Goal: Task Accomplishment & Management: Manage account settings

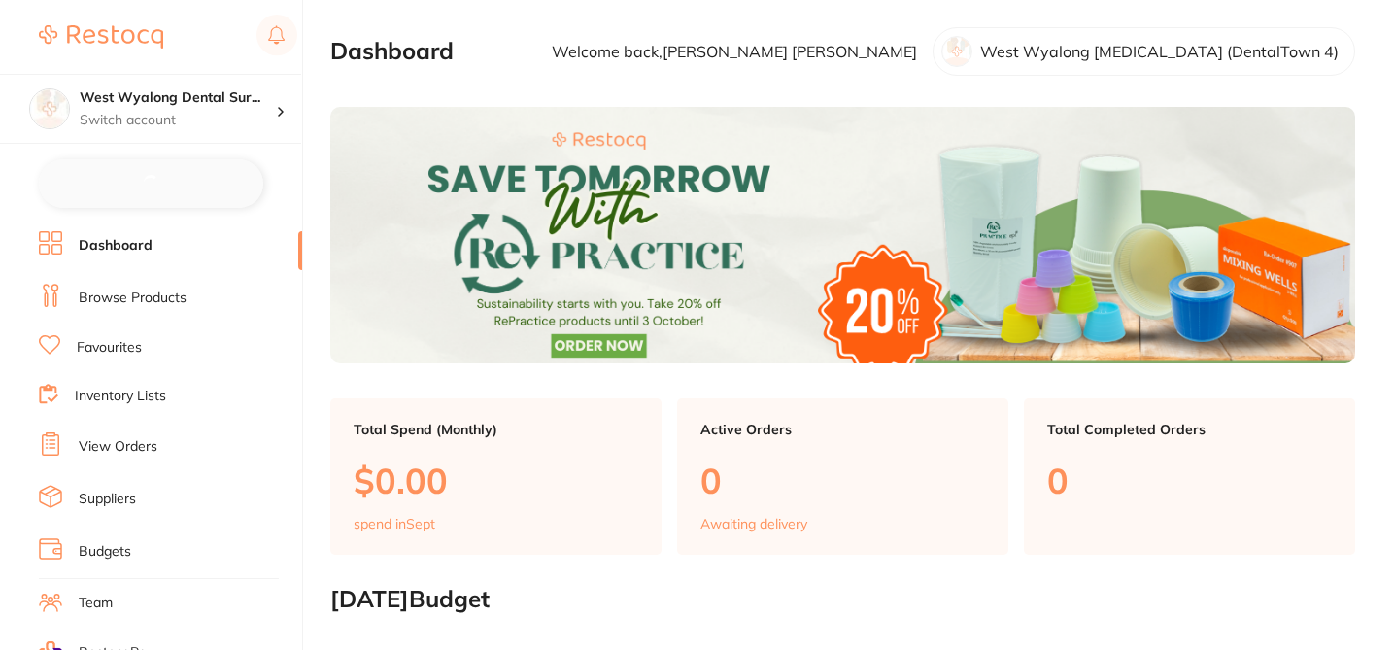
checkbox input "false"
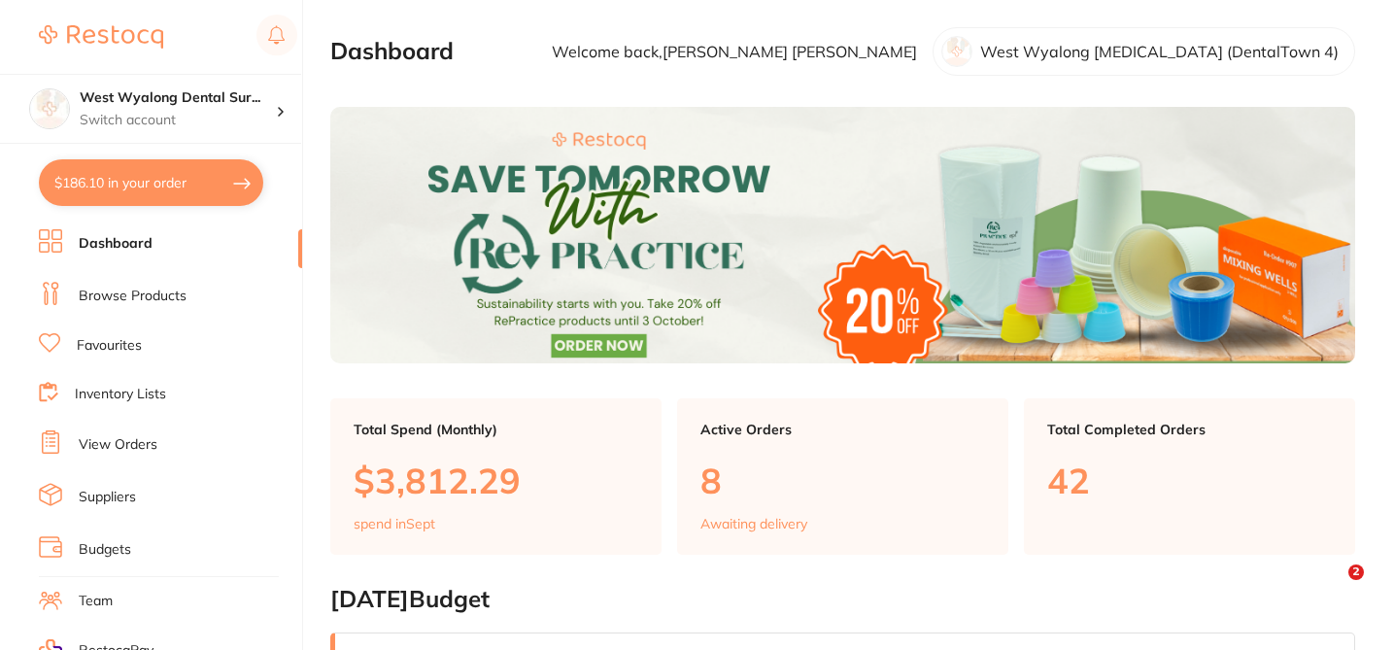
click at [115, 492] on link "Suppliers" at bounding box center [107, 497] width 57 height 19
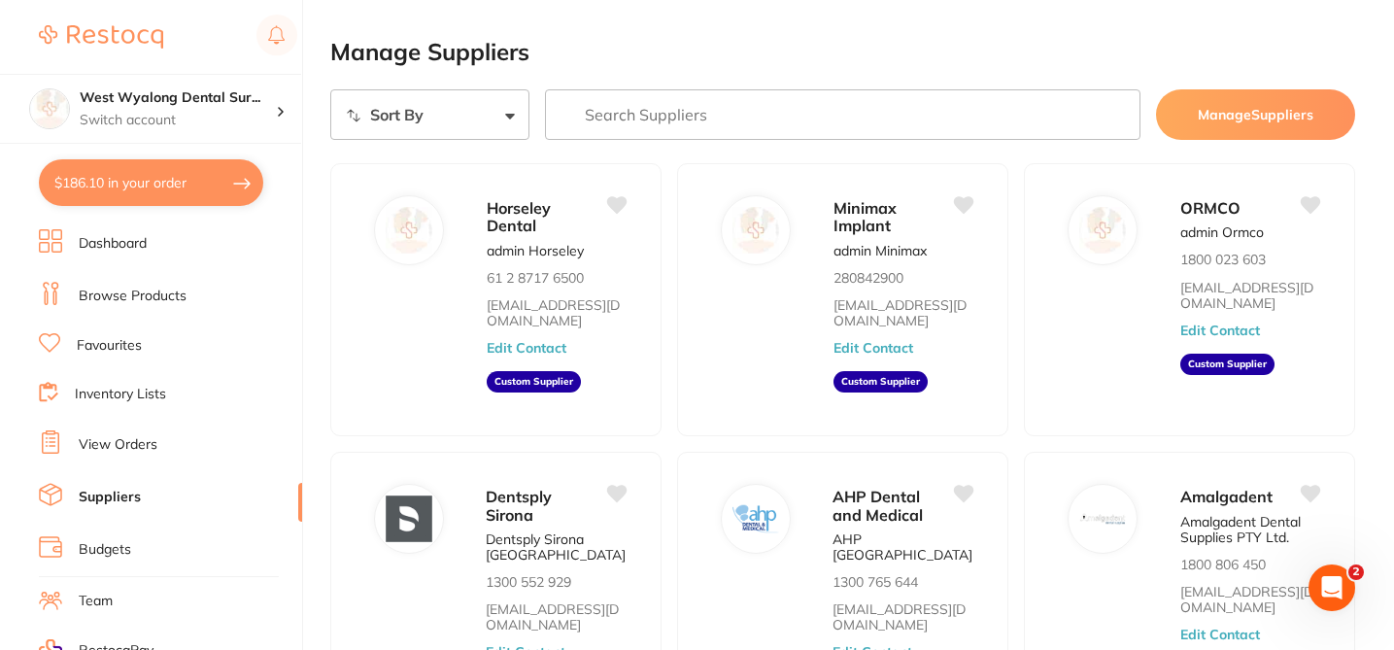
click at [678, 122] on input "search" at bounding box center [843, 114] width 596 height 51
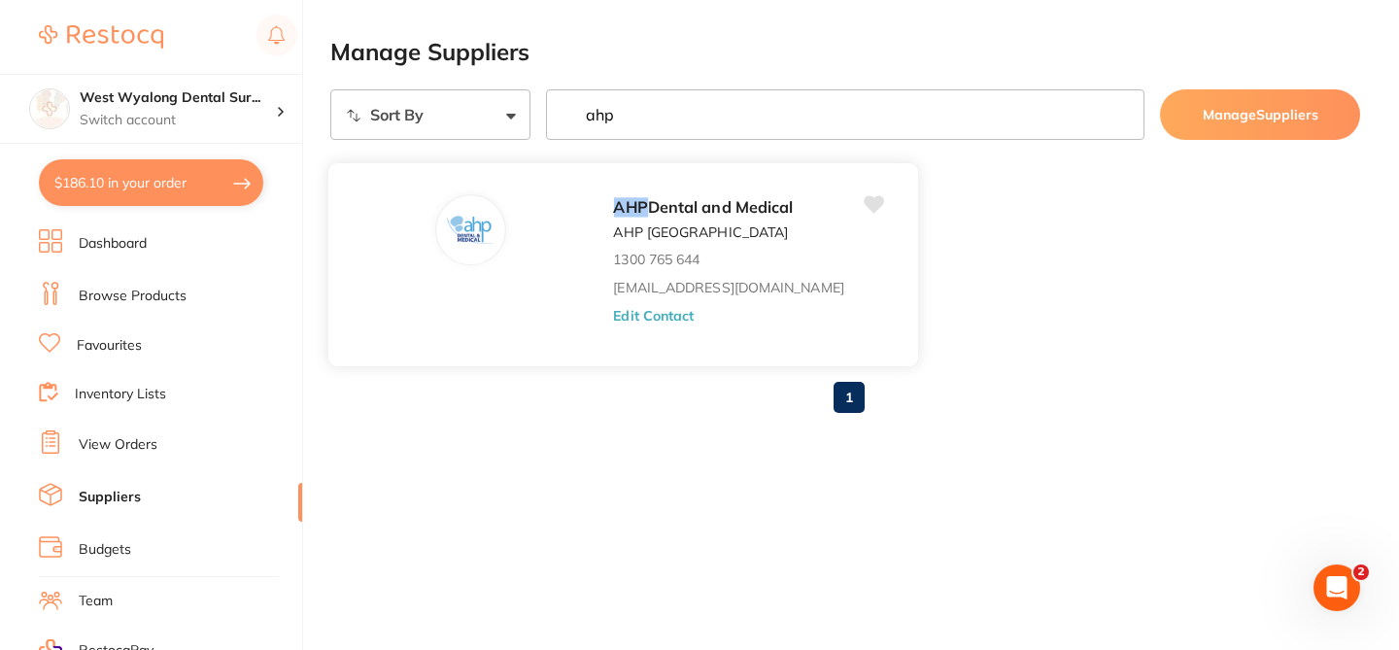
type input "ahp"
click at [639, 313] on button "Edit Contact" at bounding box center [653, 315] width 81 height 16
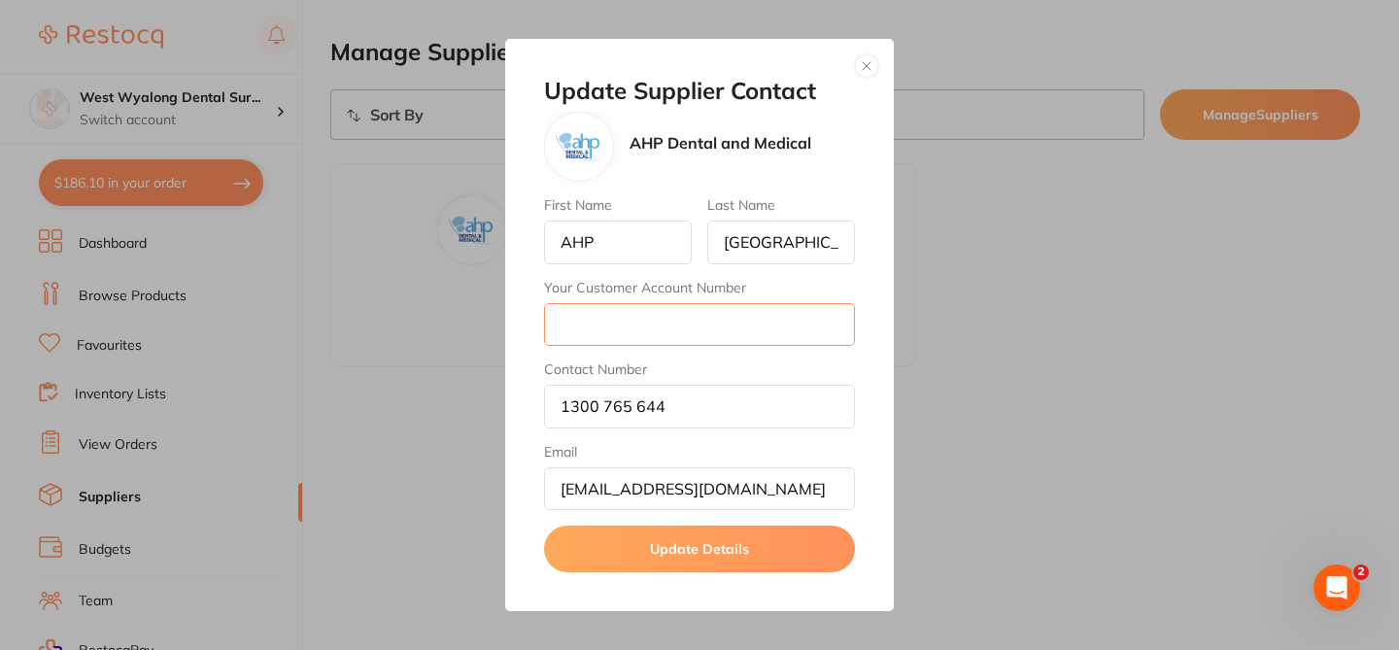
click at [575, 327] on input "Your Customer Account Number" at bounding box center [699, 324] width 311 height 43
paste input "5547"
type input "5547"
click at [601, 554] on button "Update Details" at bounding box center [699, 549] width 311 height 47
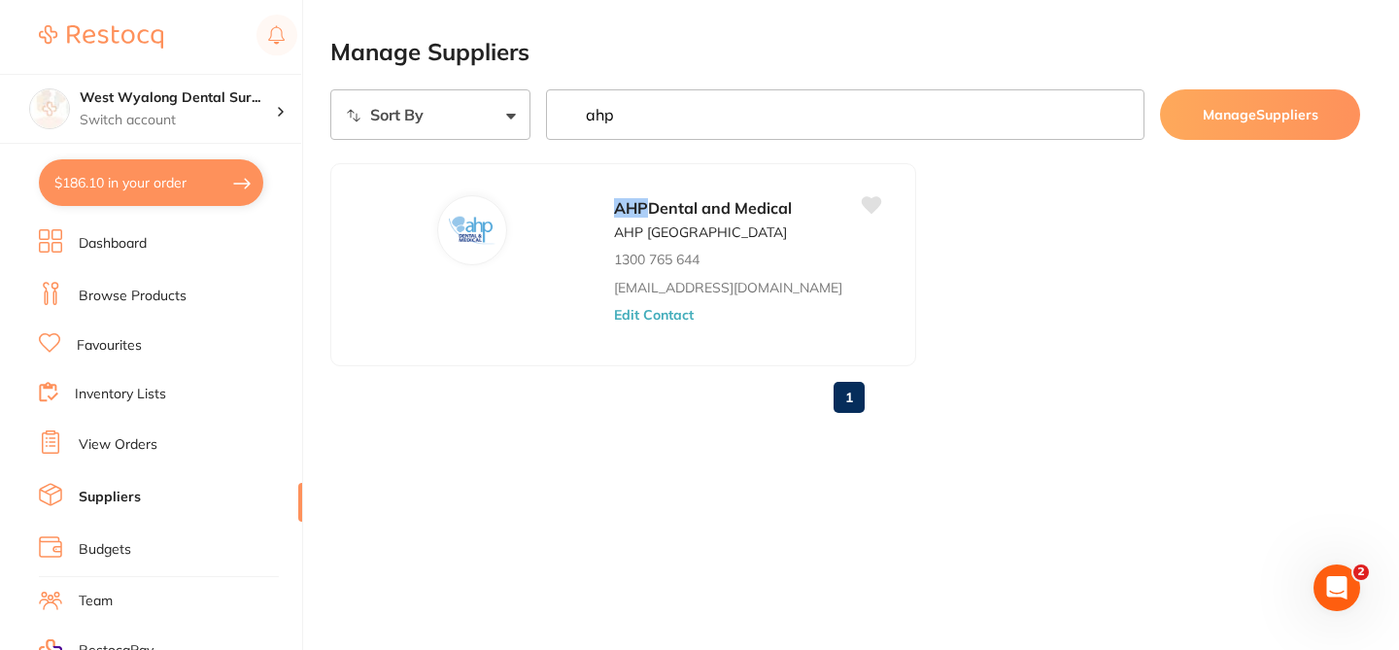
click at [201, 182] on button "$186.10 in your order" at bounding box center [151, 182] width 224 height 47
checkbox input "true"
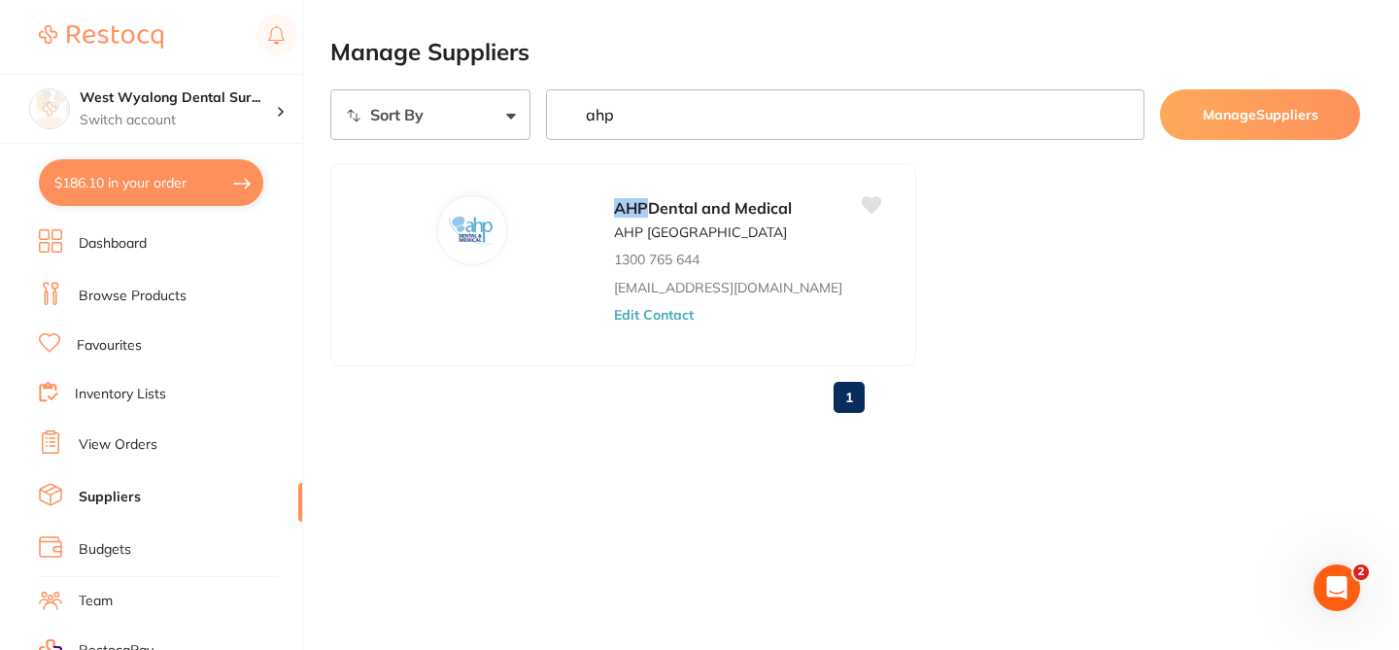
checkbox input "true"
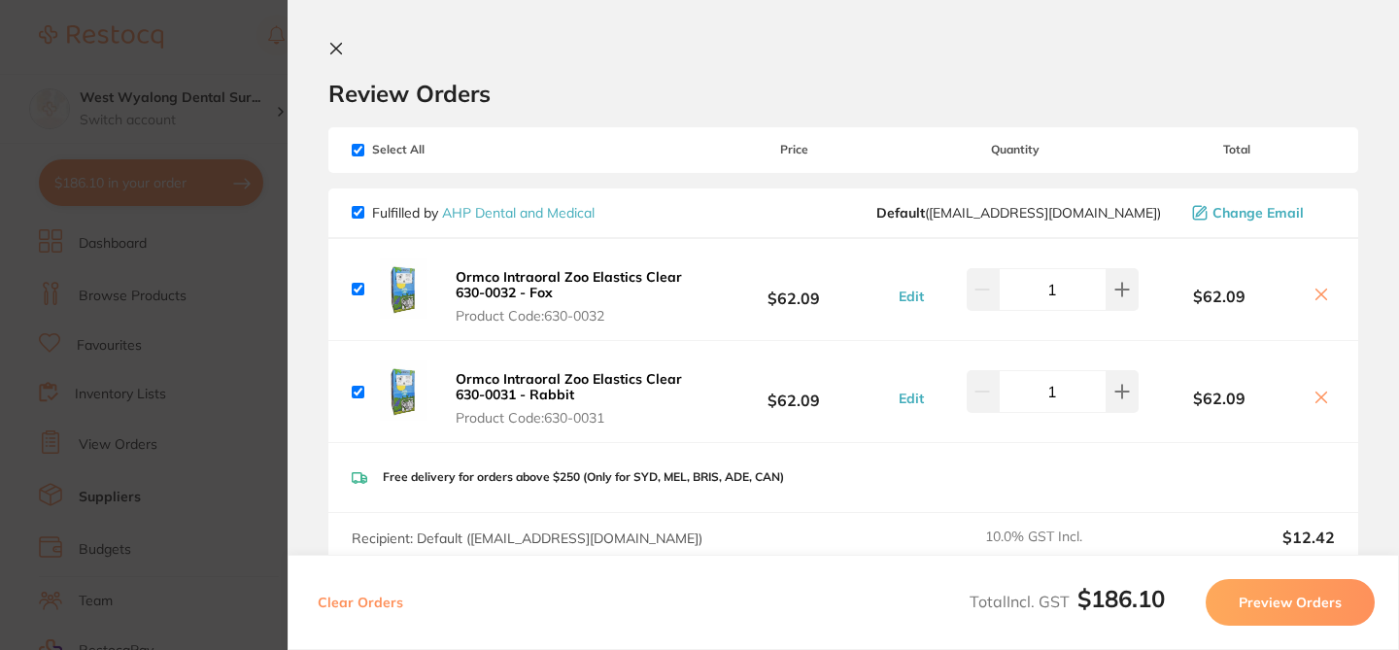
click at [692, 57] on div "Review Orders" at bounding box center [843, 74] width 1030 height 67
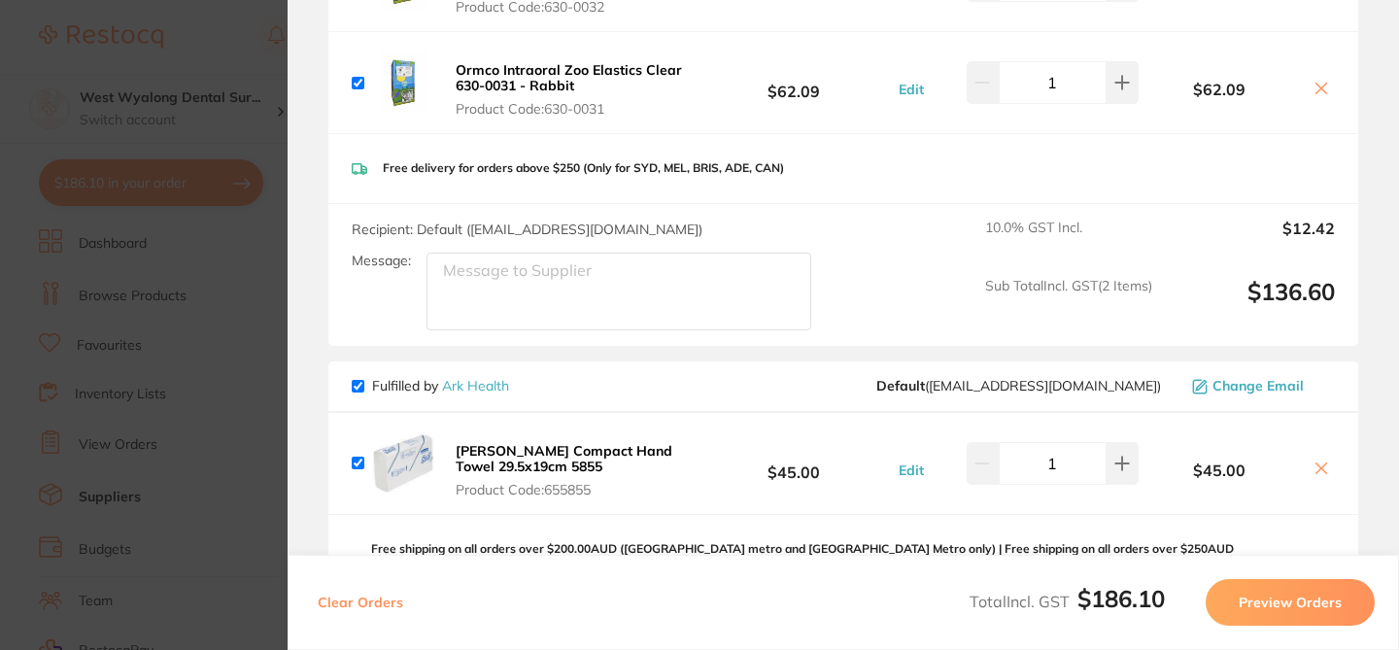
scroll to position [311, 0]
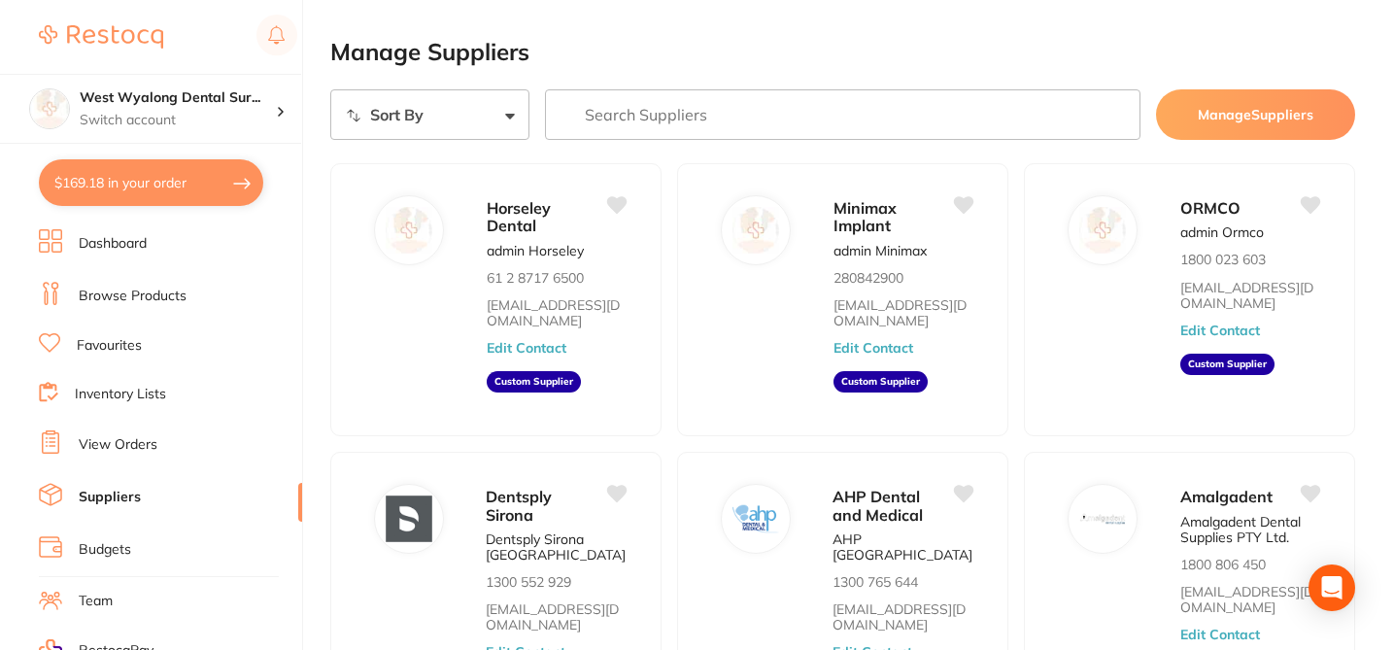
click at [182, 183] on button "$169.18 in your order" at bounding box center [151, 182] width 224 height 47
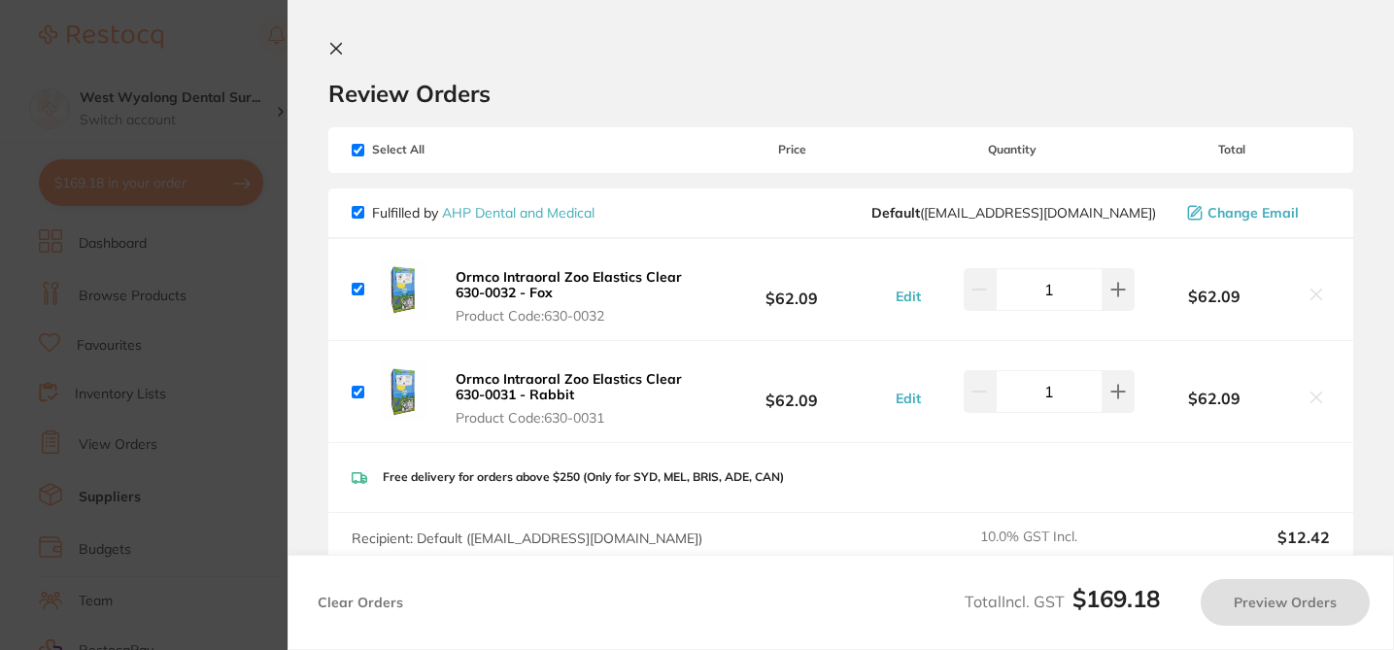
checkbox input "true"
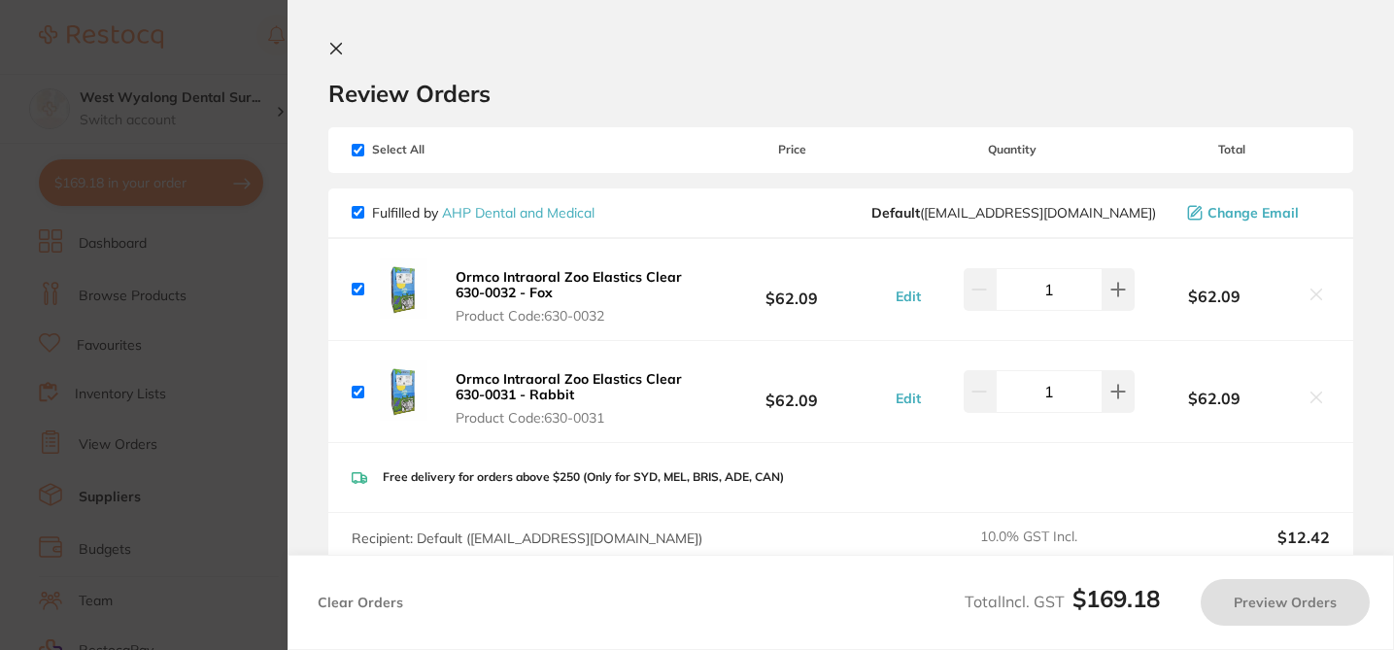
checkbox input "true"
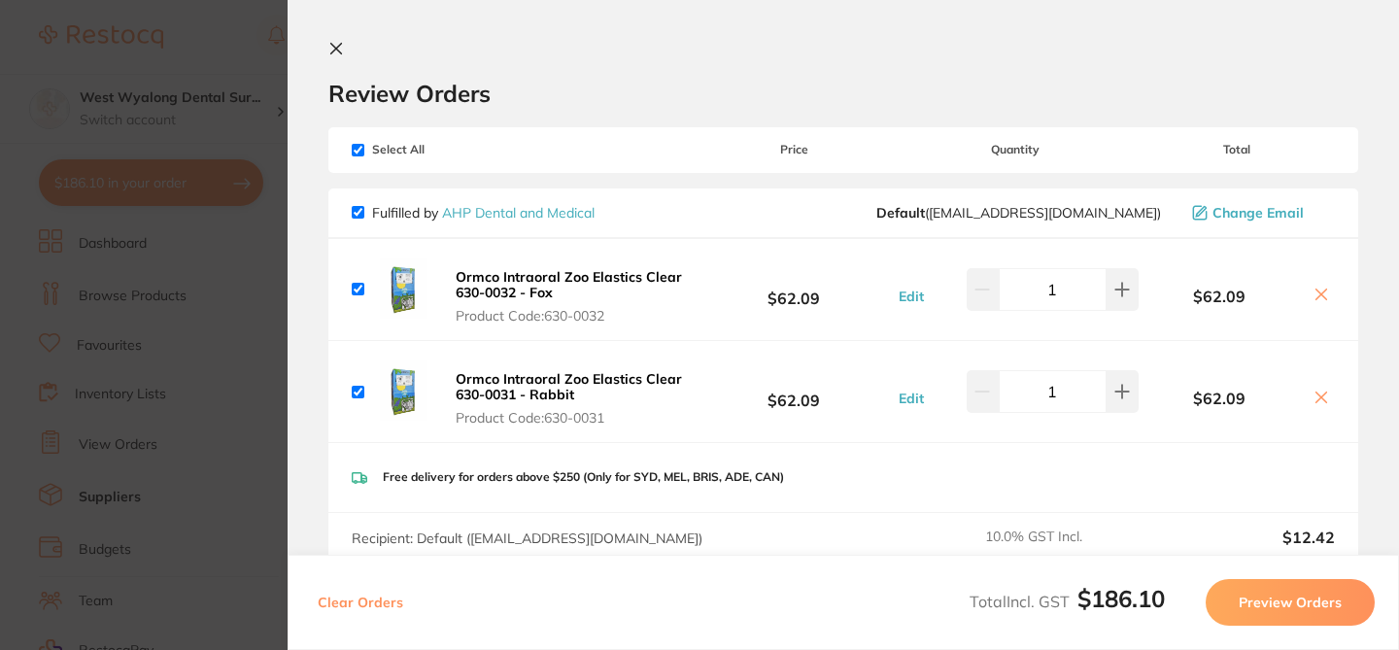
click at [1120, 616] on div "Total Incl. GST $186.10 Preview Orders" at bounding box center [1171, 602] width 405 height 47
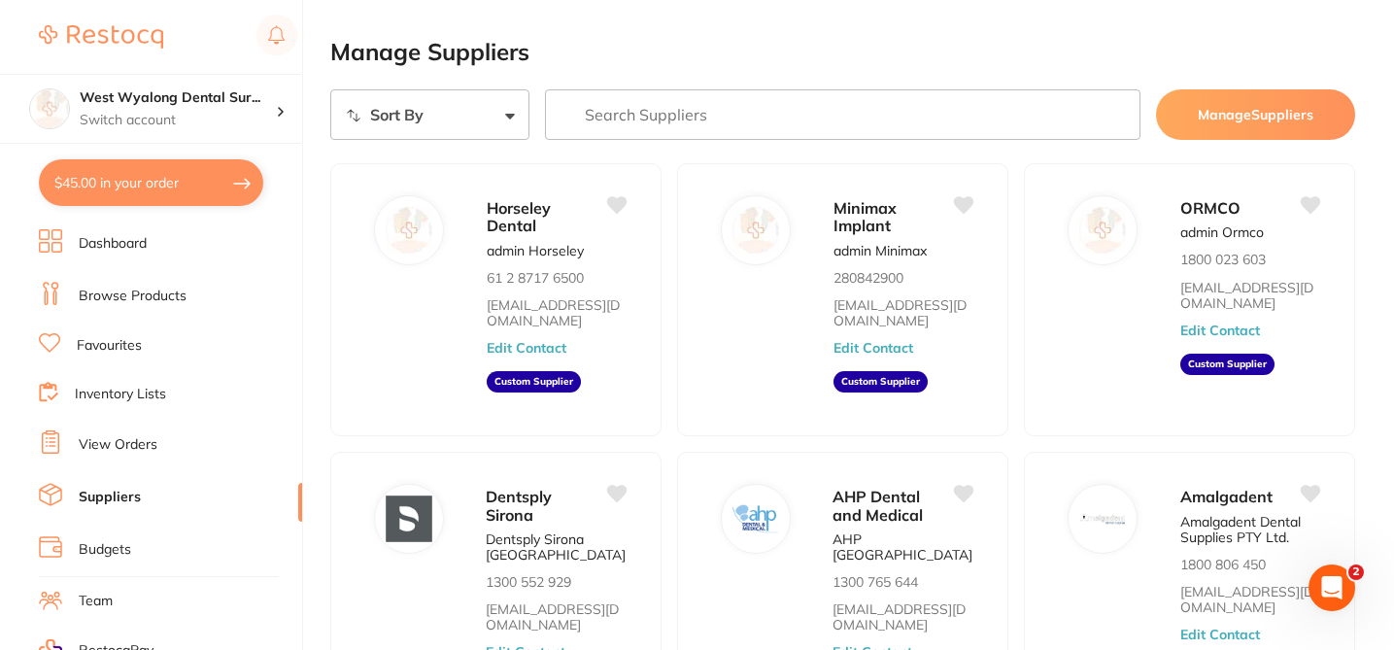
click at [152, 187] on button "$45.00 in your order" at bounding box center [151, 182] width 224 height 47
checkbox input "true"
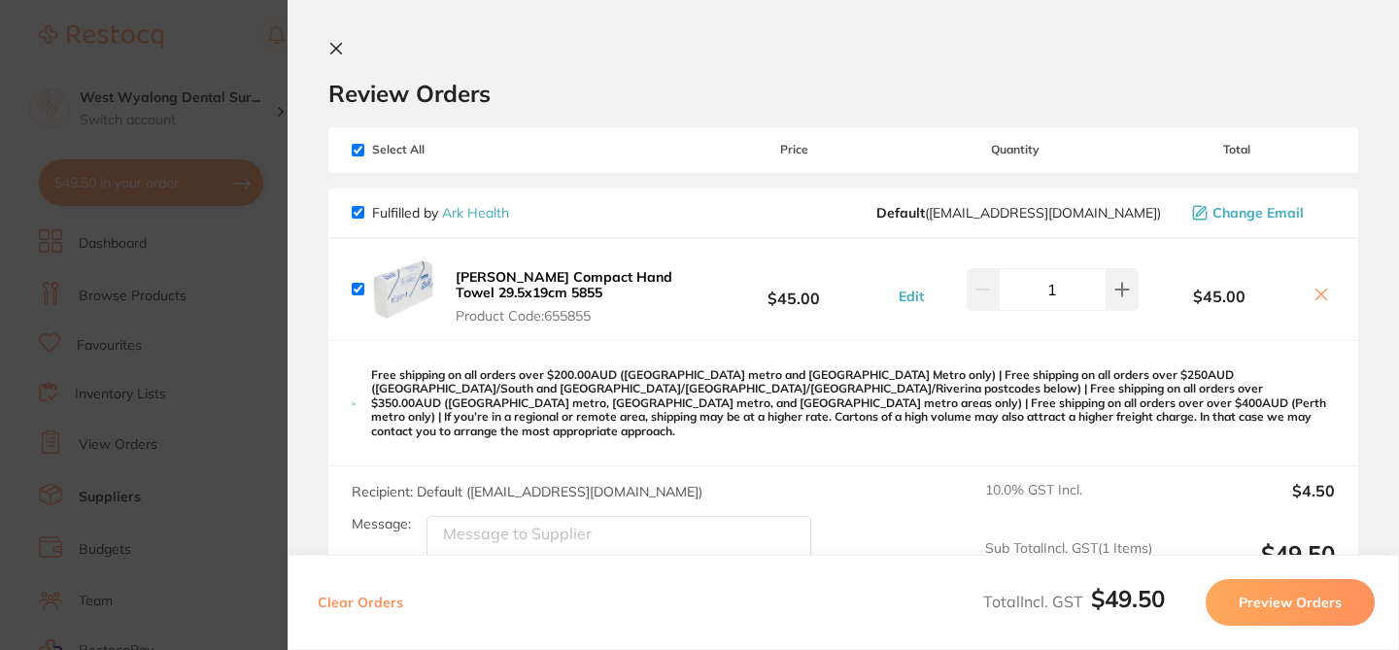
click at [331, 50] on icon at bounding box center [336, 49] width 16 height 16
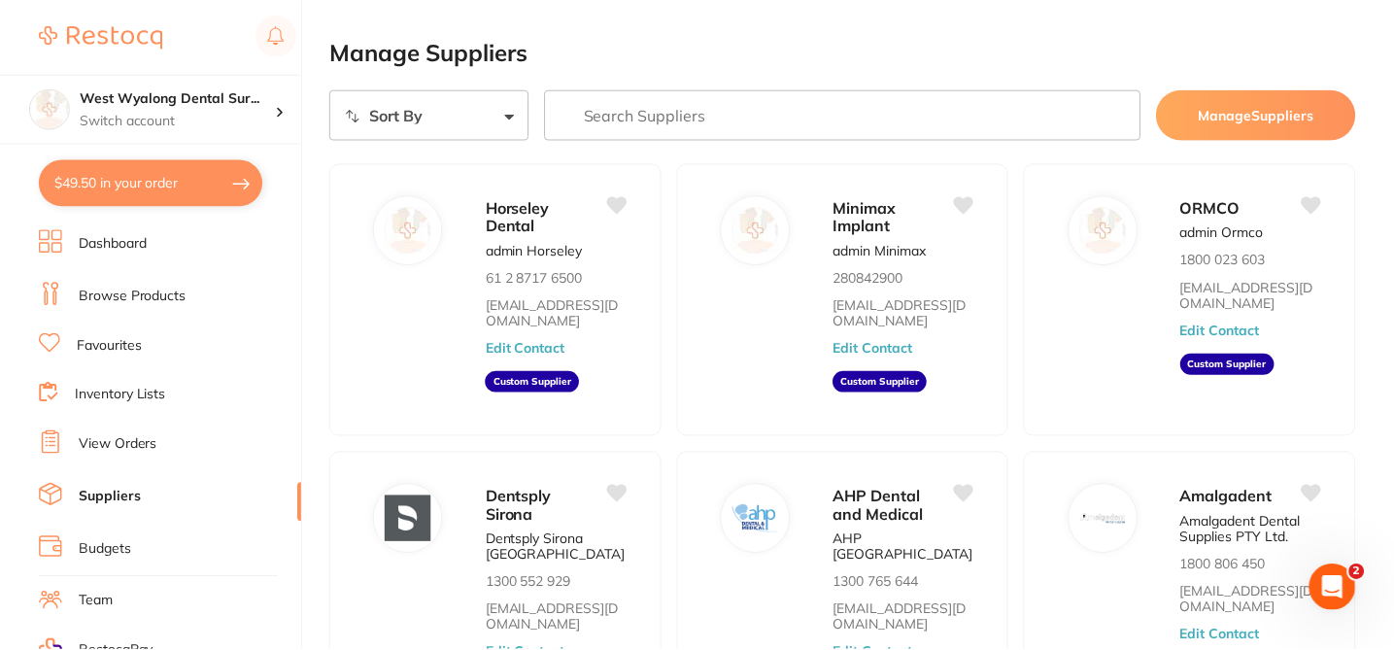
scroll to position [155, 0]
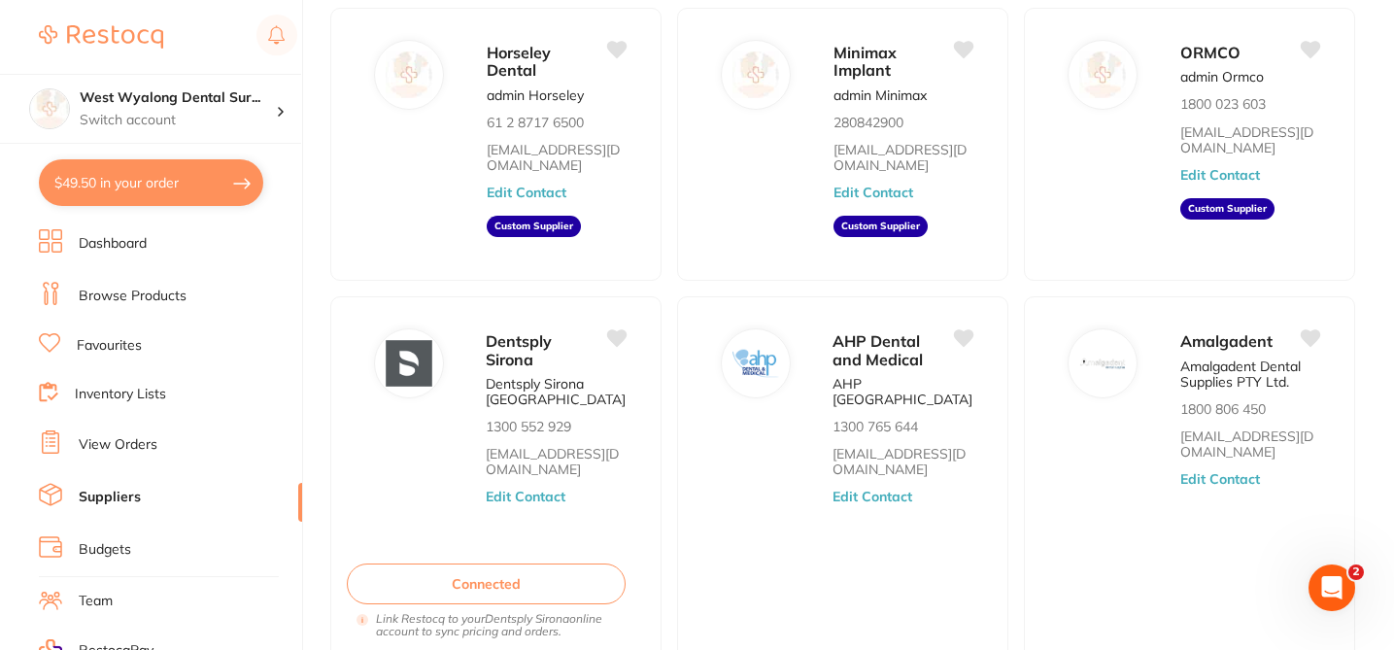
click at [138, 436] on link "View Orders" at bounding box center [118, 444] width 79 height 19
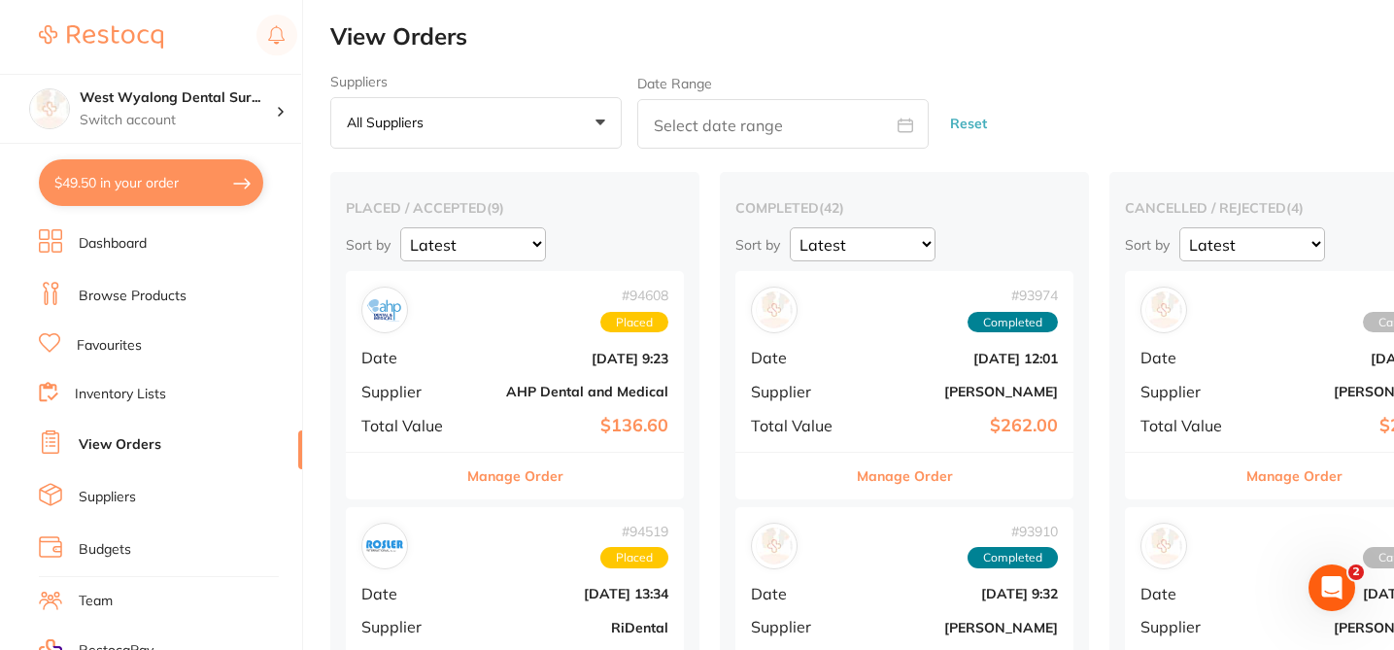
click at [119, 493] on link "Suppliers" at bounding box center [107, 497] width 57 height 19
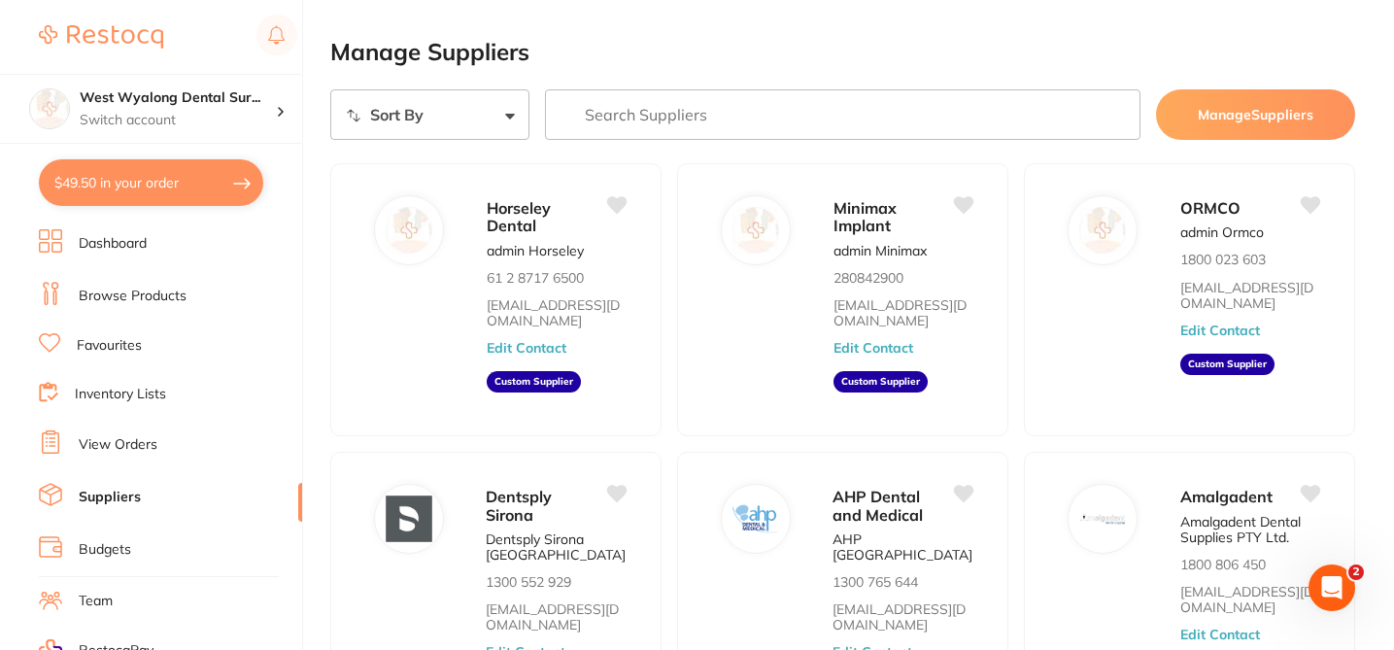
click at [768, 123] on input "search" at bounding box center [843, 114] width 596 height 51
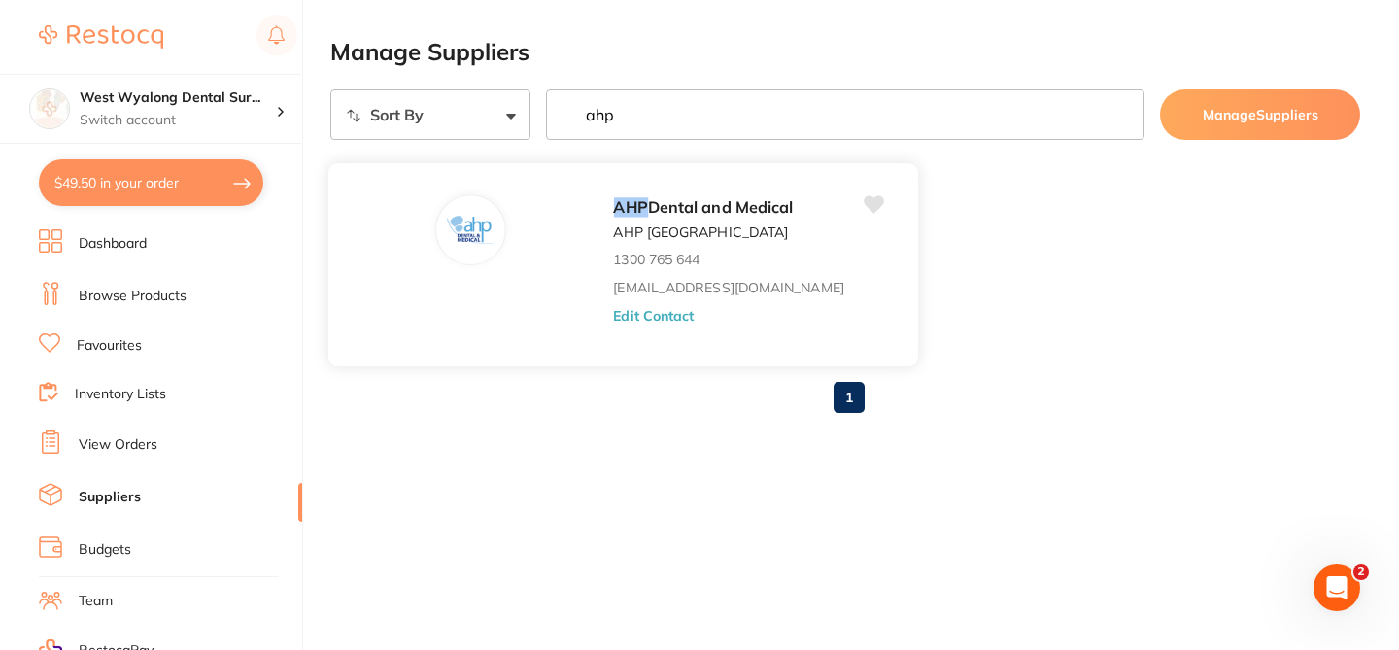
type input "ahp"
click at [636, 313] on button "Edit Contact" at bounding box center [653, 315] width 81 height 16
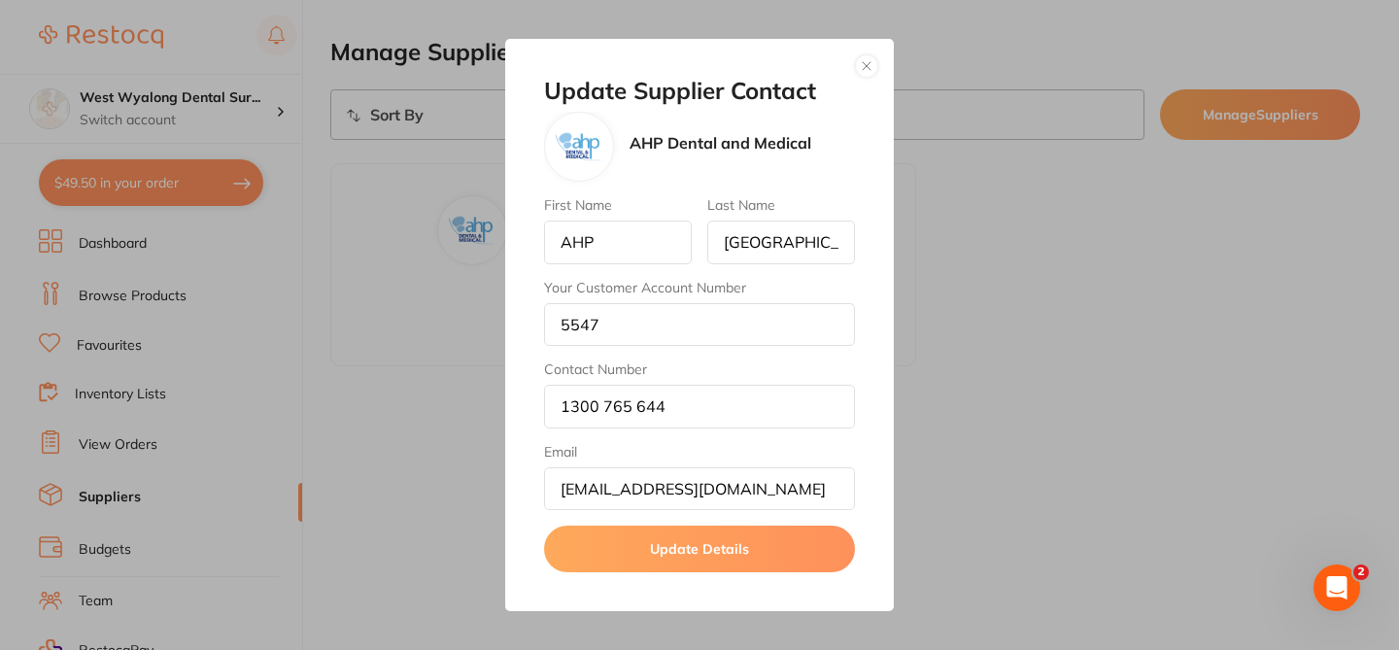
click at [856, 66] on button "button" at bounding box center [866, 65] width 23 height 23
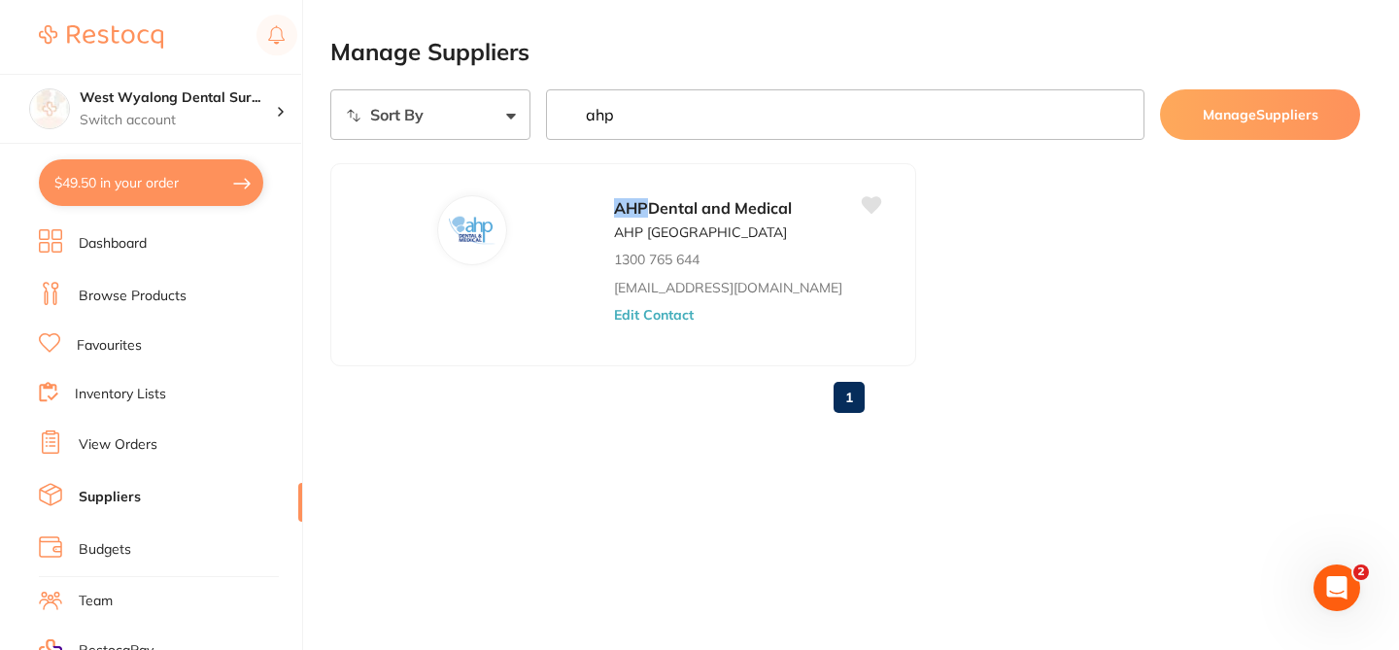
click at [133, 303] on link "Browse Products" at bounding box center [133, 296] width 108 height 19
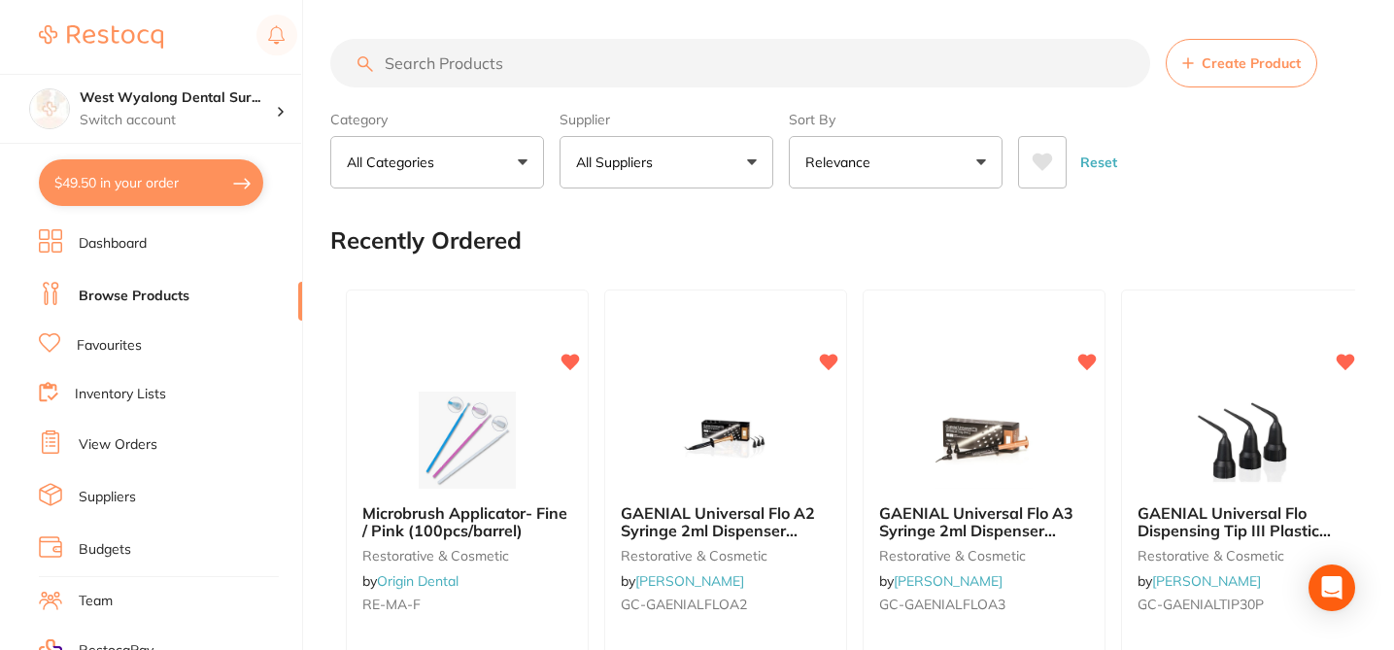
click at [475, 58] on input "search" at bounding box center [740, 63] width 820 height 49
paste input "101-21R-204-009"
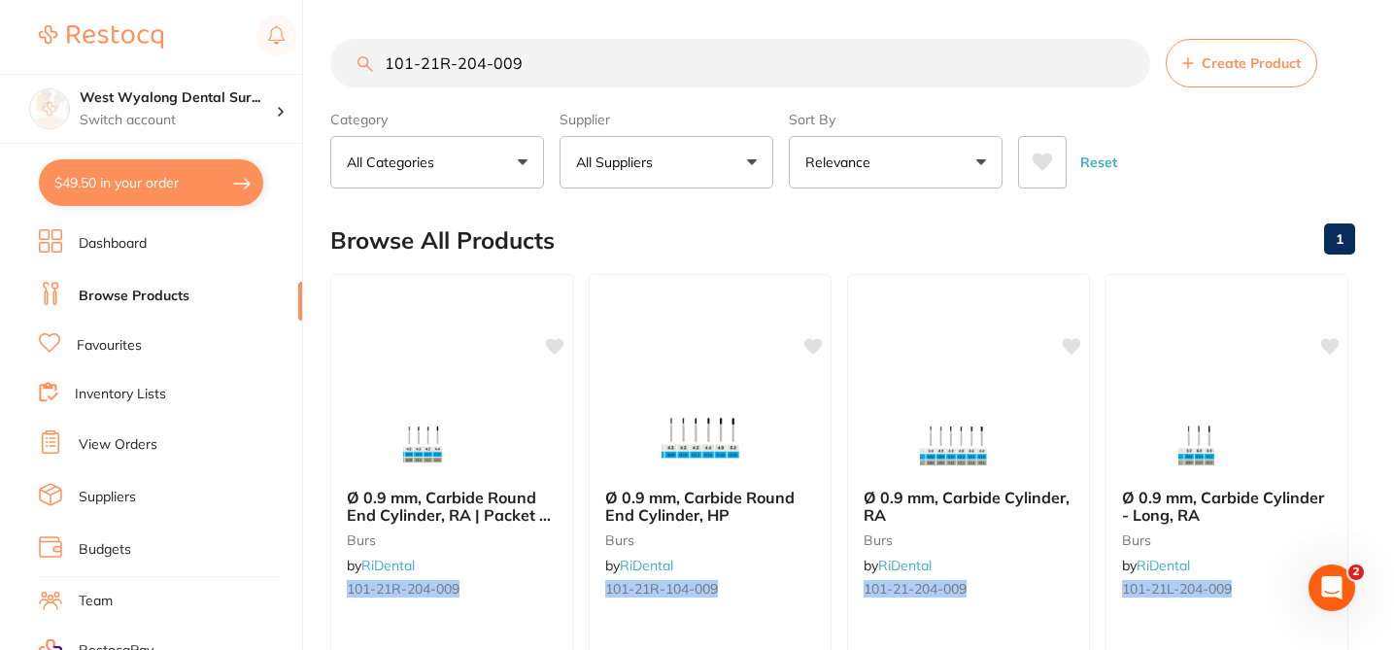
click at [644, 227] on div "Browse All Products 1" at bounding box center [842, 240] width 1025 height 65
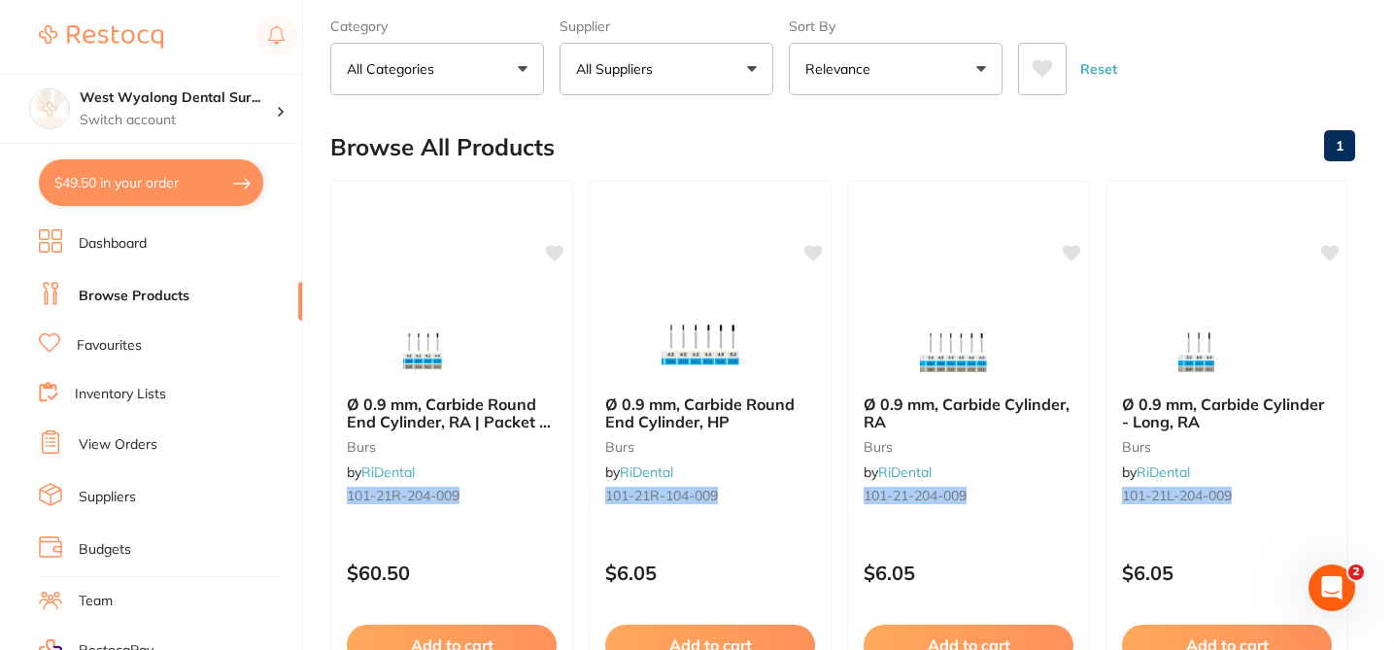
scroll to position [117, 0]
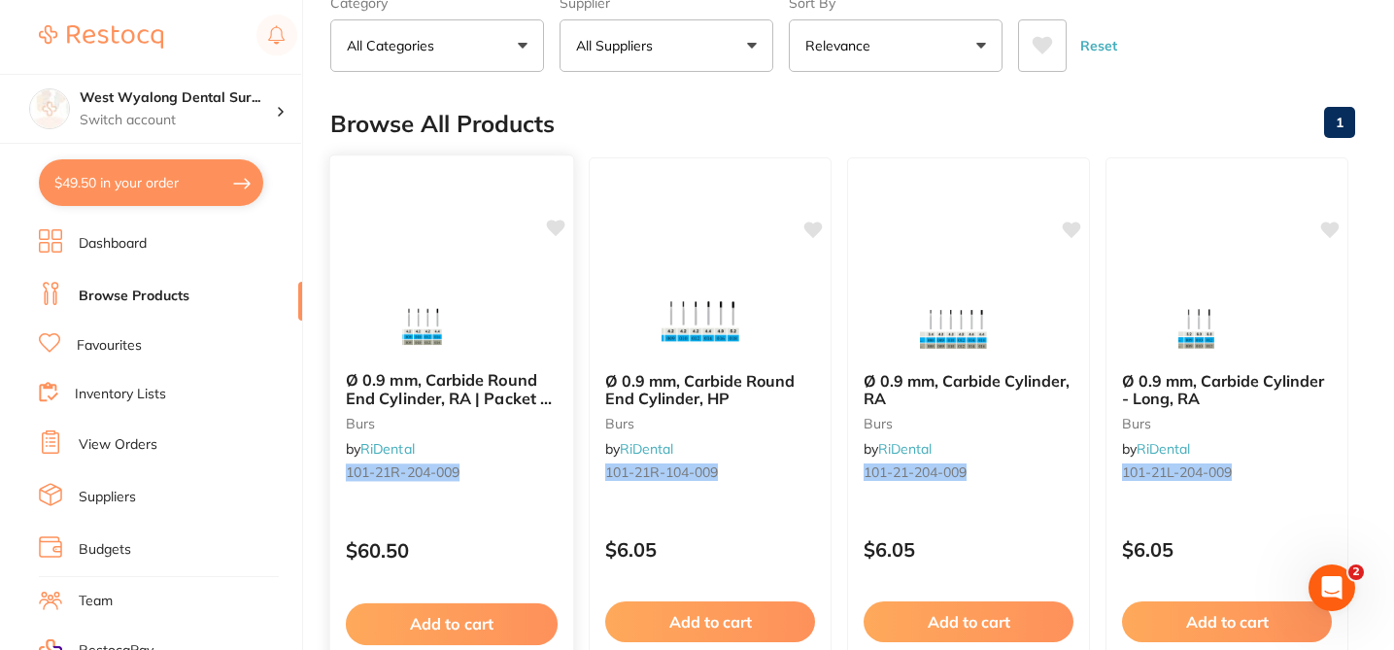
click at [559, 223] on icon at bounding box center [556, 228] width 18 height 17
click at [656, 129] on div "Browse All Products 1" at bounding box center [842, 123] width 1025 height 65
click at [608, 126] on div "Browse All Products 1" at bounding box center [842, 123] width 1025 height 65
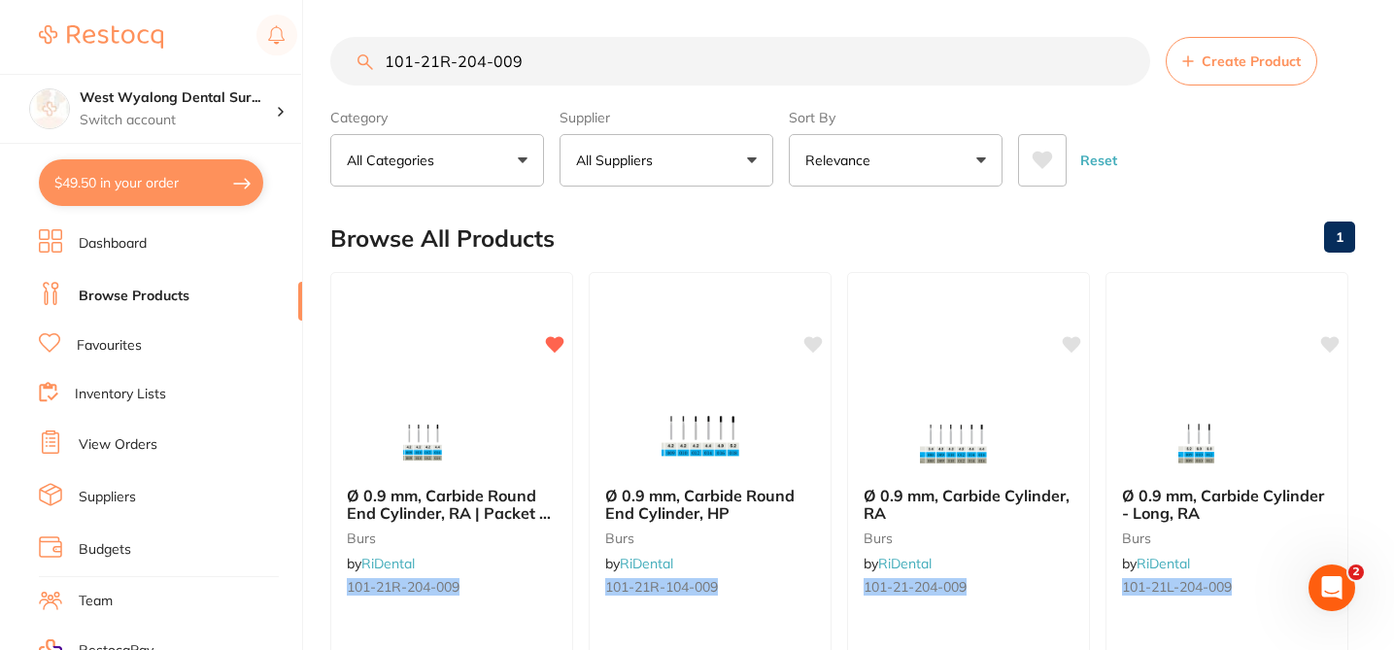
scroll to position [0, 0]
drag, startPoint x: 533, startPoint y: 59, endPoint x: 374, endPoint y: 54, distance: 159.4
click at [373, 55] on input "101-21R-204-009" at bounding box center [740, 63] width 820 height 49
paste input "837KR-514-314-012"
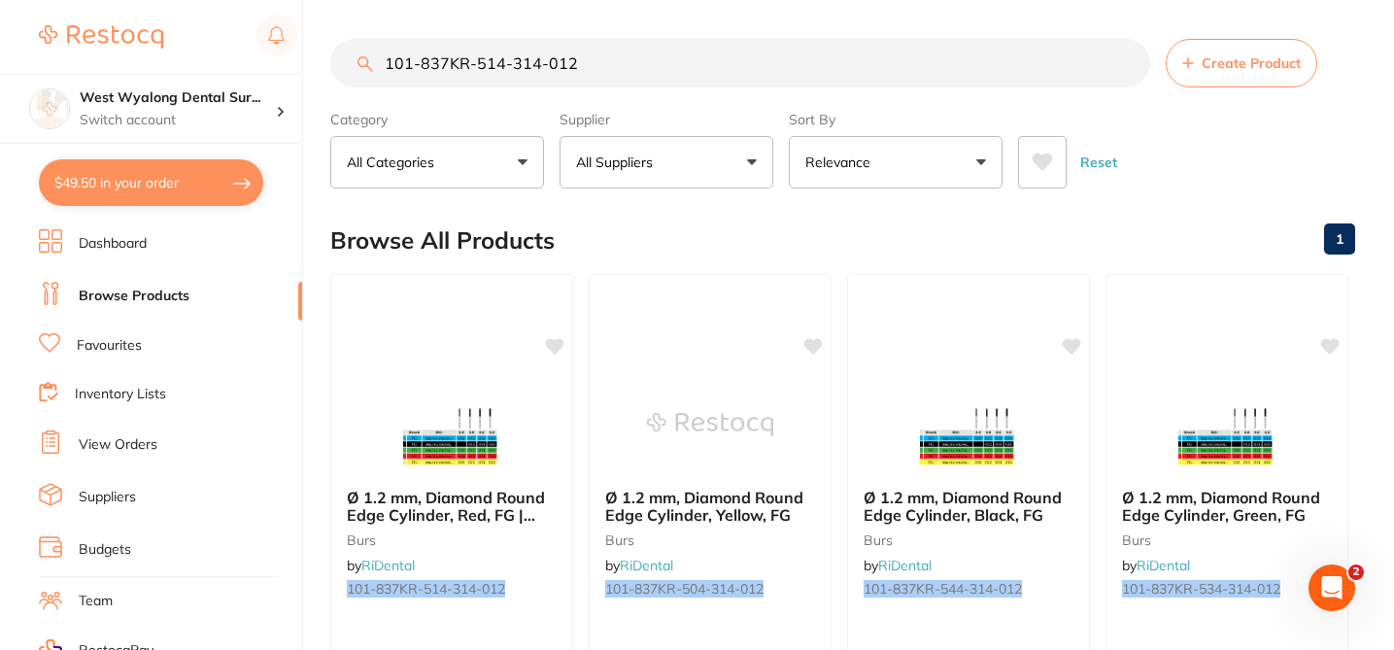
type input "101-837KR-514-314-012"
click at [633, 234] on div "Browse All Products 1" at bounding box center [842, 240] width 1025 height 65
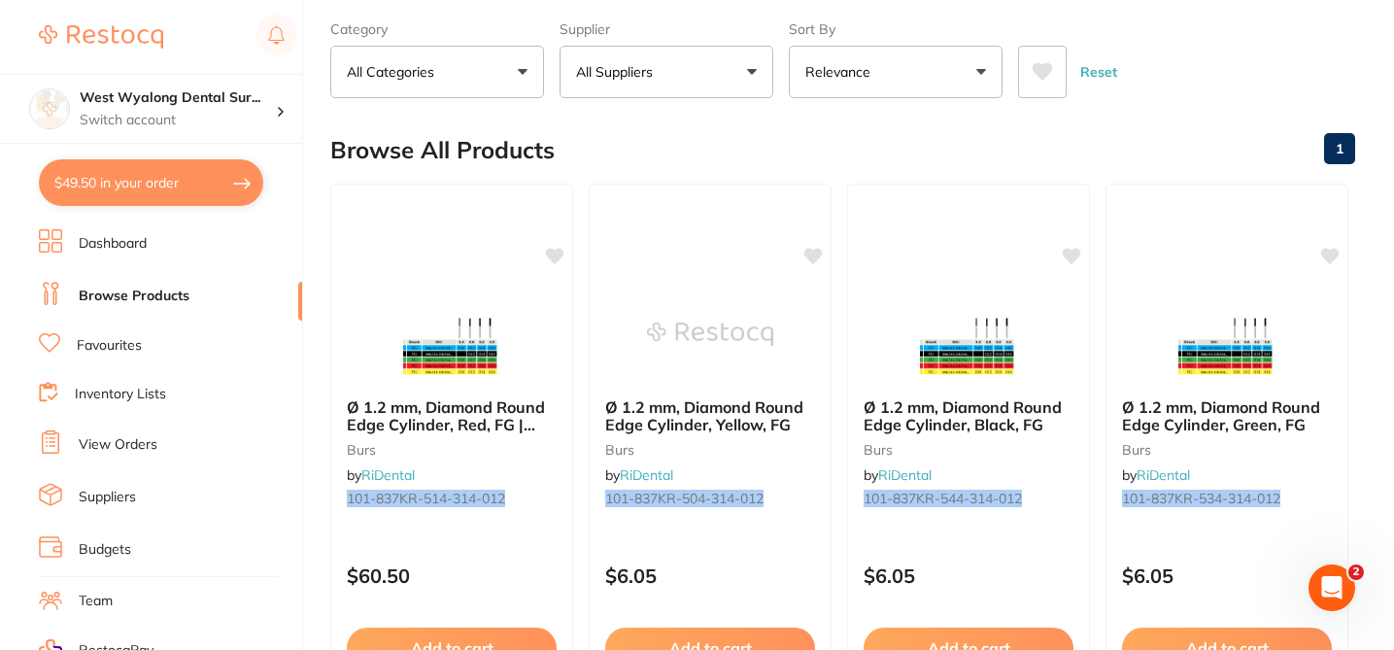
scroll to position [117, 0]
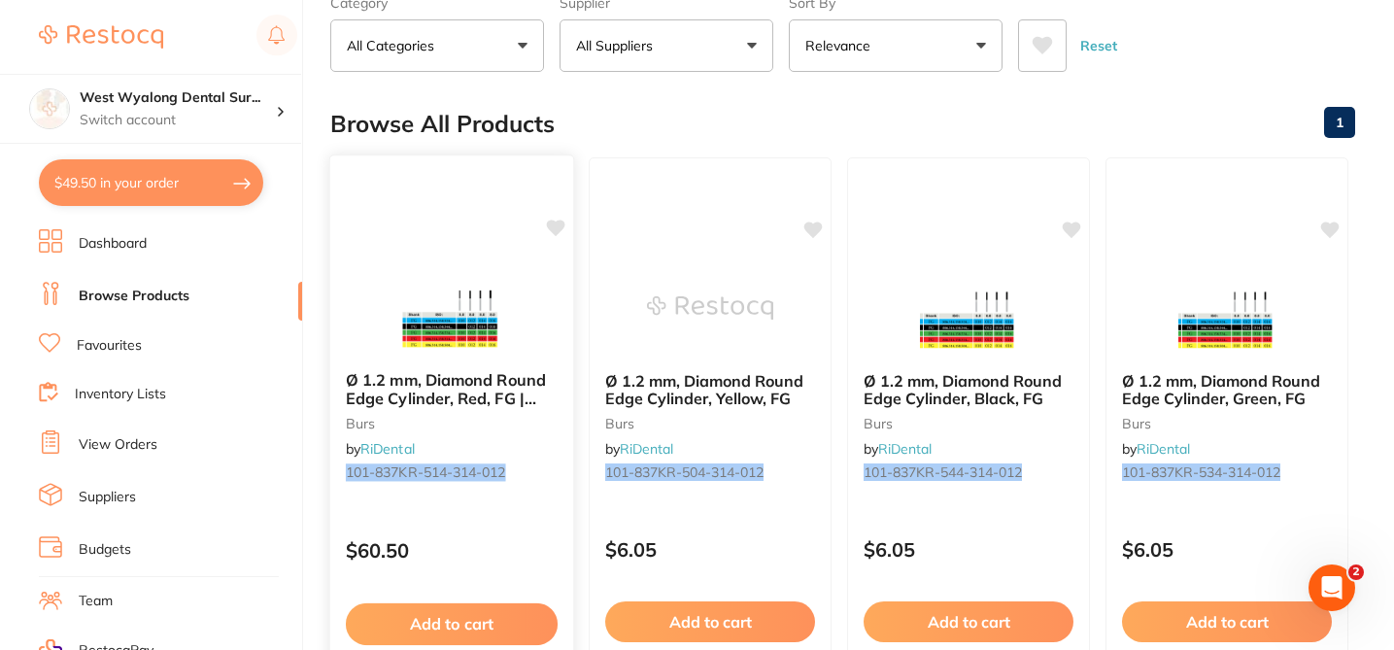
click at [550, 229] on icon at bounding box center [556, 228] width 18 height 17
click at [559, 232] on icon at bounding box center [555, 228] width 19 height 19
click at [413, 626] on button "Add to cart" at bounding box center [452, 624] width 212 height 42
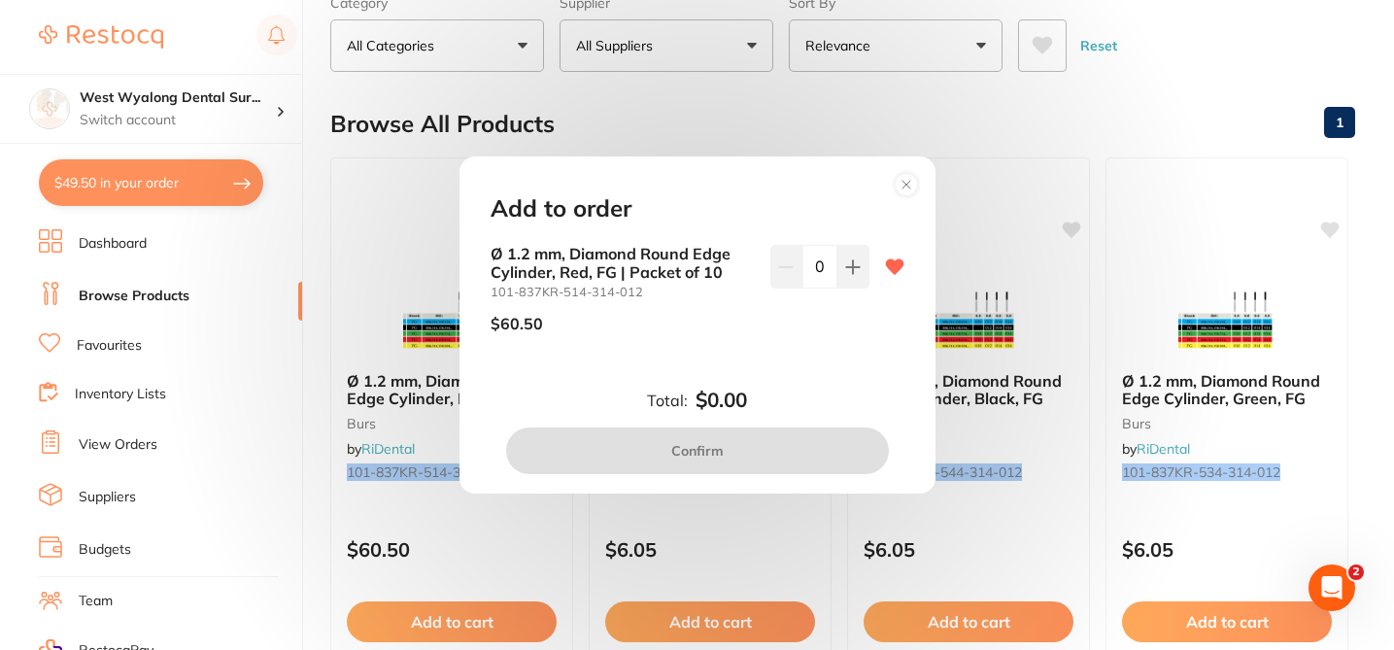
scroll to position [0, 0]
click at [846, 266] on icon at bounding box center [852, 266] width 13 height 13
type input "1"
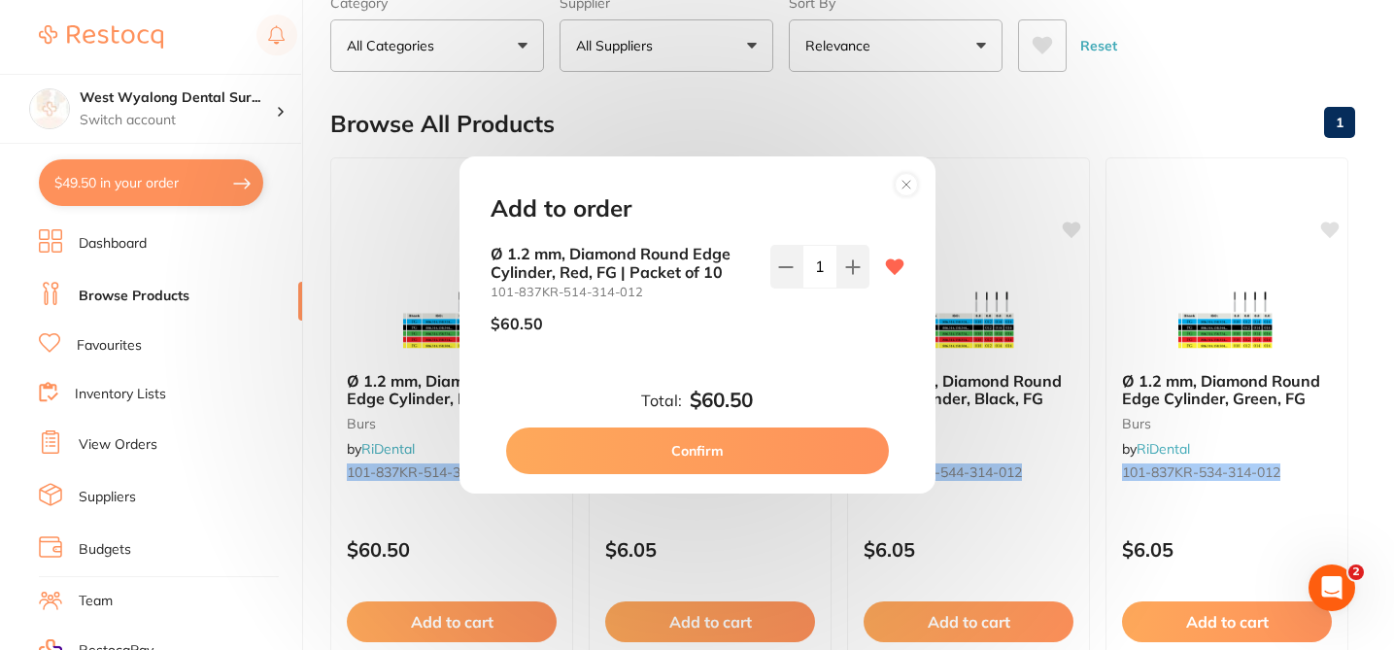
click at [730, 452] on button "Confirm" at bounding box center [697, 450] width 383 height 47
checkbox input "false"
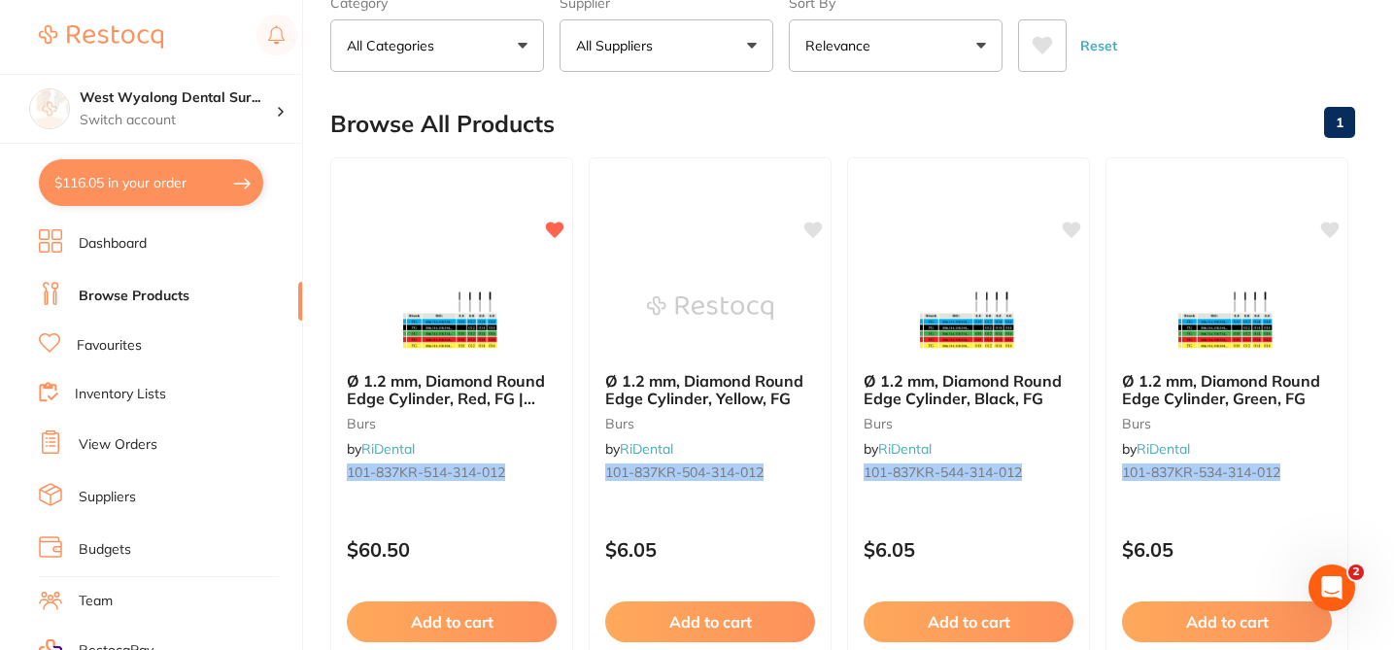
click at [629, 106] on div "Browse All Products 1" at bounding box center [842, 123] width 1025 height 65
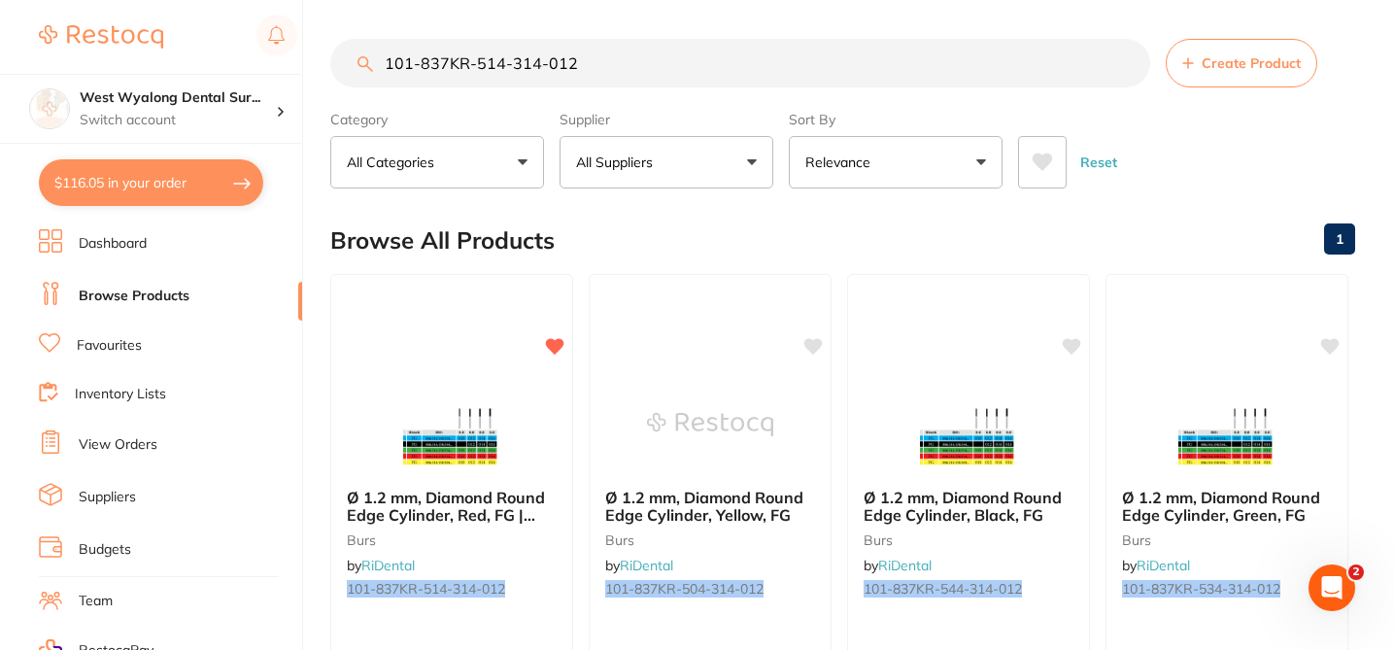
drag, startPoint x: 598, startPoint y: 67, endPoint x: 386, endPoint y: 41, distance: 214.3
click at [386, 41] on input "101-837KR-514-314-012" at bounding box center [740, 63] width 820 height 49
paste input "21R-204-009"
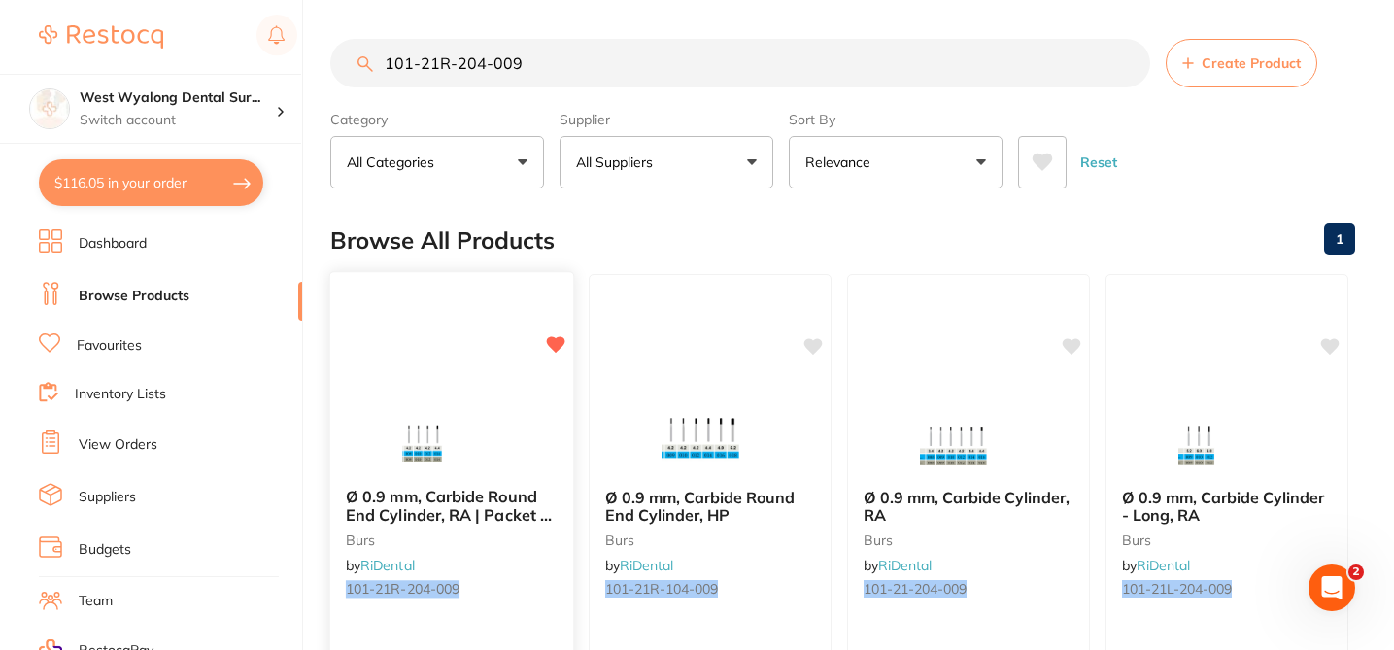
type input "101-21R-204-009"
click at [552, 557] on div "Ø 0.9 mm, Carbide Round End Cylinder, RA | Packet of 10 burs by RiDental 101-21…" at bounding box center [451, 546] width 243 height 149
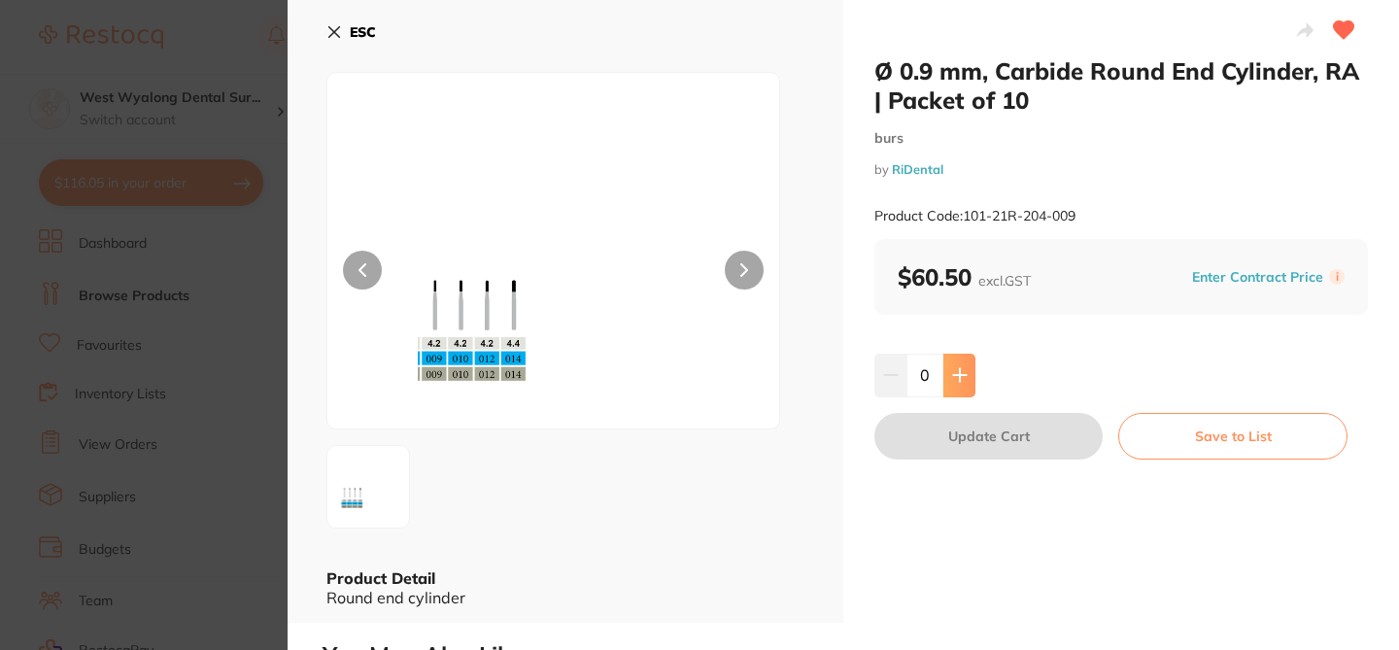
click at [965, 377] on button at bounding box center [959, 375] width 32 height 43
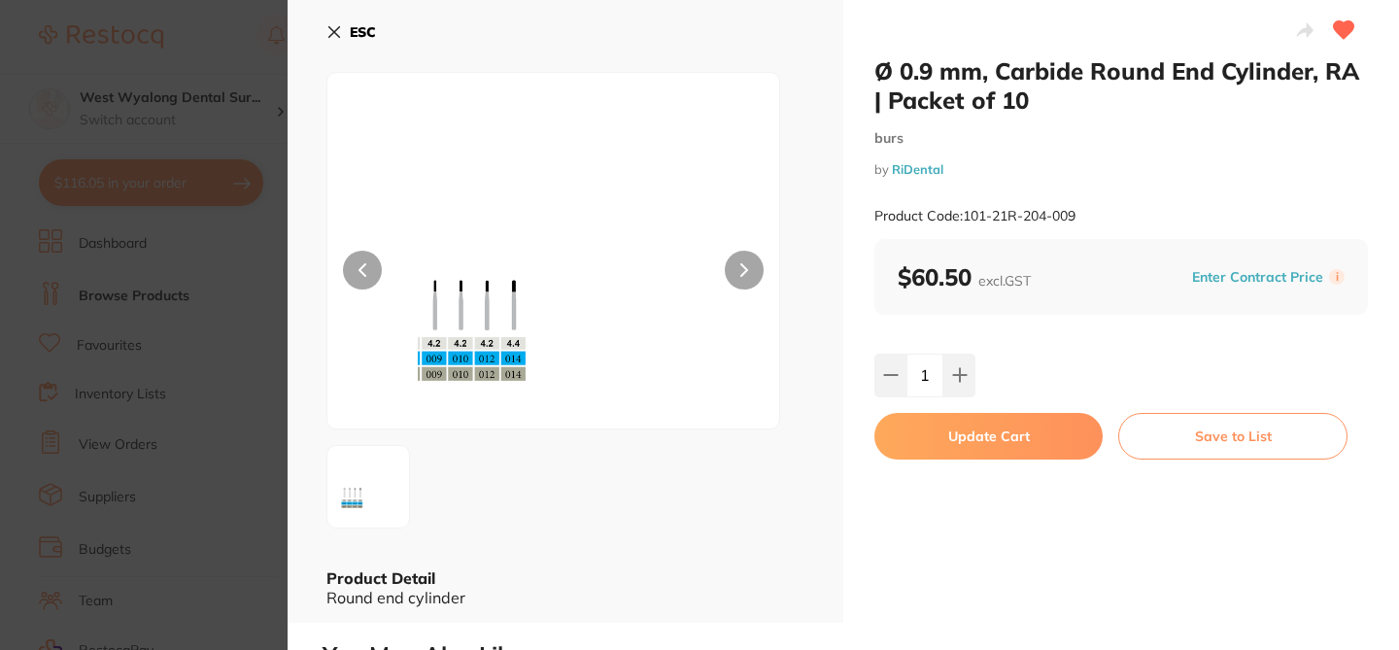
type input "1"
click at [1001, 437] on button "Update Cart" at bounding box center [988, 436] width 228 height 47
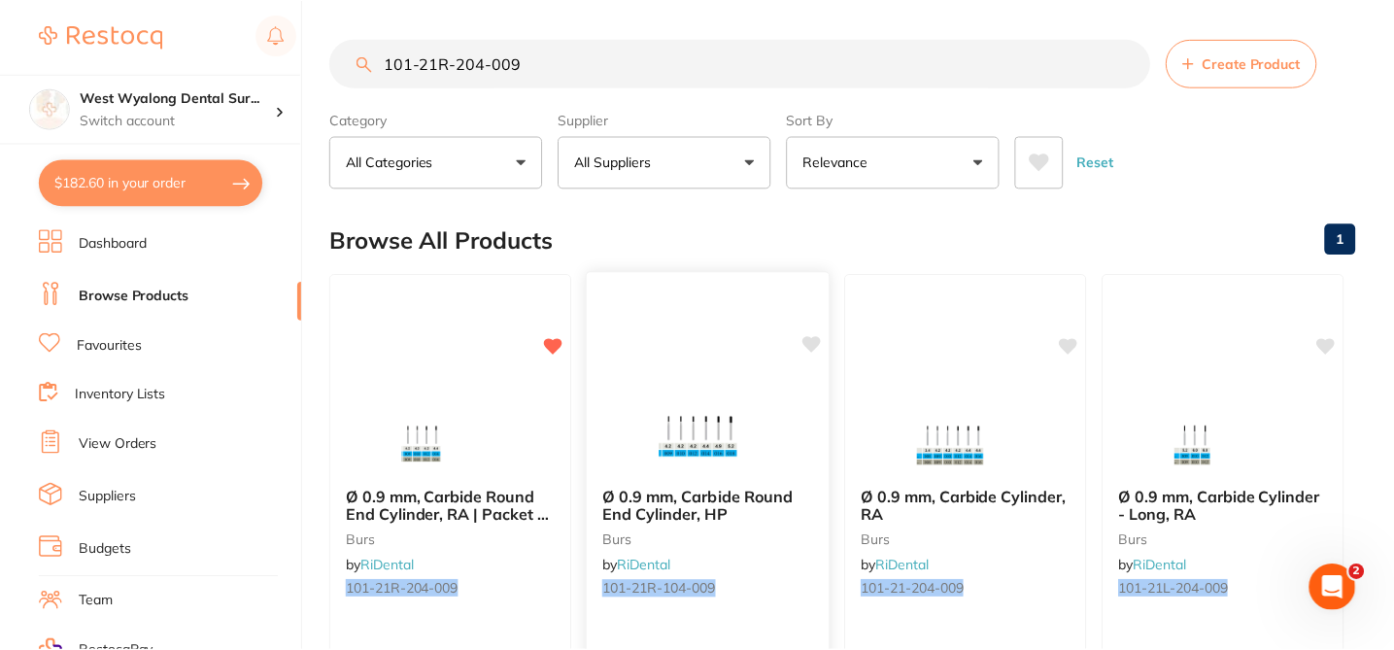
scroll to position [2, 0]
click at [126, 180] on button "$182.60 in your order" at bounding box center [151, 182] width 224 height 47
checkbox input "true"
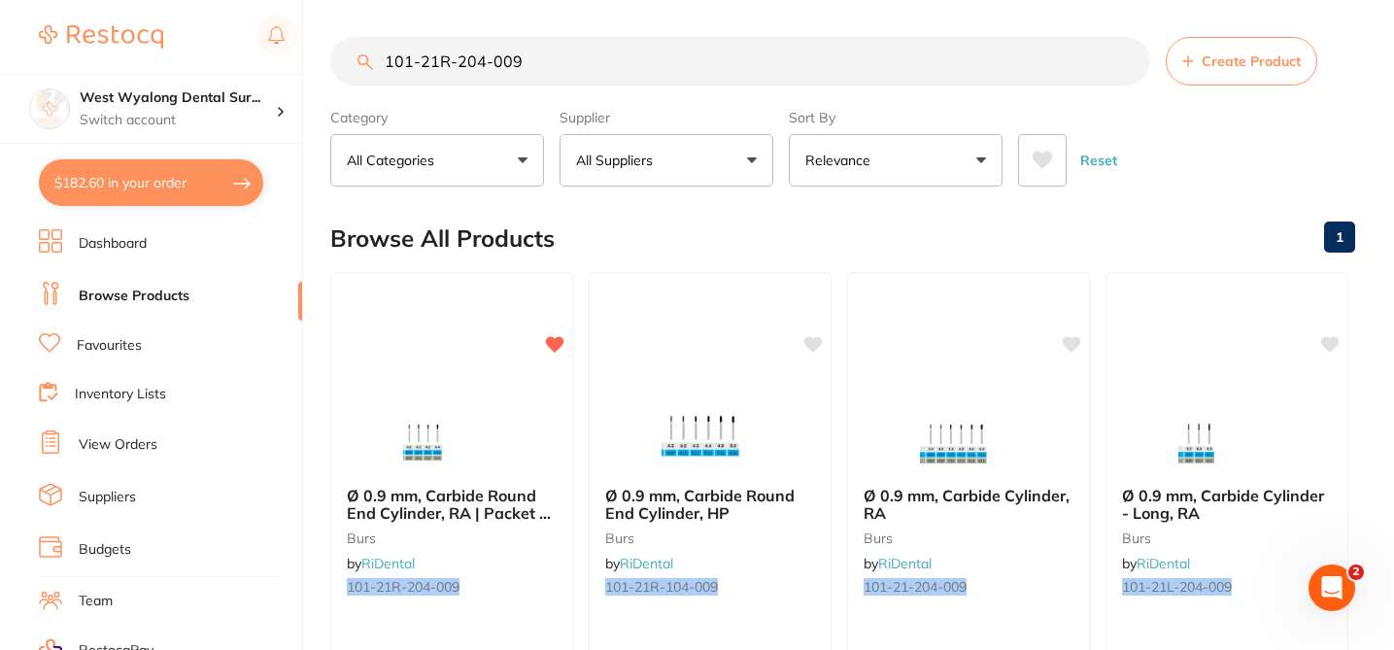
checkbox input "true"
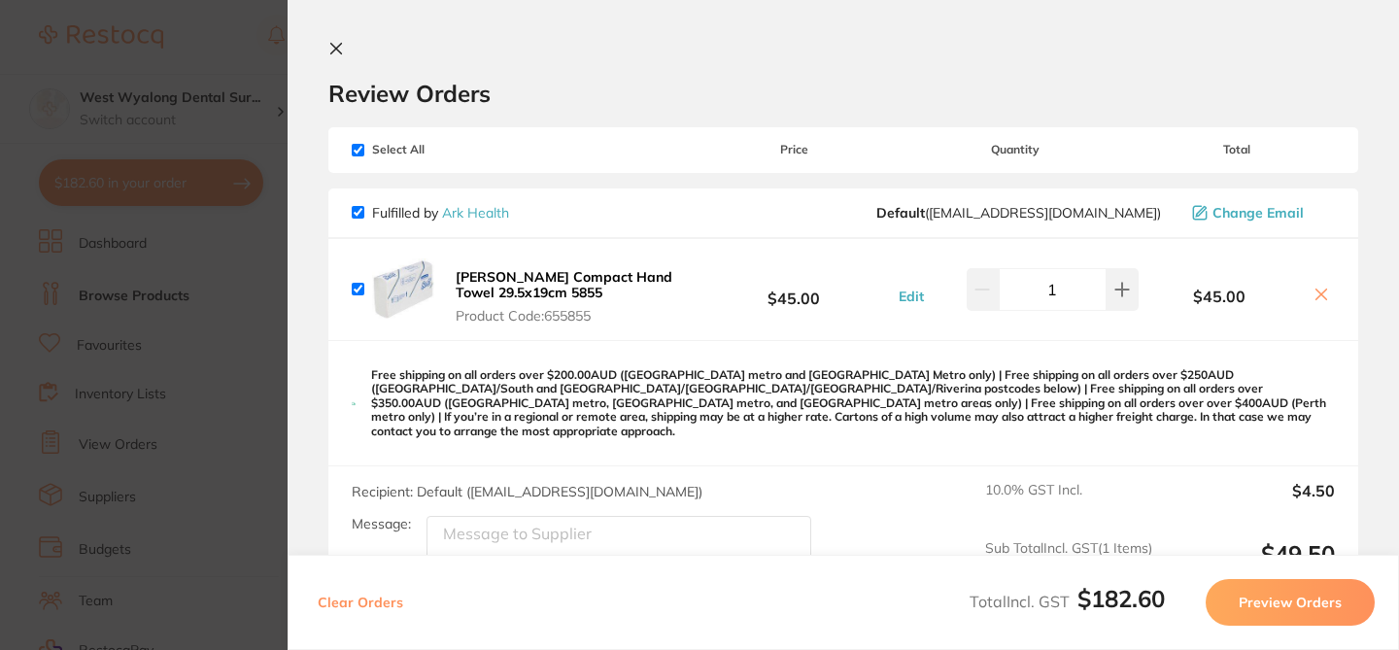
click at [732, 79] on h2 "Review Orders" at bounding box center [843, 93] width 1030 height 29
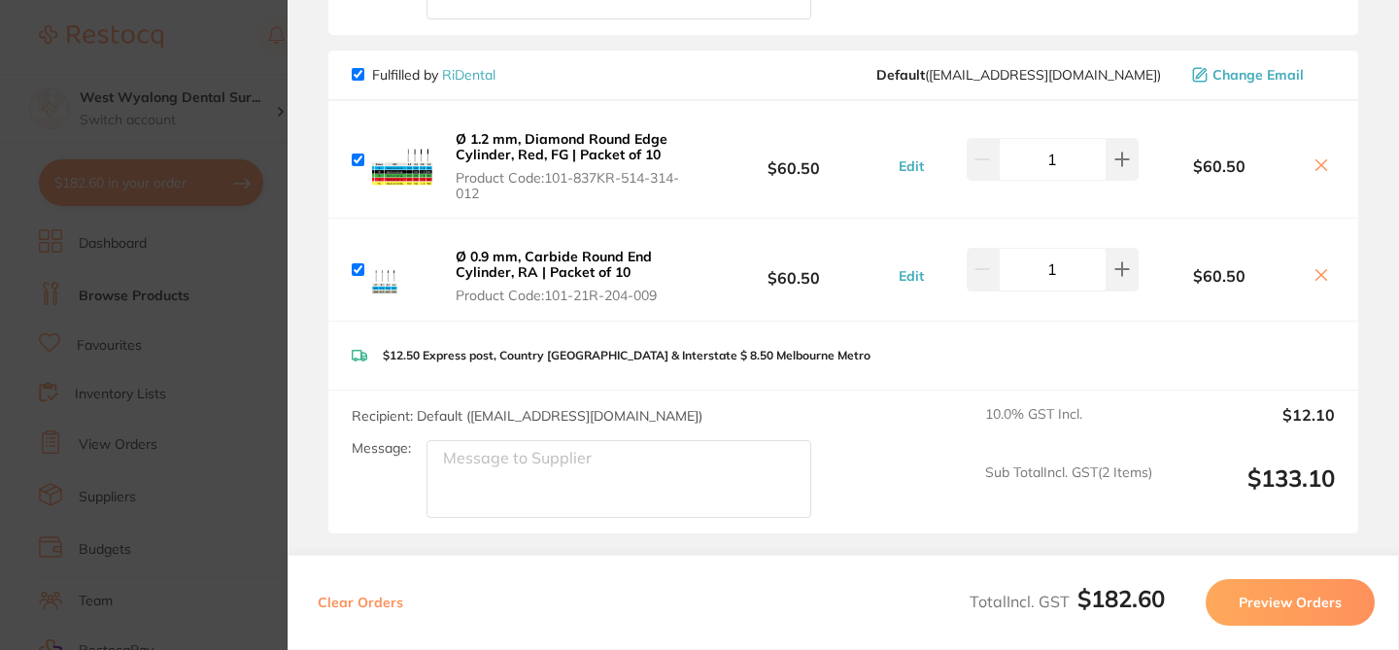
scroll to position [544, 0]
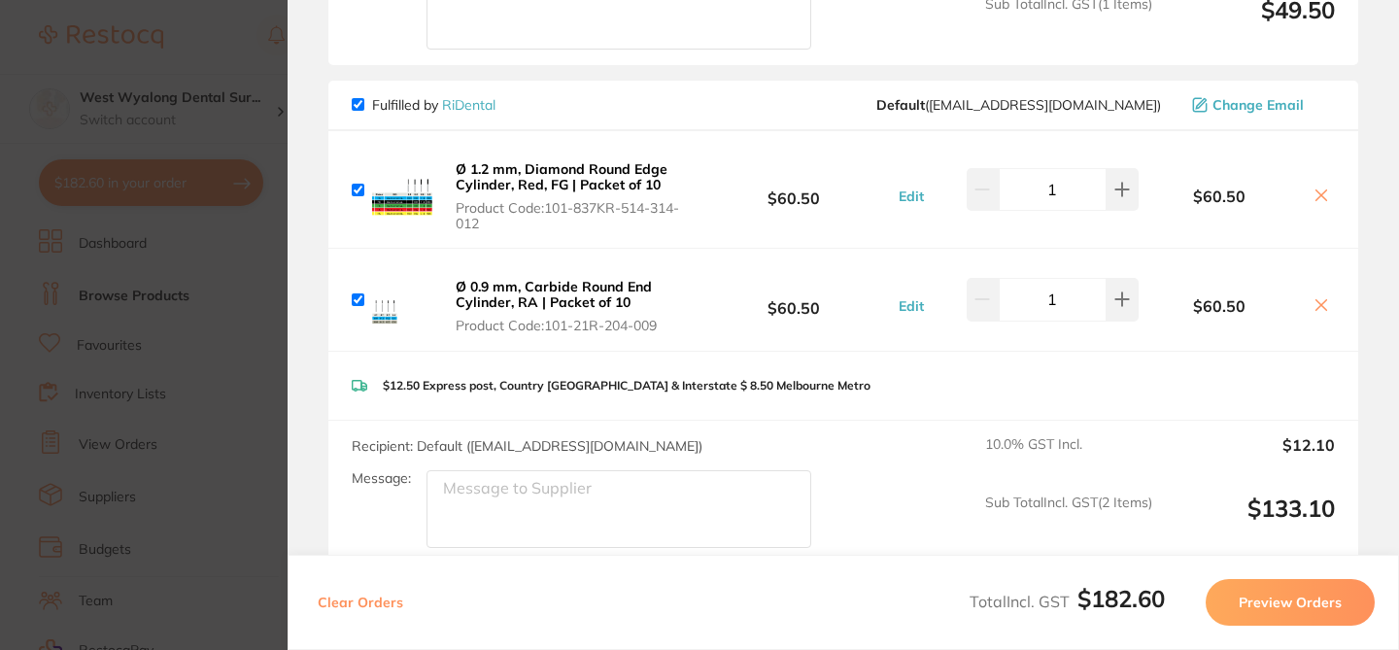
click at [237, 43] on section "Update RRP Set your pre negotiated price for this item. Item Agreed RRP (excl. …" at bounding box center [699, 325] width 1399 height 650
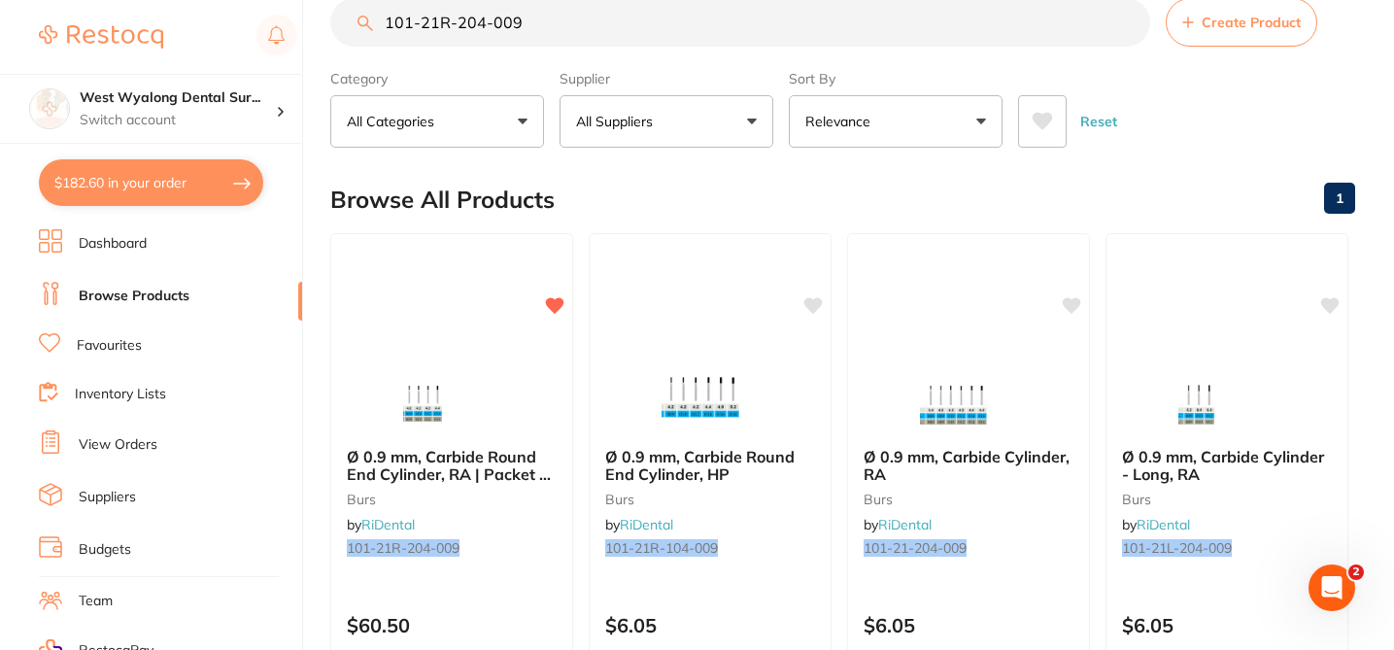
scroll to position [80, 0]
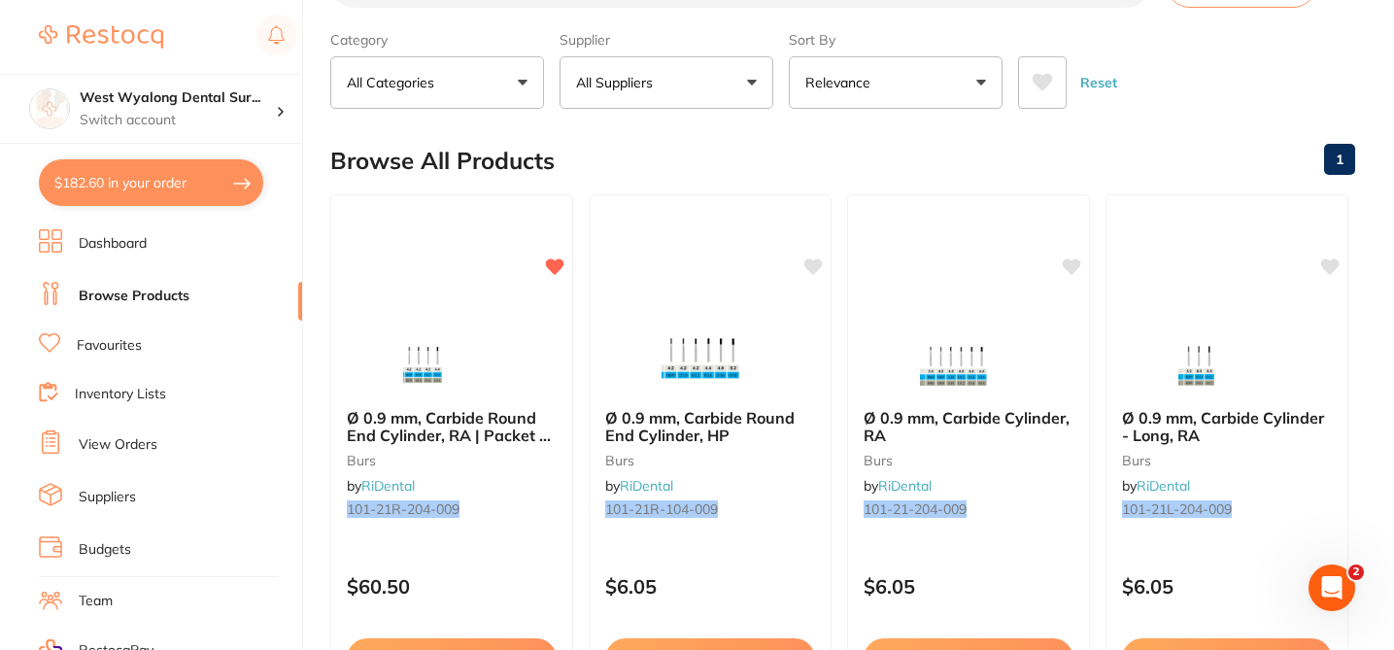
click at [198, 185] on button "$182.60 in your order" at bounding box center [151, 182] width 224 height 47
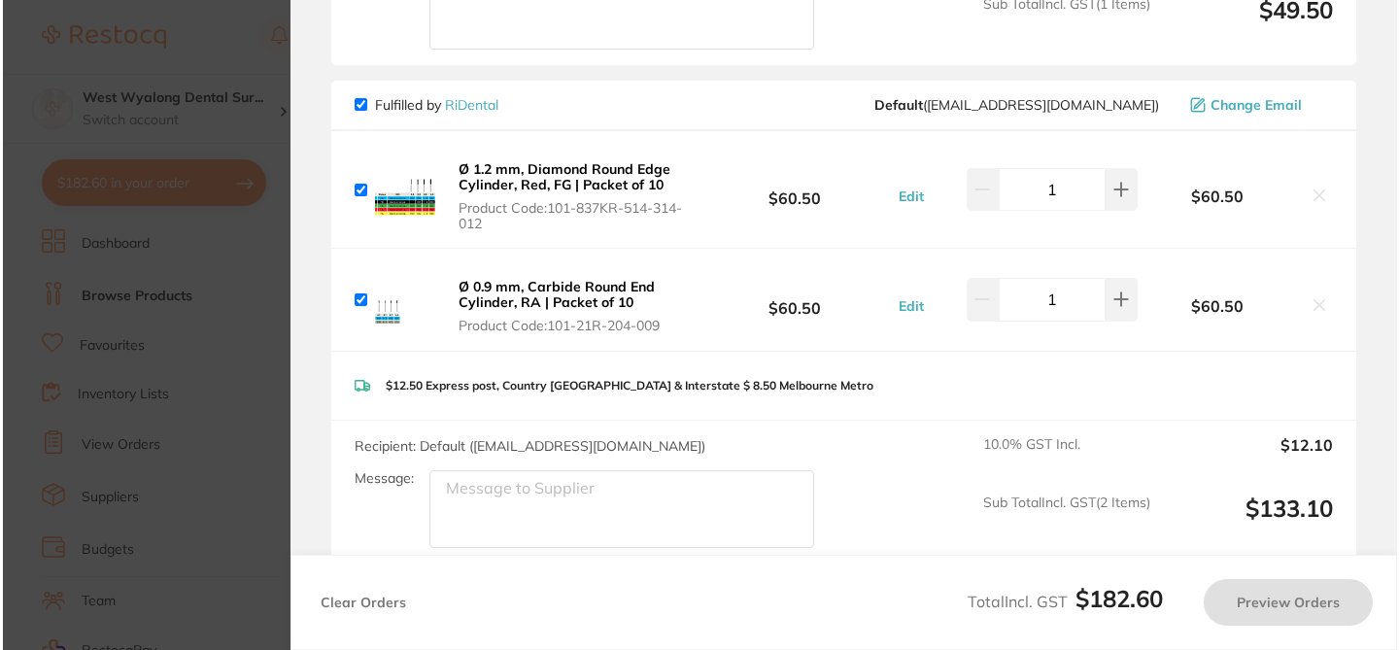
scroll to position [0, 0]
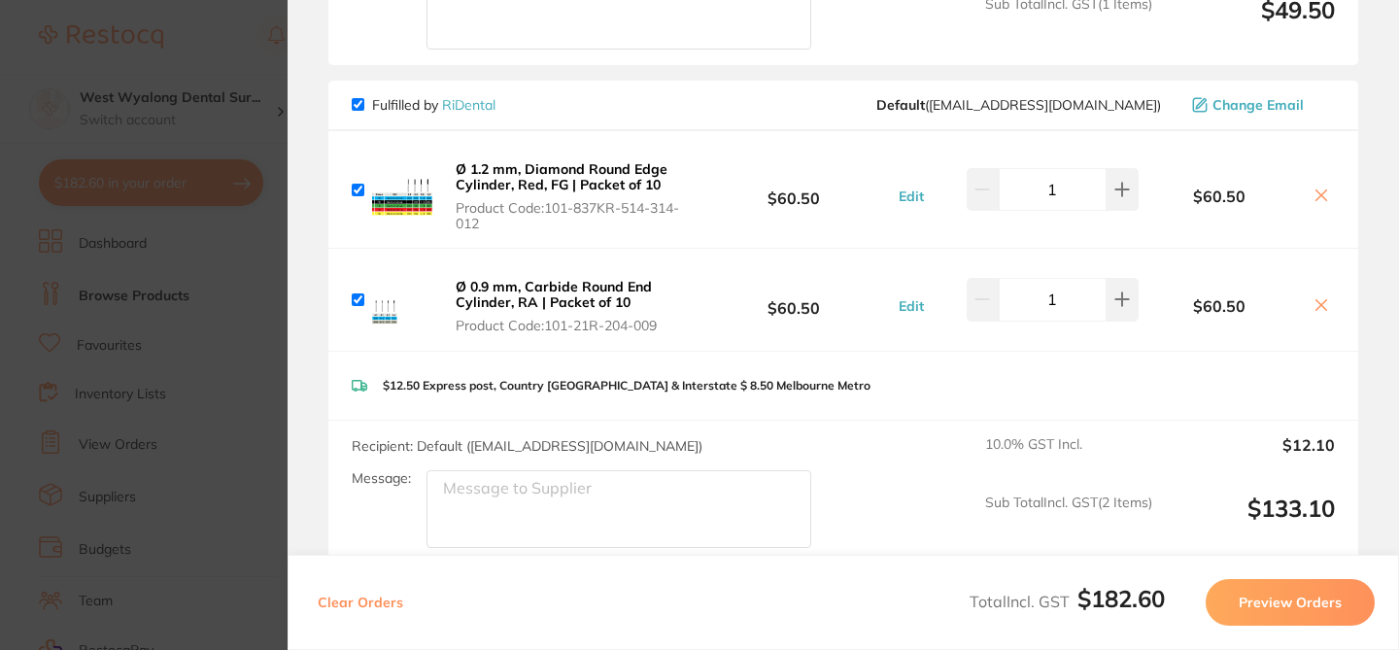
click at [213, 52] on section "Update RRP Set your pre negotiated price for this item. Item Agreed RRP (excl. …" at bounding box center [699, 325] width 1399 height 650
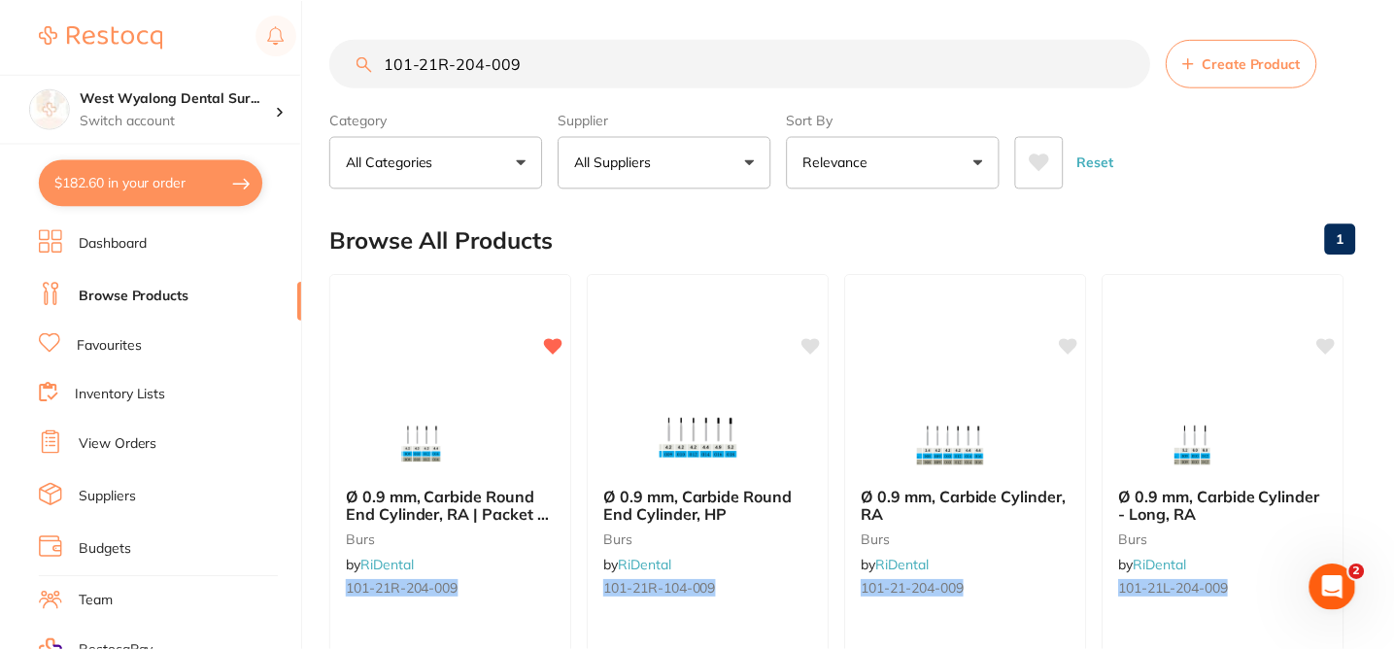
scroll to position [80, 0]
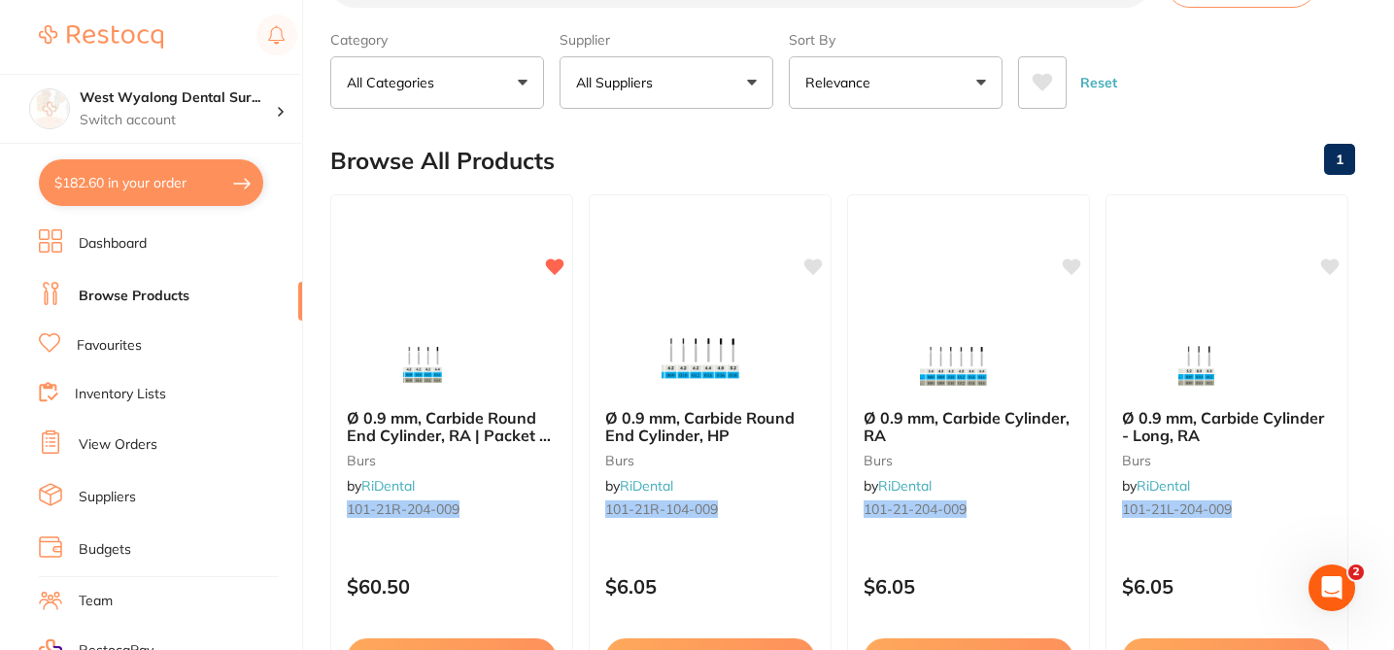
checkbox input "false"
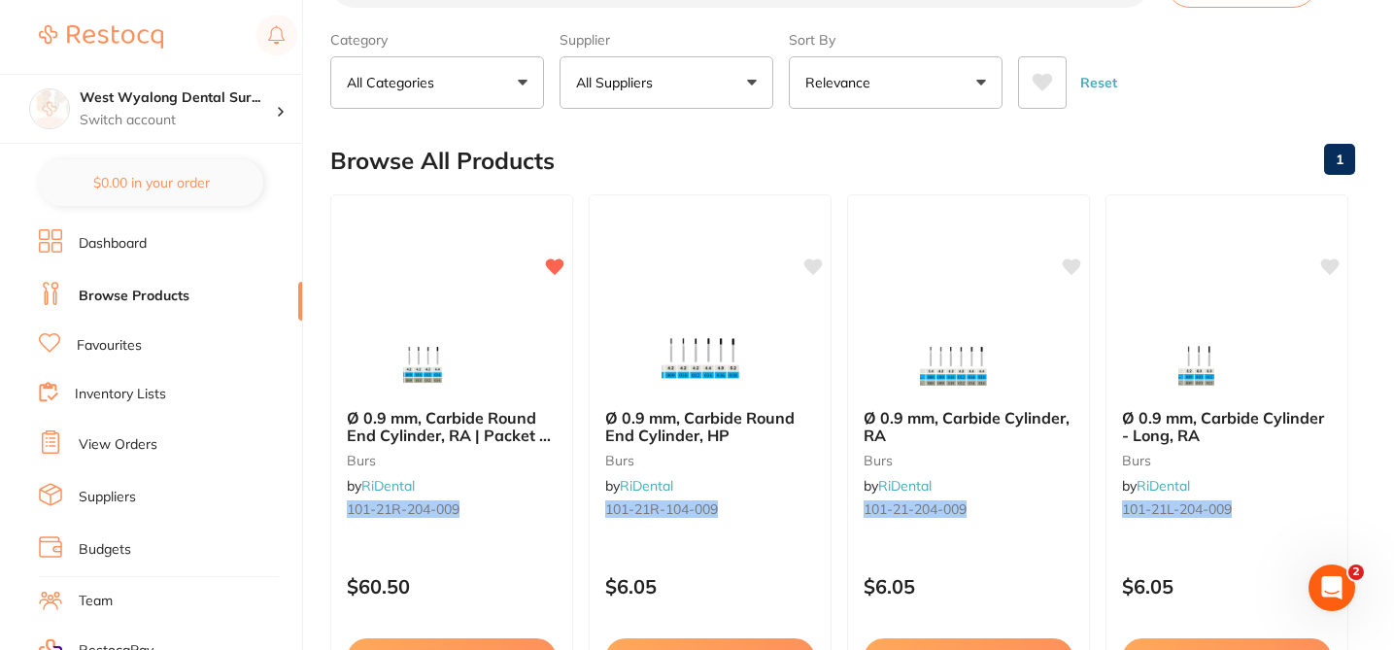
scroll to position [0, 0]
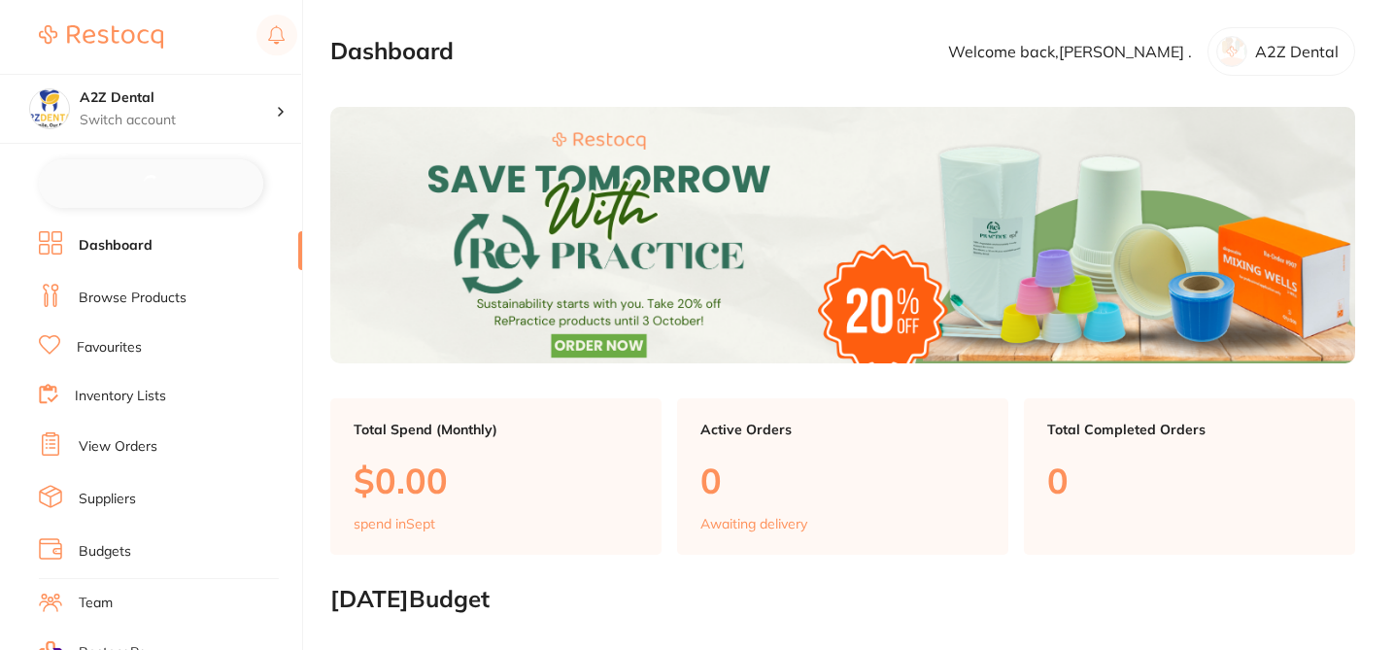
checkbox input "false"
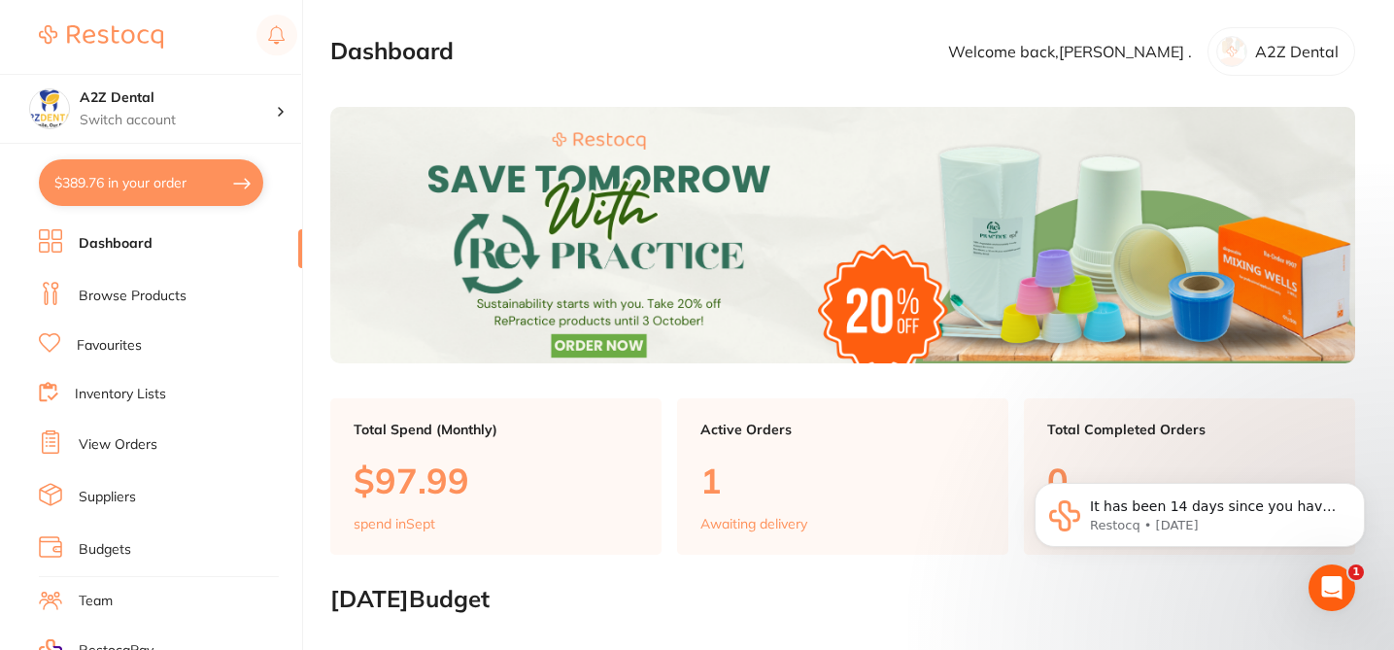
click at [133, 299] on link "Browse Products" at bounding box center [133, 296] width 108 height 19
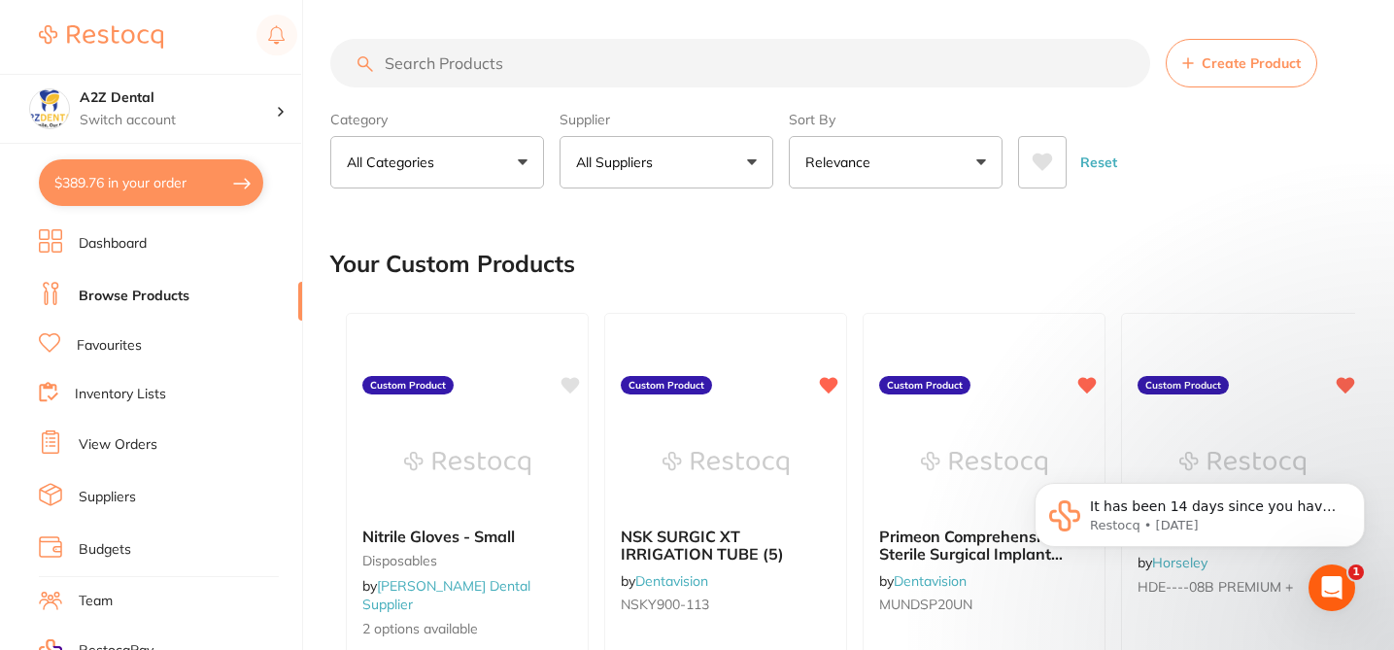
click at [473, 52] on input "search" at bounding box center [740, 63] width 820 height 49
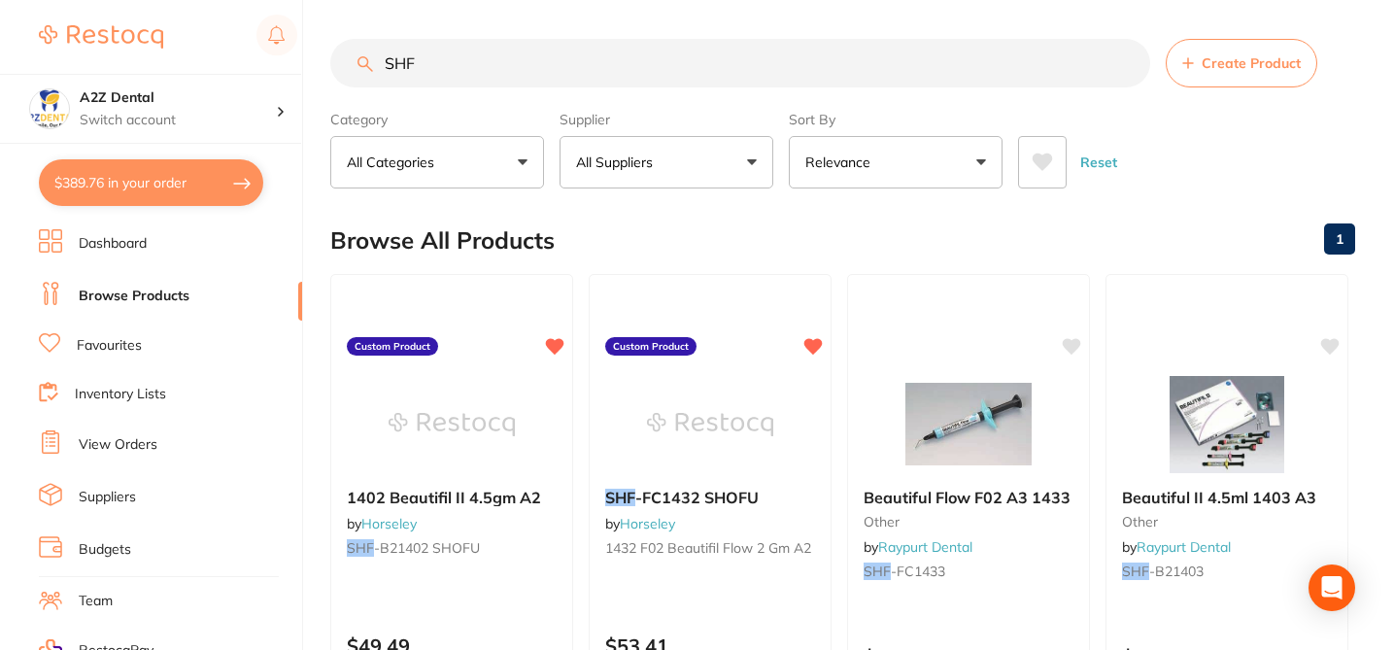
click at [692, 249] on div "Browse All Products 1" at bounding box center [842, 240] width 1025 height 65
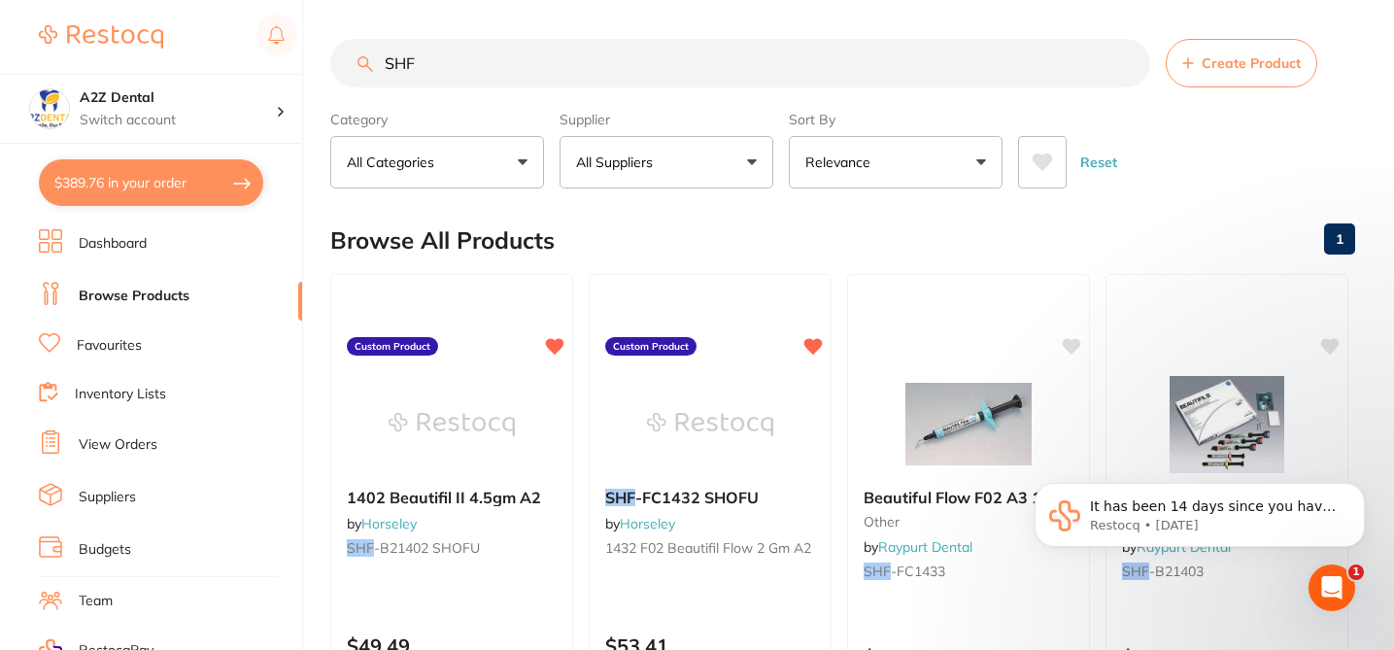
drag, startPoint x: 511, startPoint y: 73, endPoint x: 323, endPoint y: 61, distance: 188.8
click at [323, 64] on div "$389.76 A2Z Dental Switch account A2Z Dental $389.76 in your order Dashboard Br…" at bounding box center [697, 325] width 1394 height 650
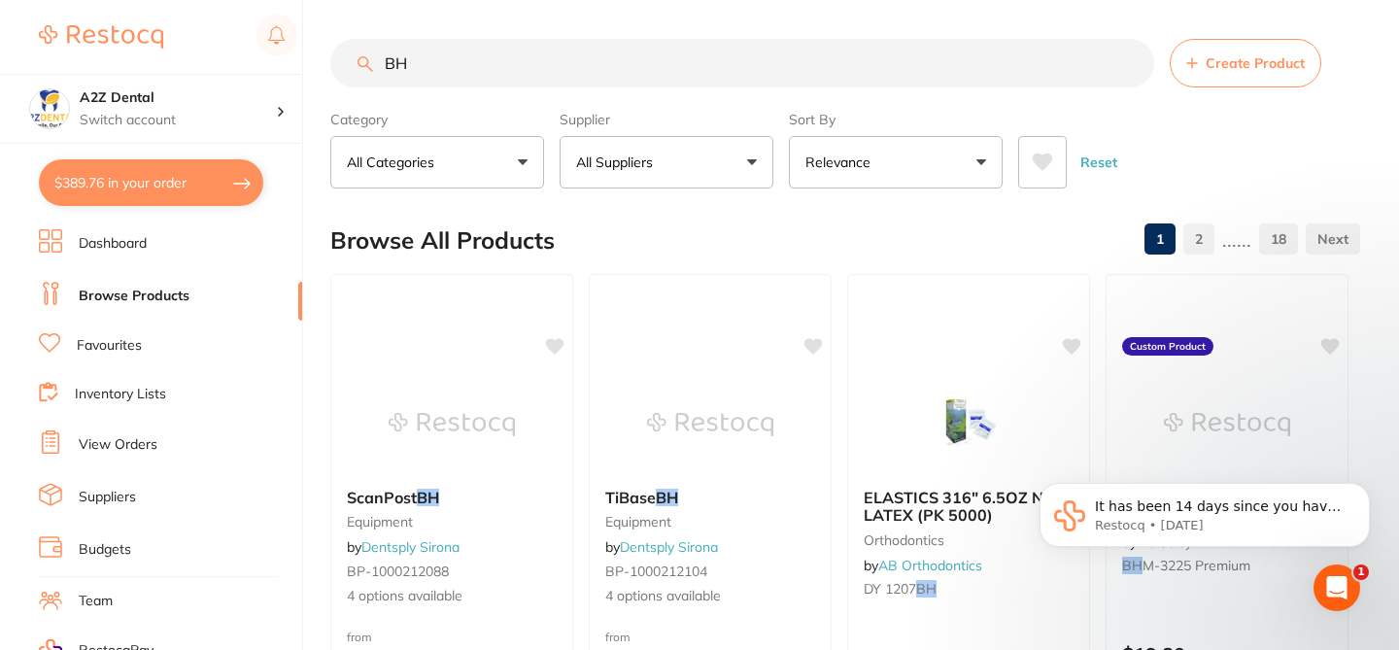
type input "B"
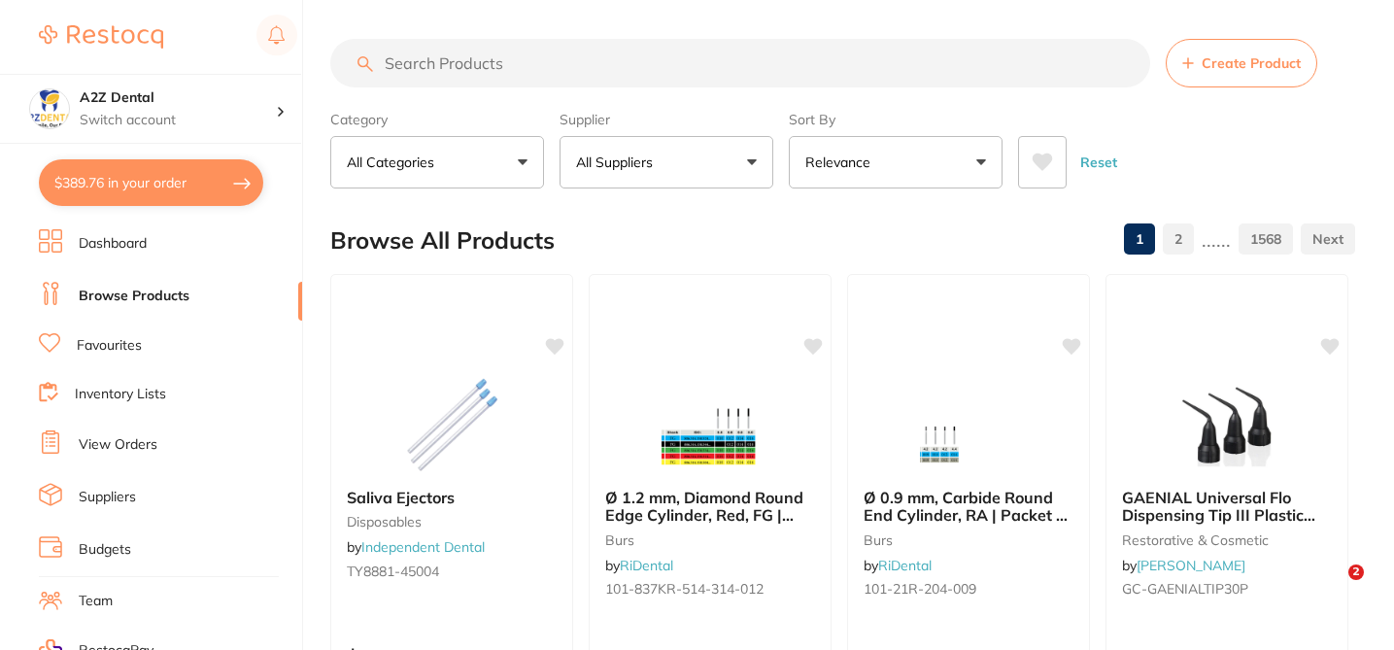
click at [498, 80] on input "search" at bounding box center [740, 63] width 820 height 49
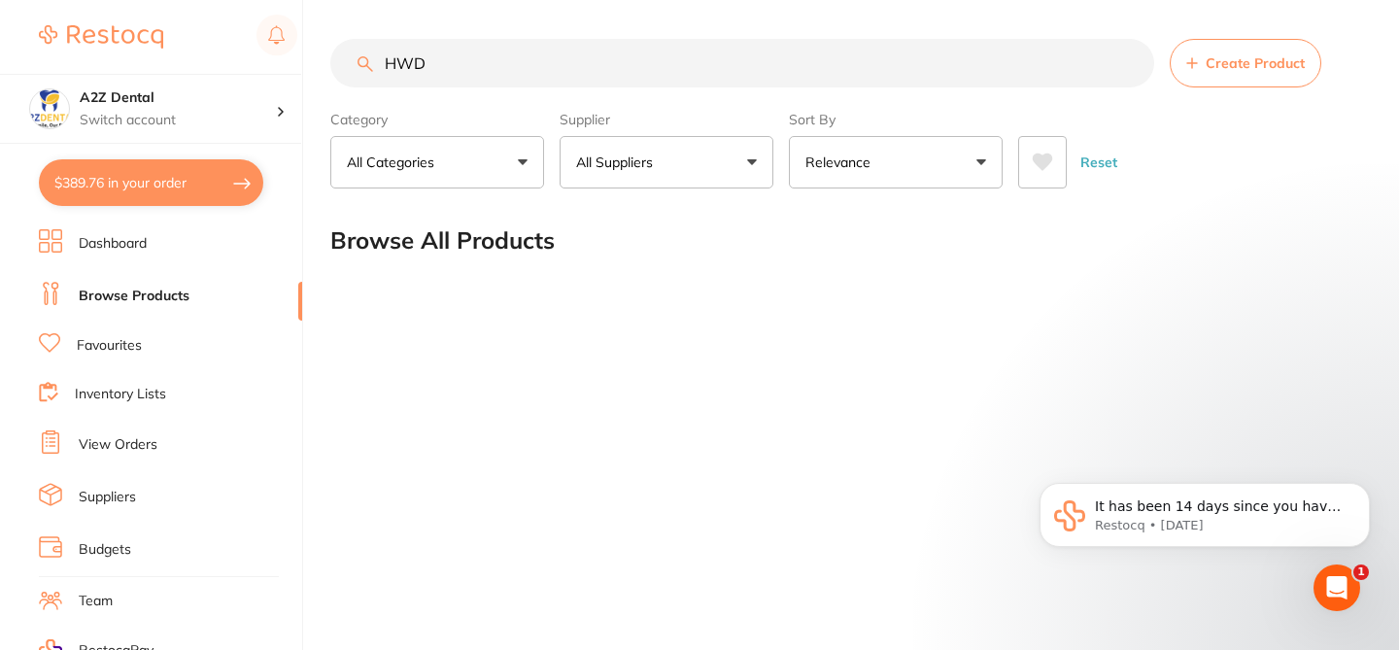
click at [452, 74] on input "HWD" at bounding box center [742, 63] width 824 height 49
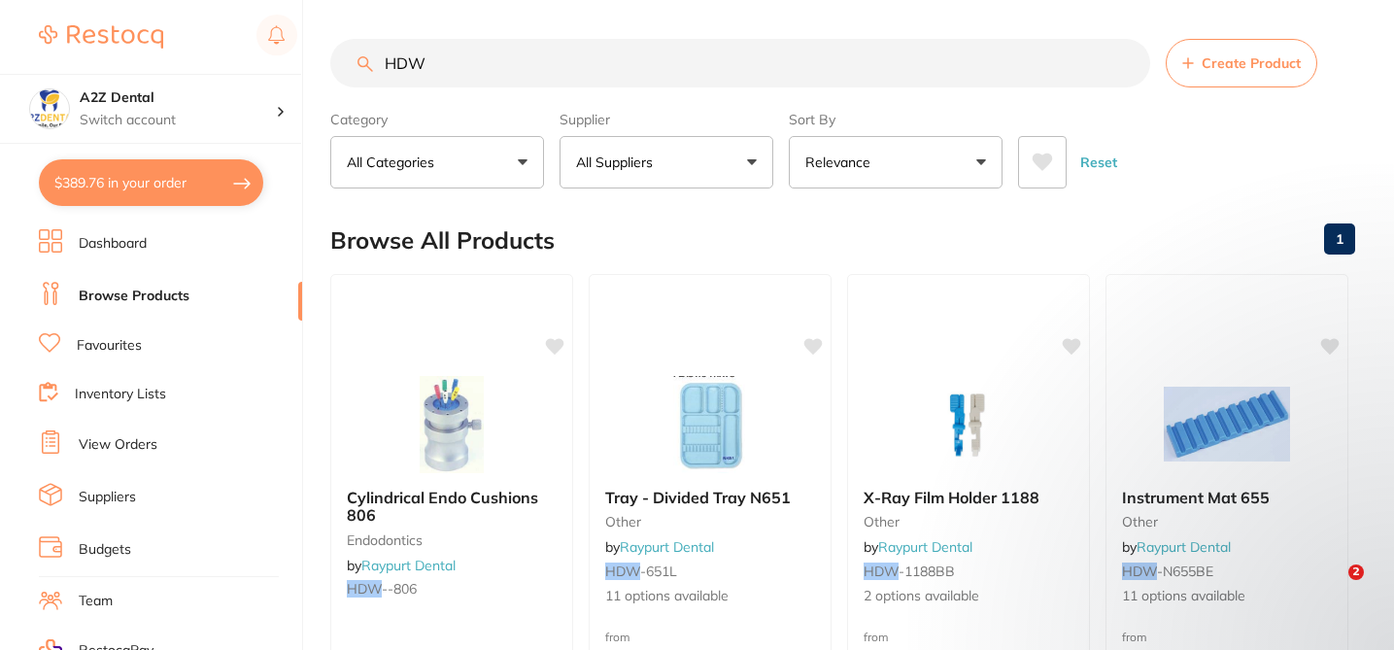
type input "HDW"
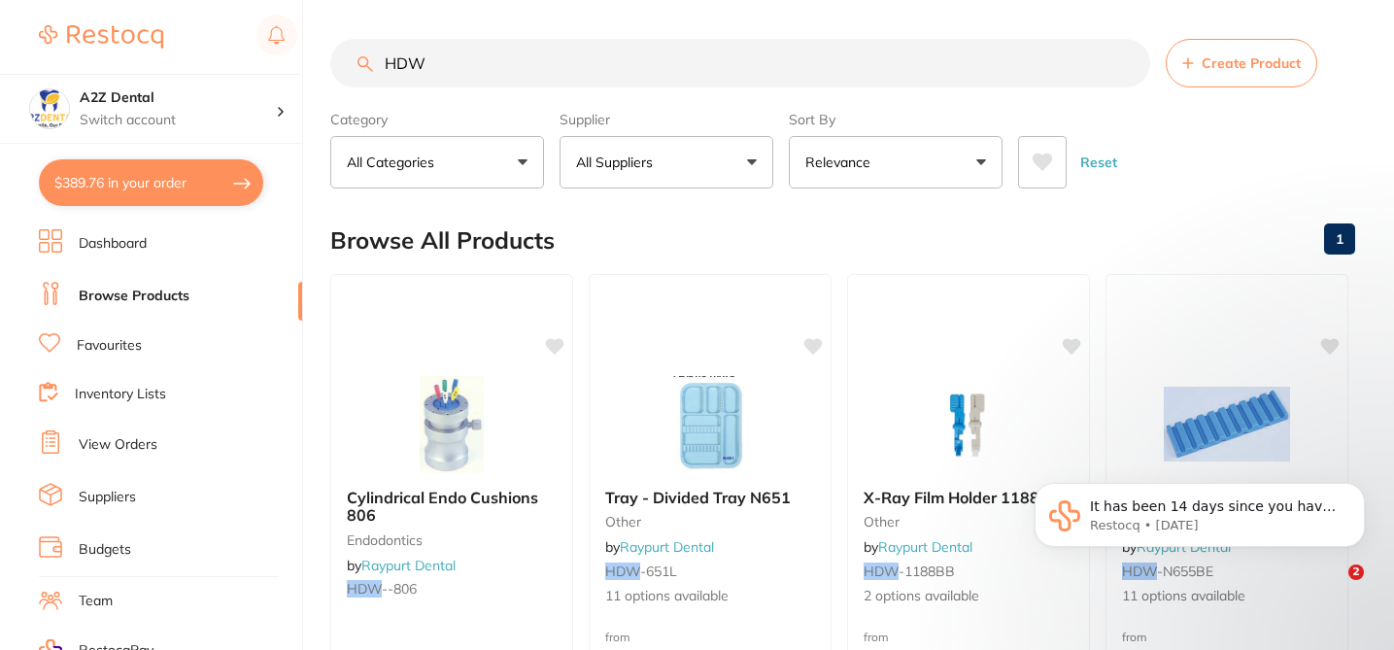
click at [749, 231] on div "Browse All Products 1" at bounding box center [842, 240] width 1025 height 65
click at [752, 164] on button "All Suppliers" at bounding box center [667, 162] width 214 height 52
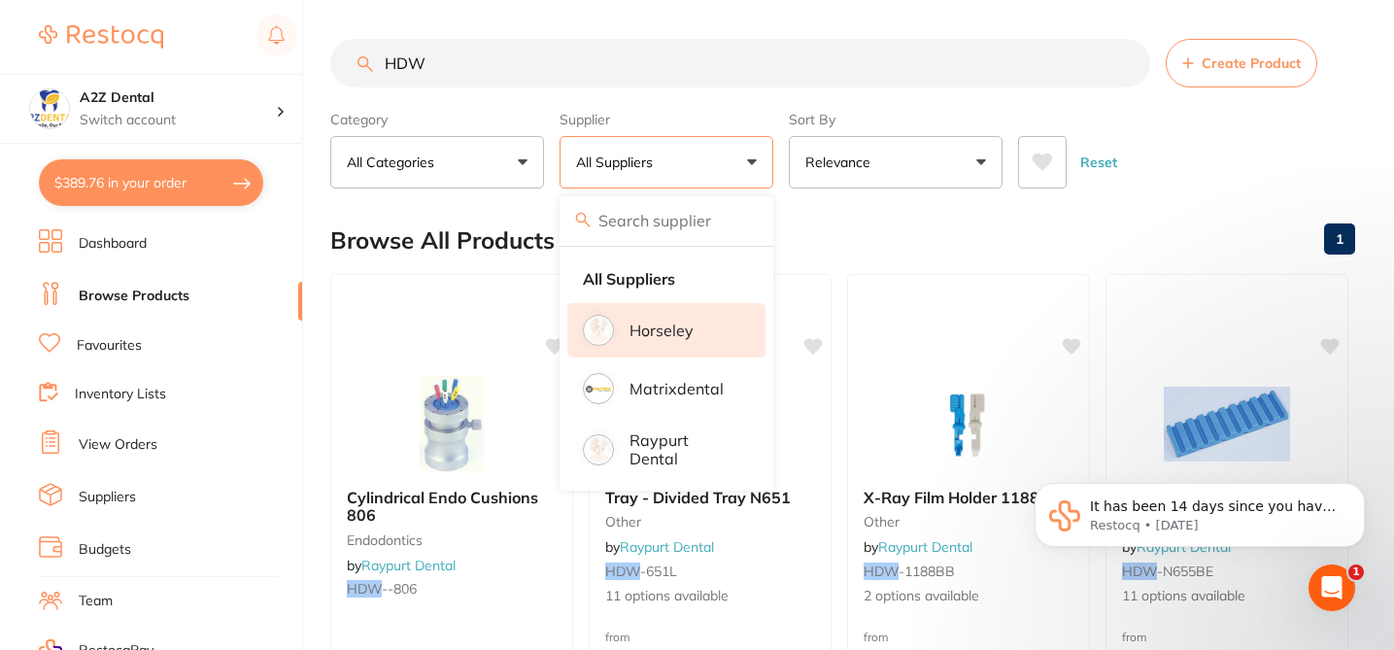
click at [671, 338] on p "Horseley" at bounding box center [661, 330] width 64 height 17
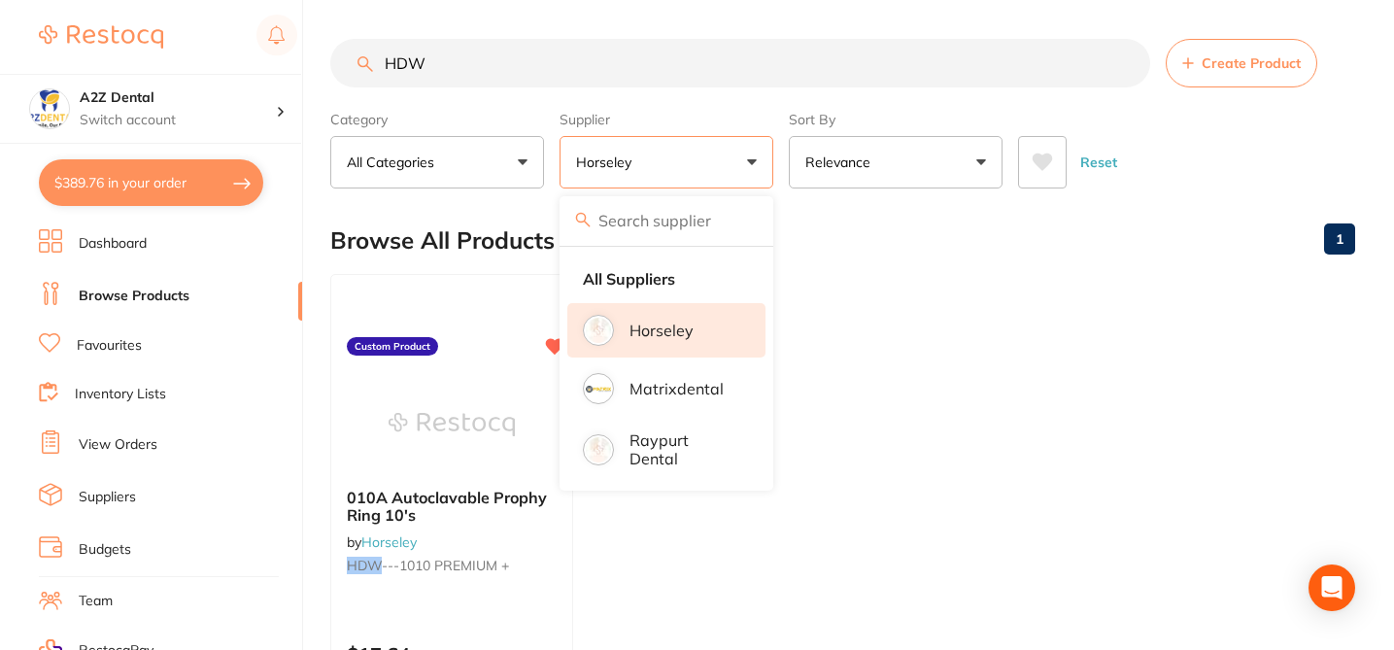
click at [816, 220] on div "Browse All Products 1" at bounding box center [842, 240] width 1025 height 65
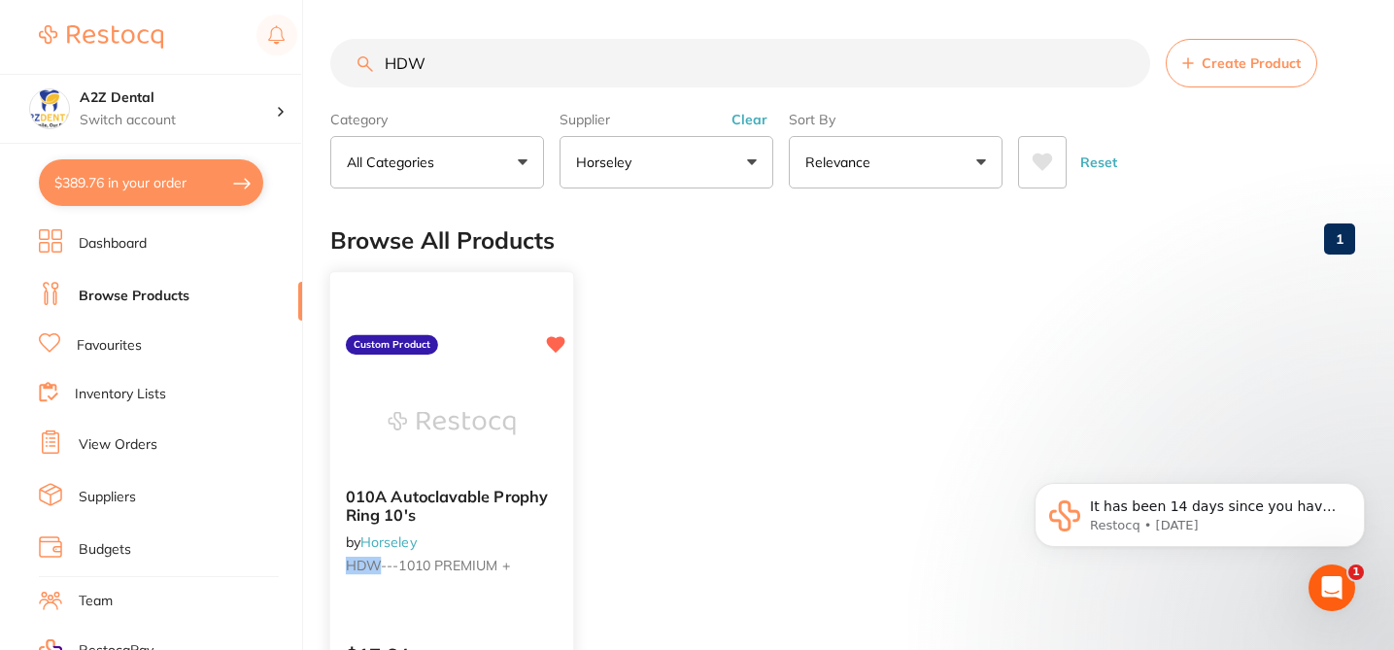
click at [505, 599] on div "010A Autoclavable Prophy Ring 10's by Horseley HDW ---1010 PREMIUM + Custom Pro…" at bounding box center [452, 553] width 246 height 564
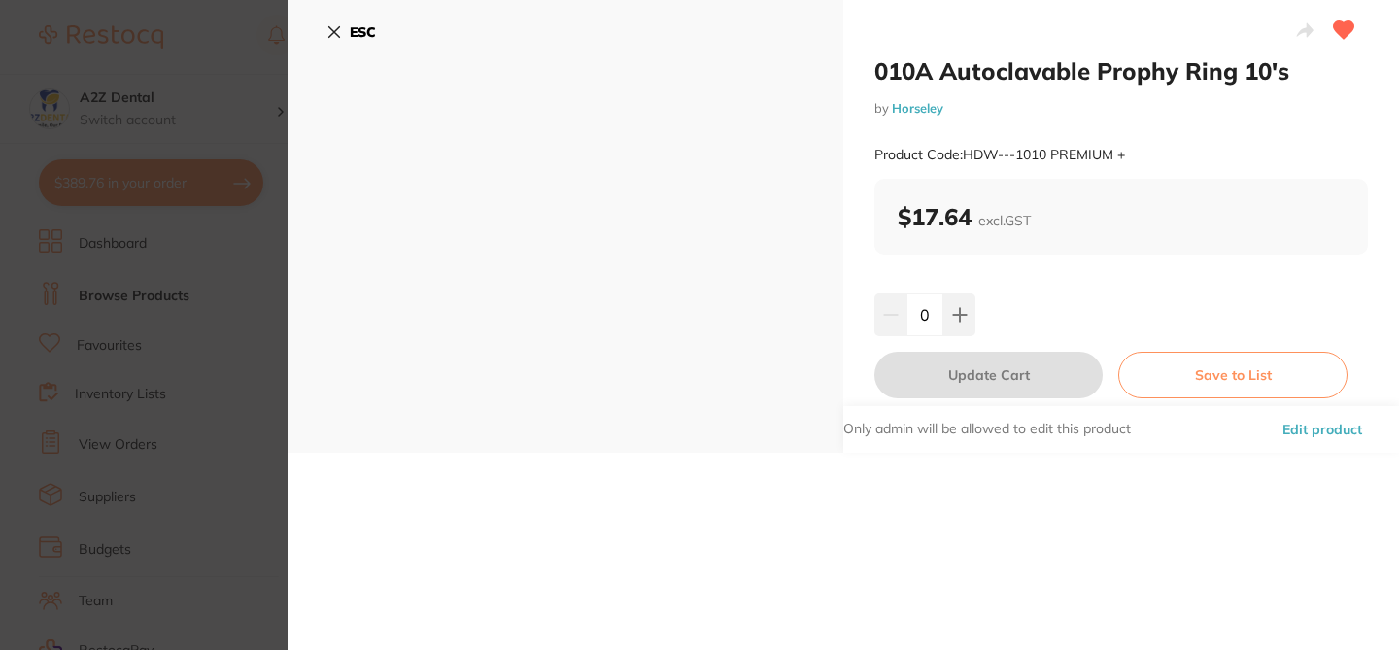
click at [1018, 153] on small "Product Code: HDW---1010 PREMIUM +" at bounding box center [999, 155] width 251 height 17
click at [331, 27] on icon at bounding box center [334, 32] width 16 height 16
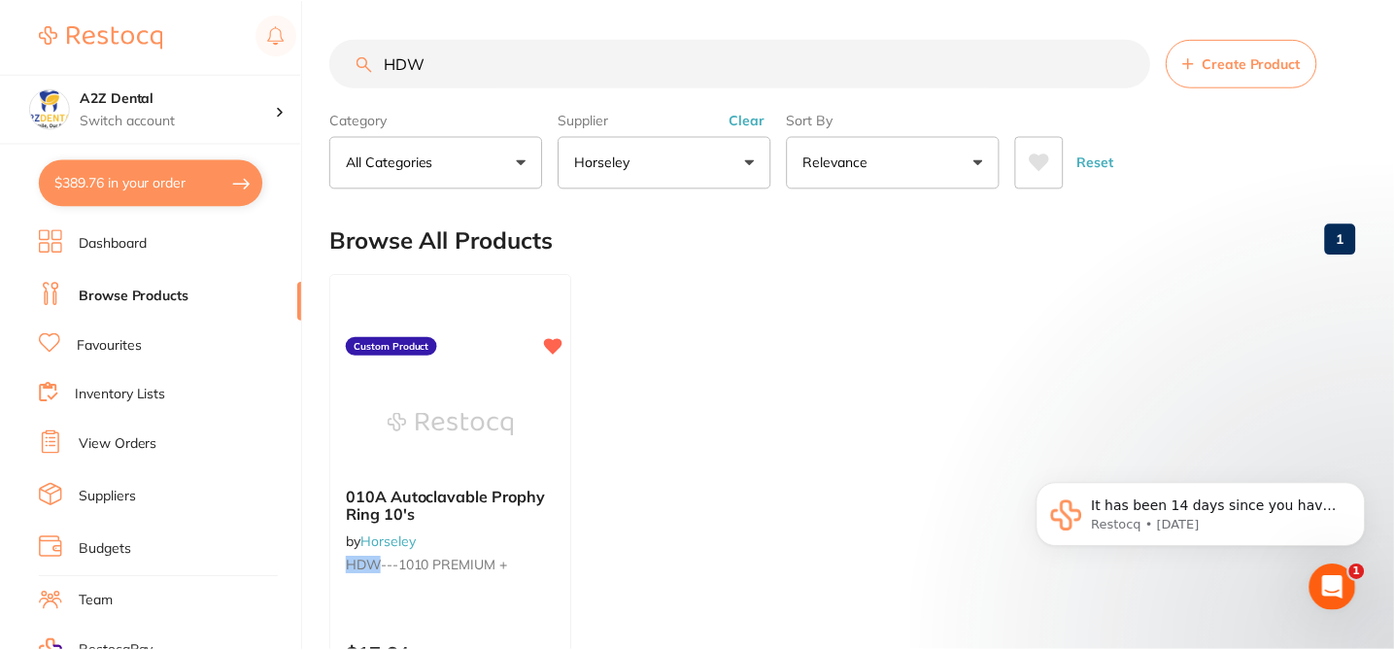
scroll to position [2, 0]
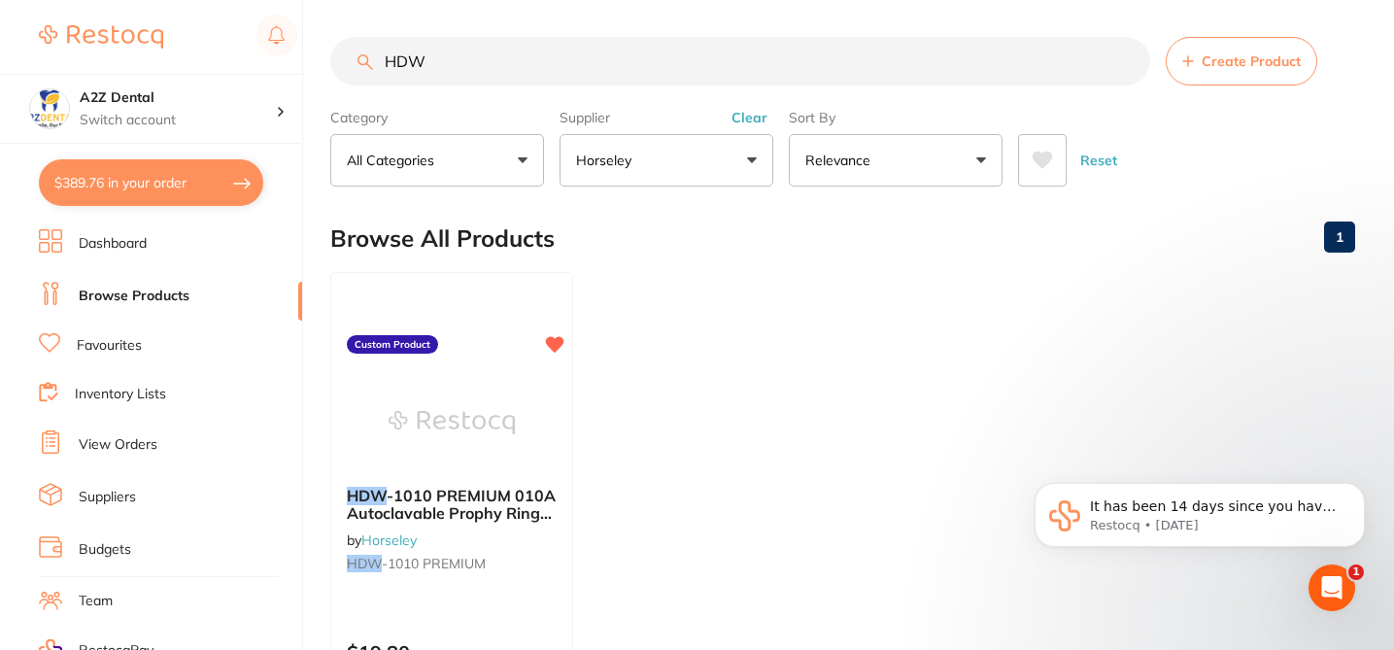
drag, startPoint x: 445, startPoint y: 62, endPoint x: 371, endPoint y: 47, distance: 75.4
click at [371, 47] on input "HDW" at bounding box center [740, 61] width 820 height 49
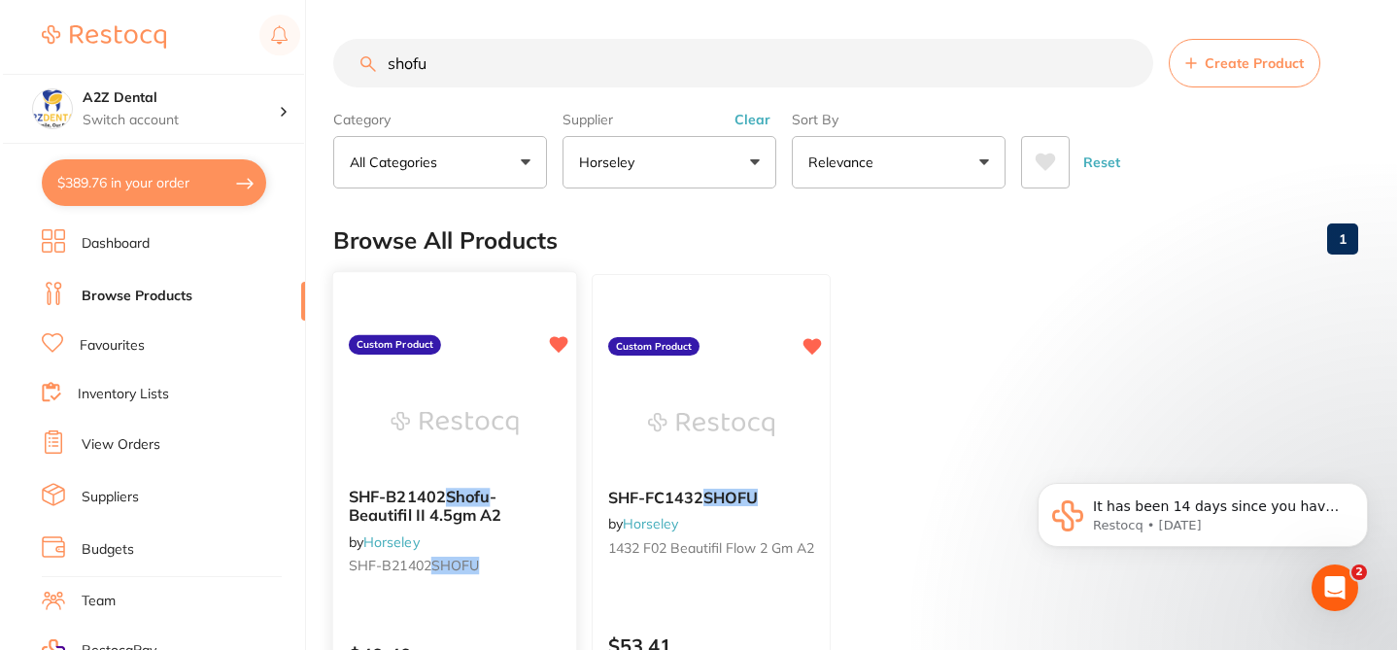
scroll to position [0, 0]
type input "shofu"
click at [535, 591] on div "SHF-B21402 Shofu - Beautifil II 4.5gm A2 by Horseley SHF-B21402 SHOFU" at bounding box center [451, 534] width 243 height 125
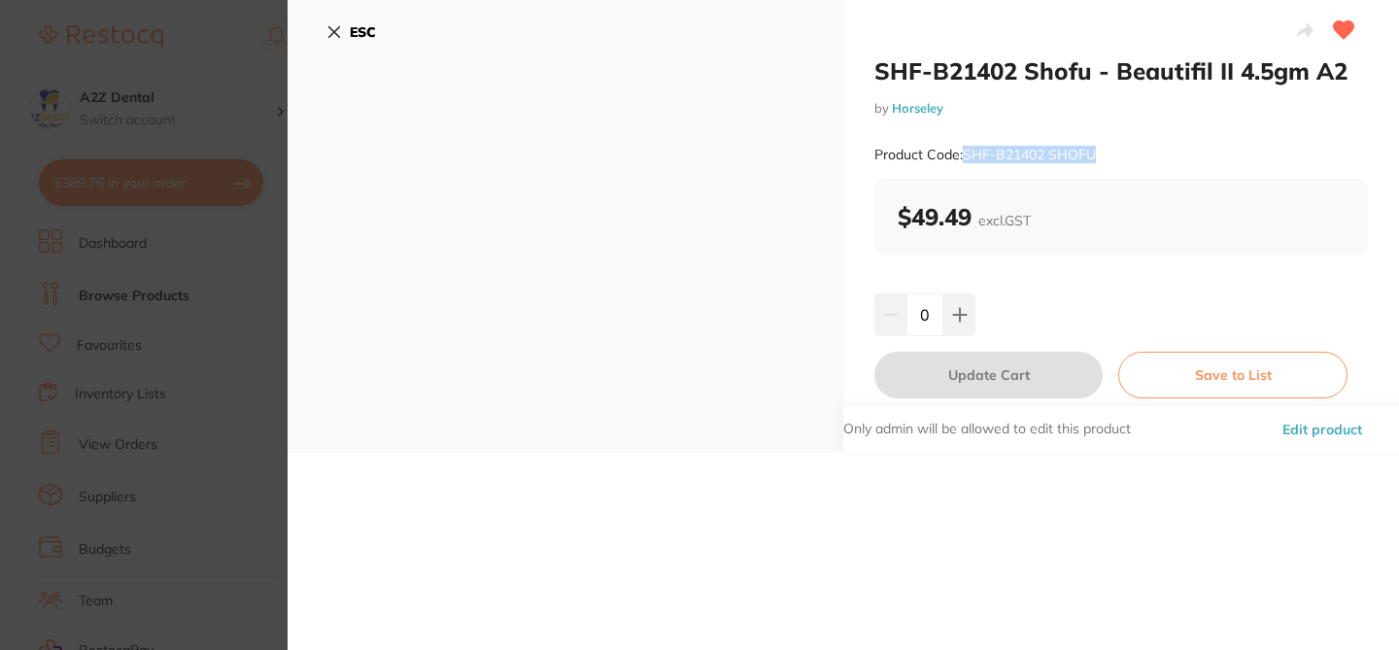
drag, startPoint x: 1101, startPoint y: 156, endPoint x: 962, endPoint y: 151, distance: 139.0
click at [962, 151] on div "Product Code: SHF-B21402 SHOFU" at bounding box center [1120, 155] width 493 height 48
copy small "SHF-B21402 SHOFU"
click at [338, 27] on icon at bounding box center [334, 32] width 11 height 11
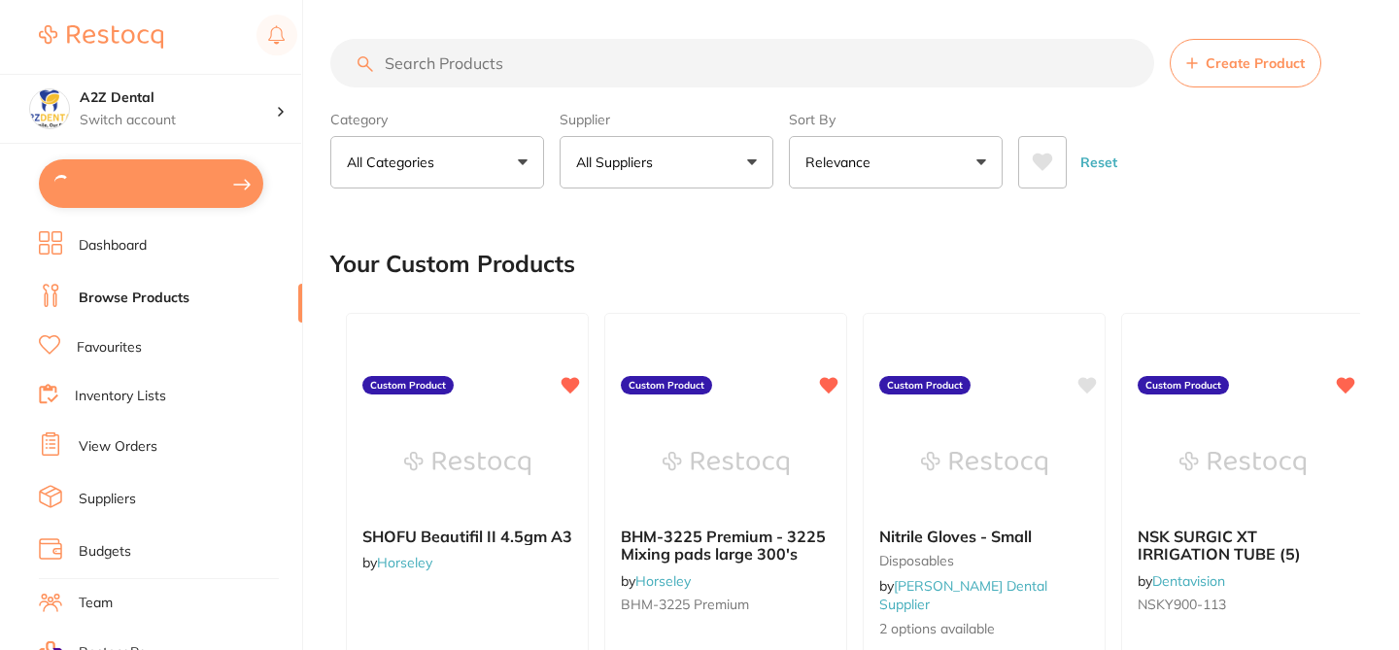
click at [935, 255] on div "Your Custom Products" at bounding box center [845, 263] width 1030 height 65
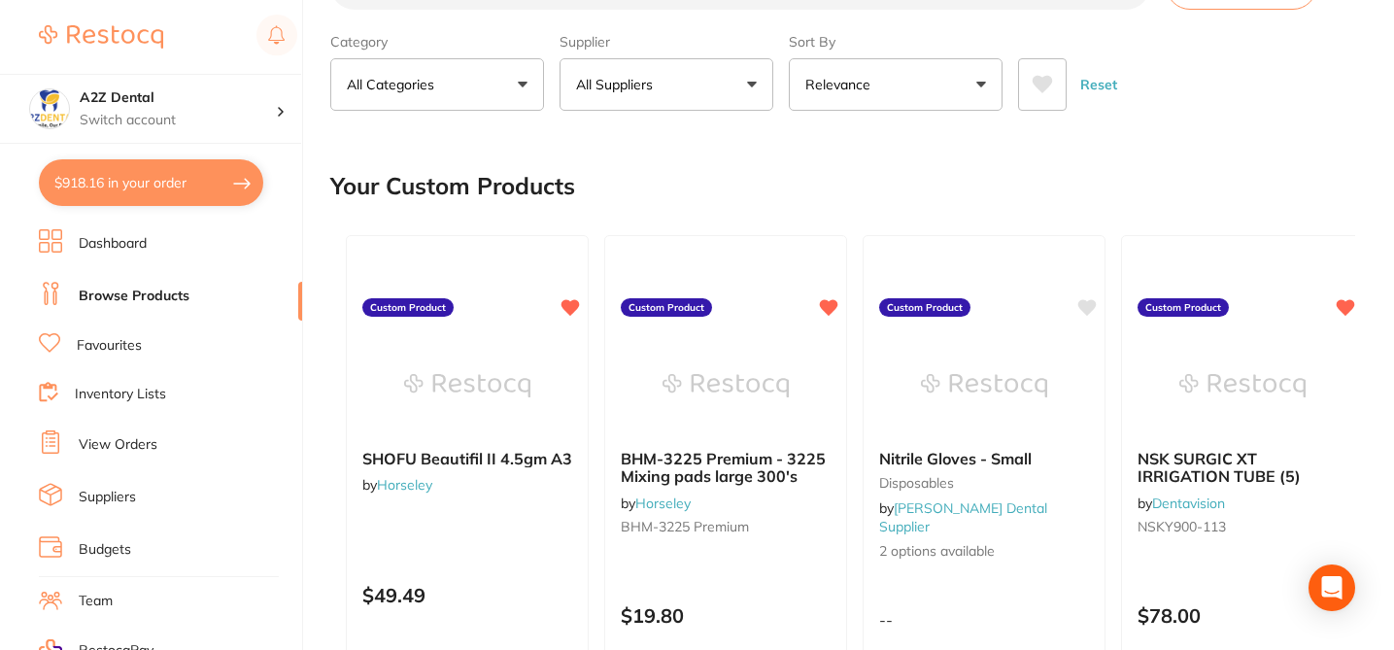
click at [921, 189] on div "Your Custom Products" at bounding box center [842, 185] width 1025 height 65
click at [900, 179] on div "Your Custom Products" at bounding box center [842, 185] width 1025 height 65
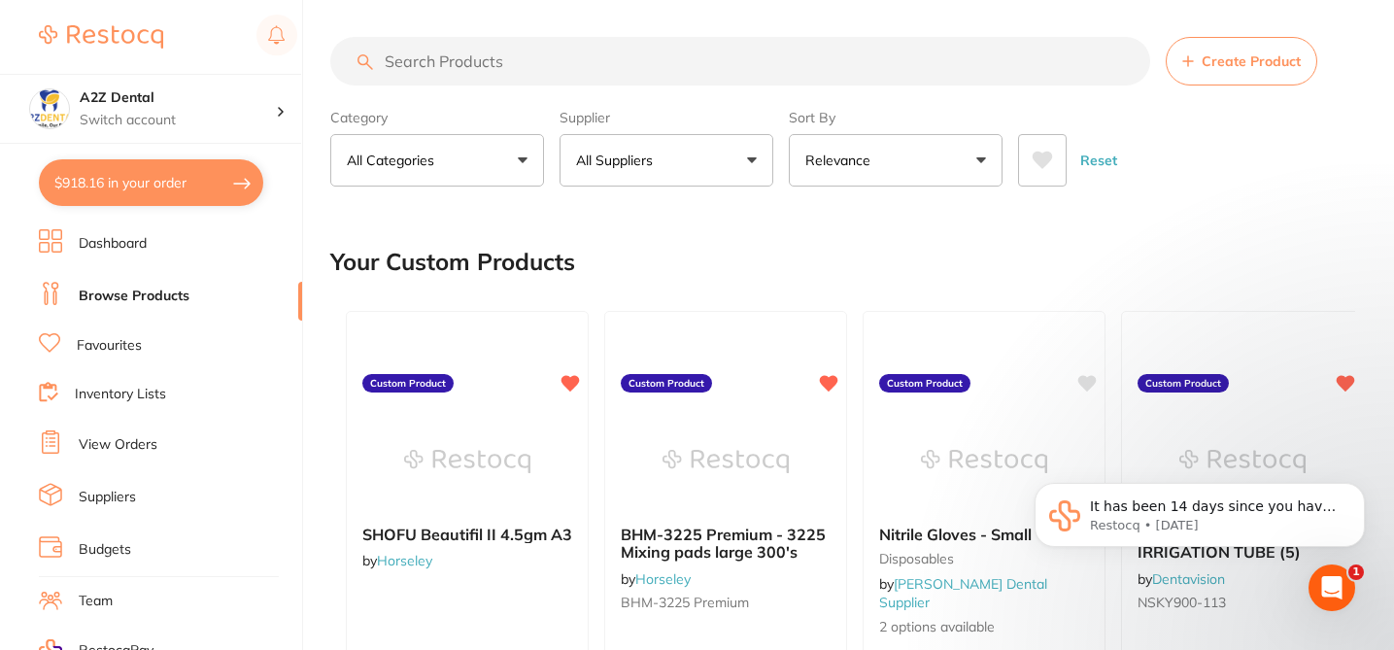
scroll to position [0, 0]
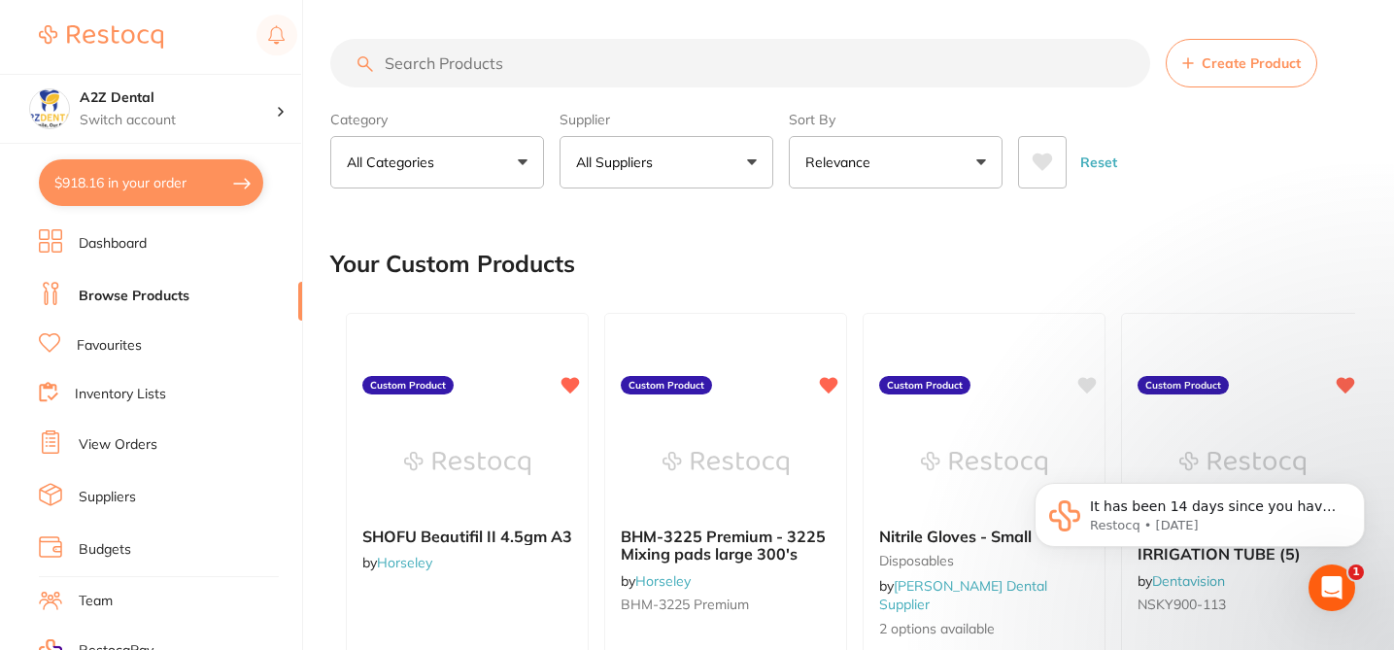
click at [753, 161] on button "All Suppliers" at bounding box center [667, 162] width 214 height 52
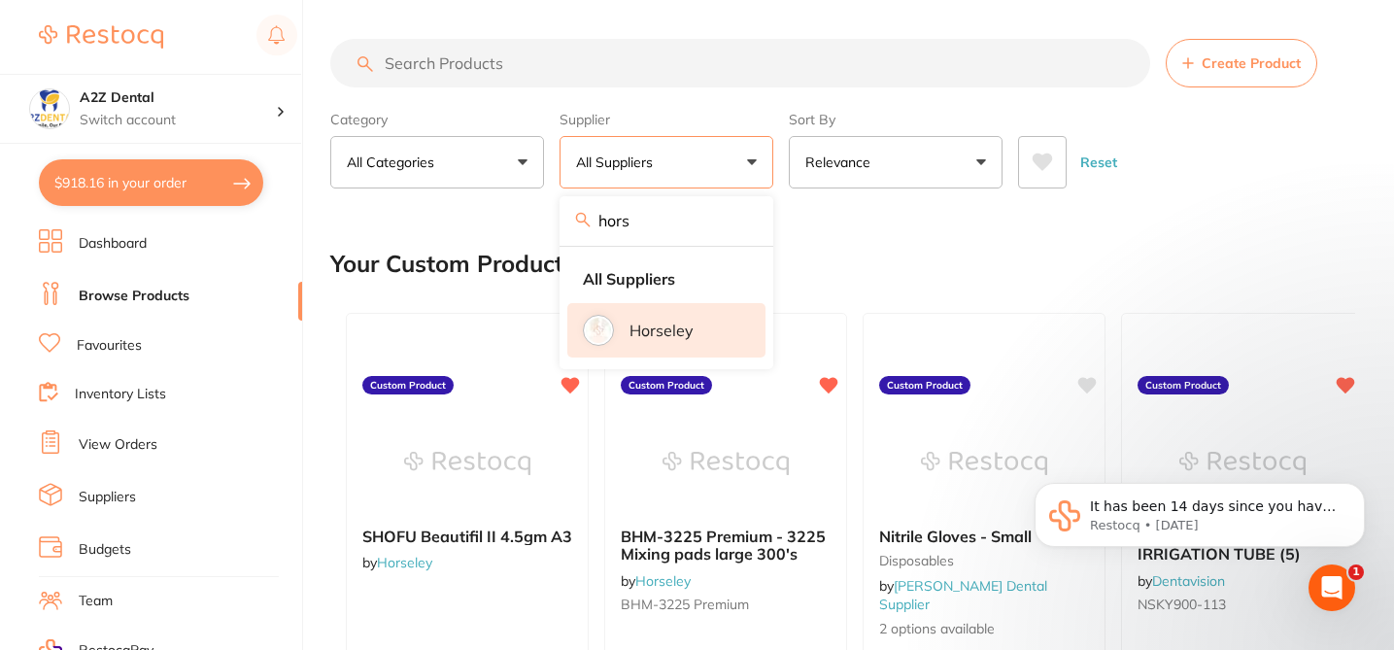
type input "hors"
click at [625, 339] on li "Horseley" at bounding box center [666, 330] width 198 height 54
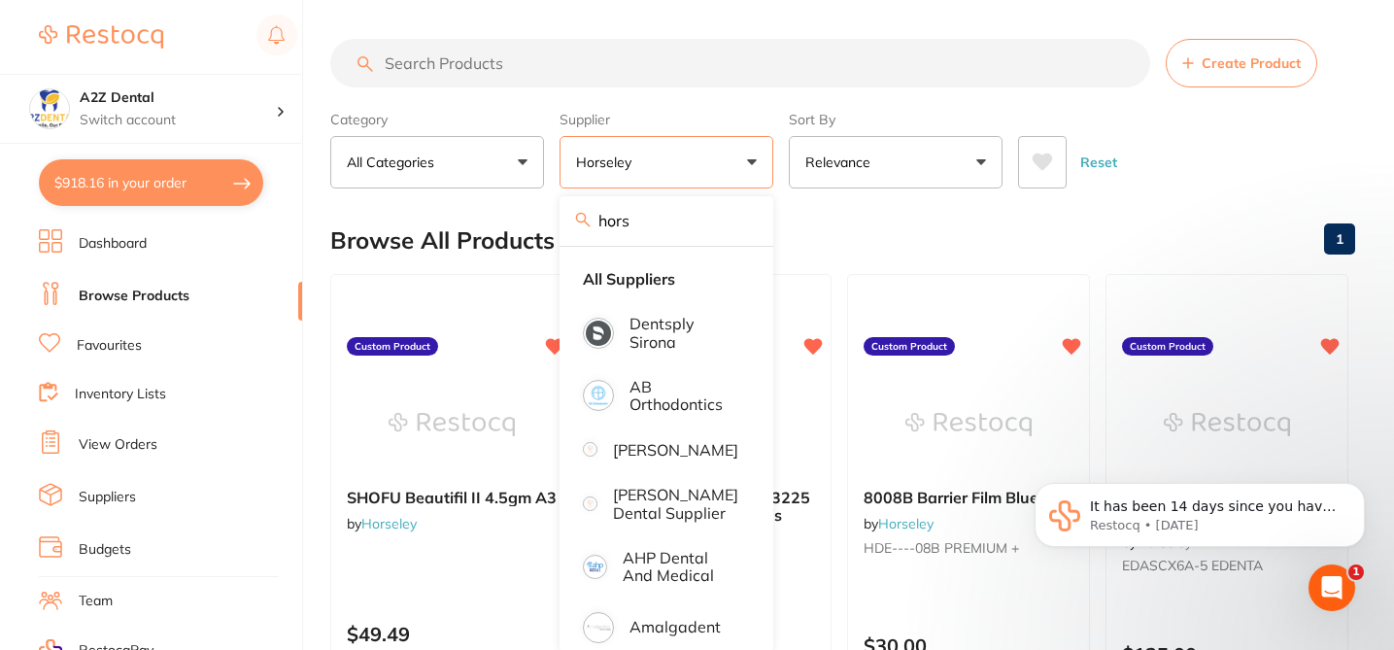
click at [849, 228] on div "Browse All Products 1" at bounding box center [842, 240] width 1025 height 65
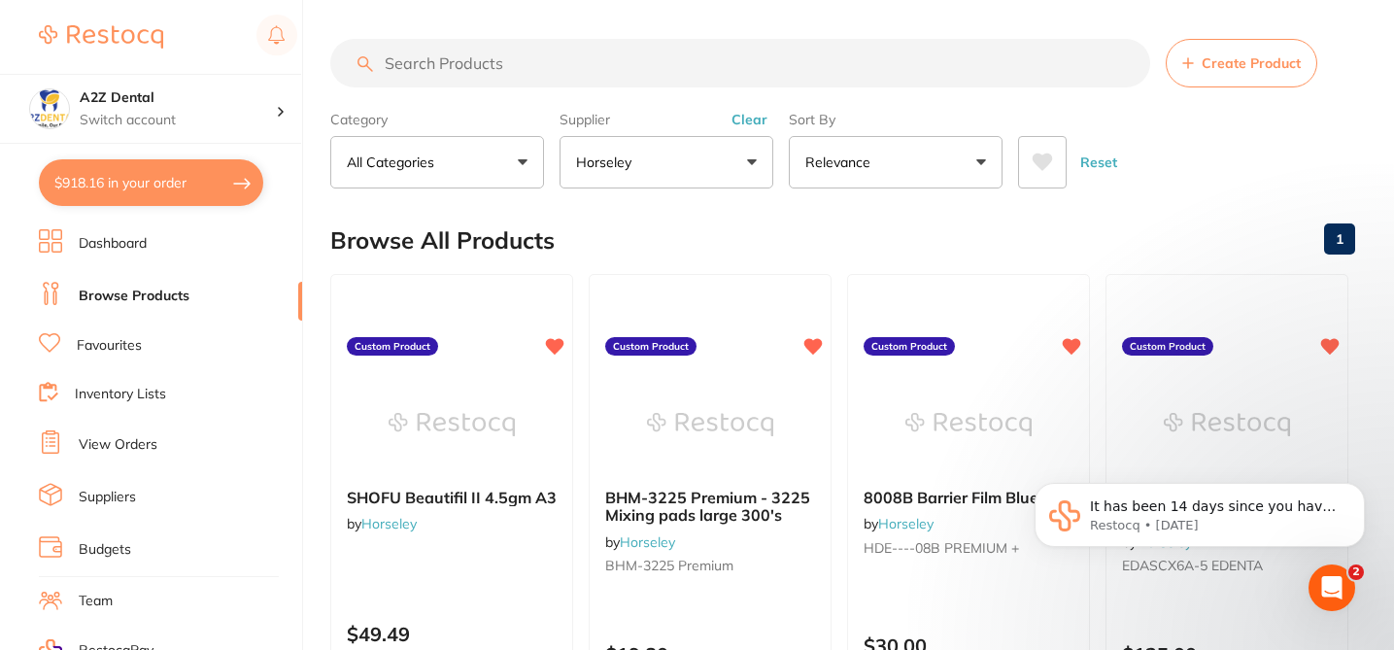
click at [849, 228] on div "Browse All Products 1" at bounding box center [842, 240] width 1025 height 65
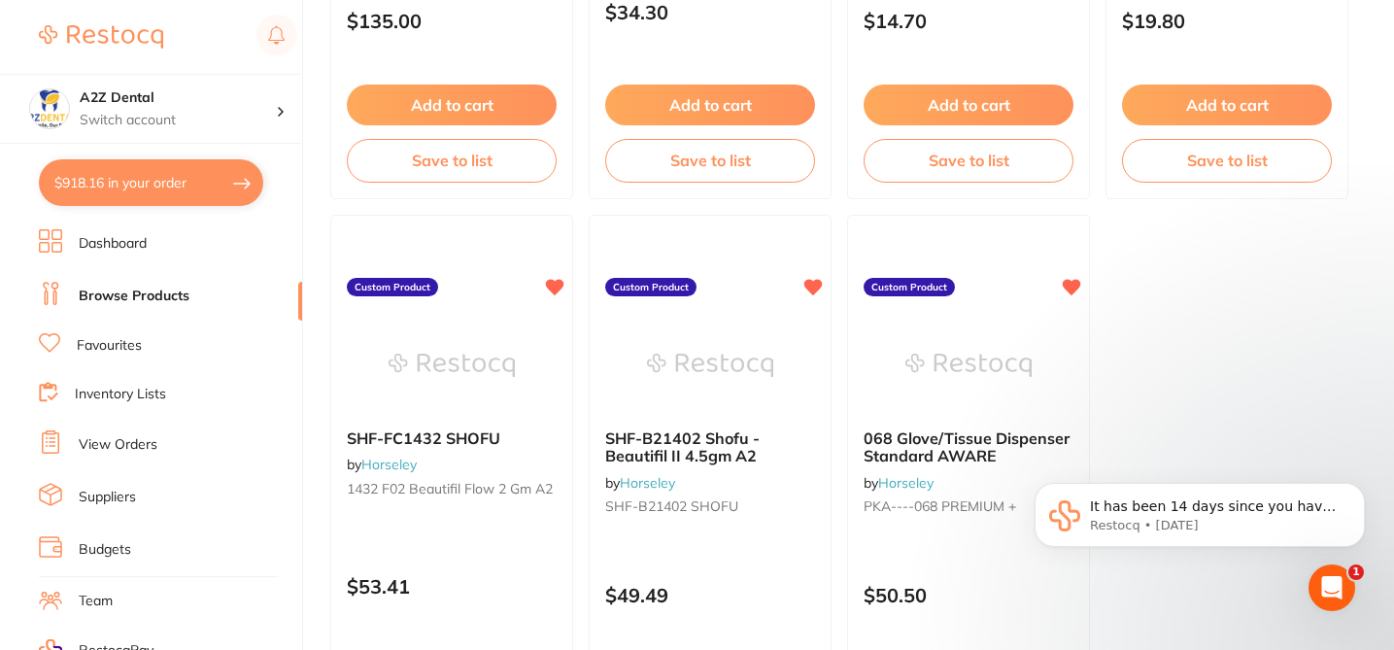
scroll to position [1283, 0]
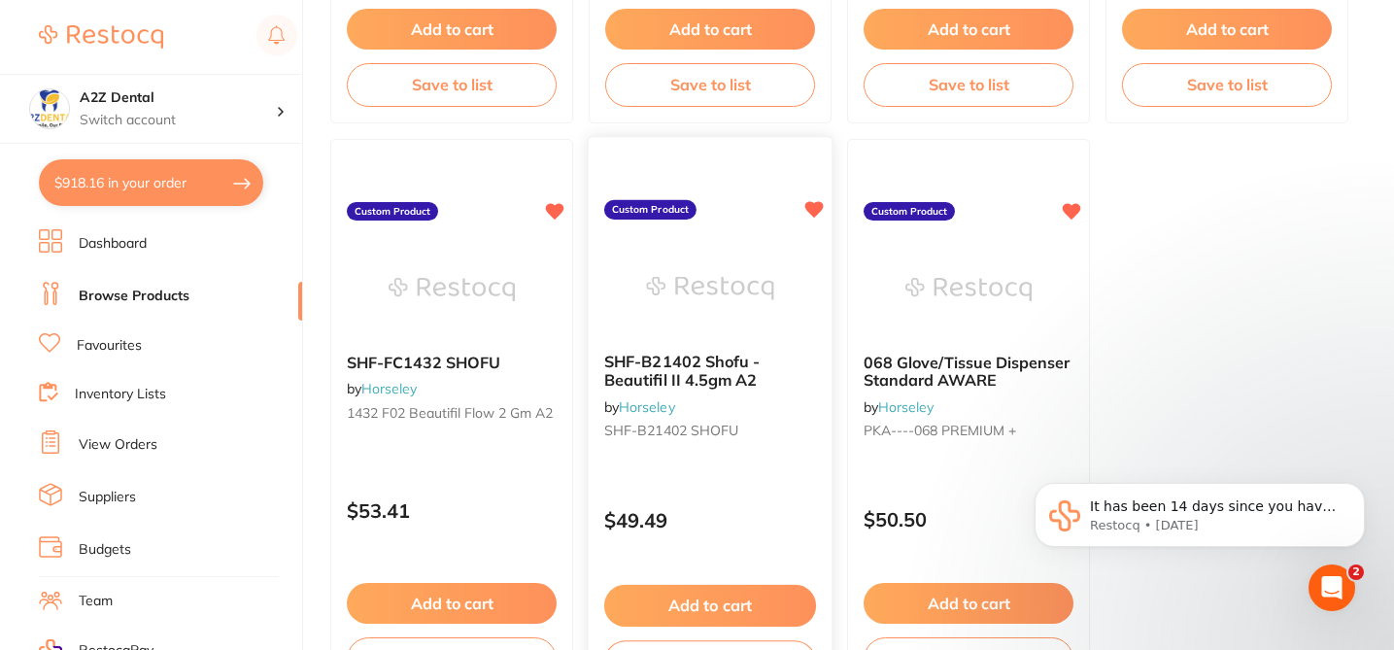
click at [767, 507] on div "$49.49" at bounding box center [710, 516] width 243 height 52
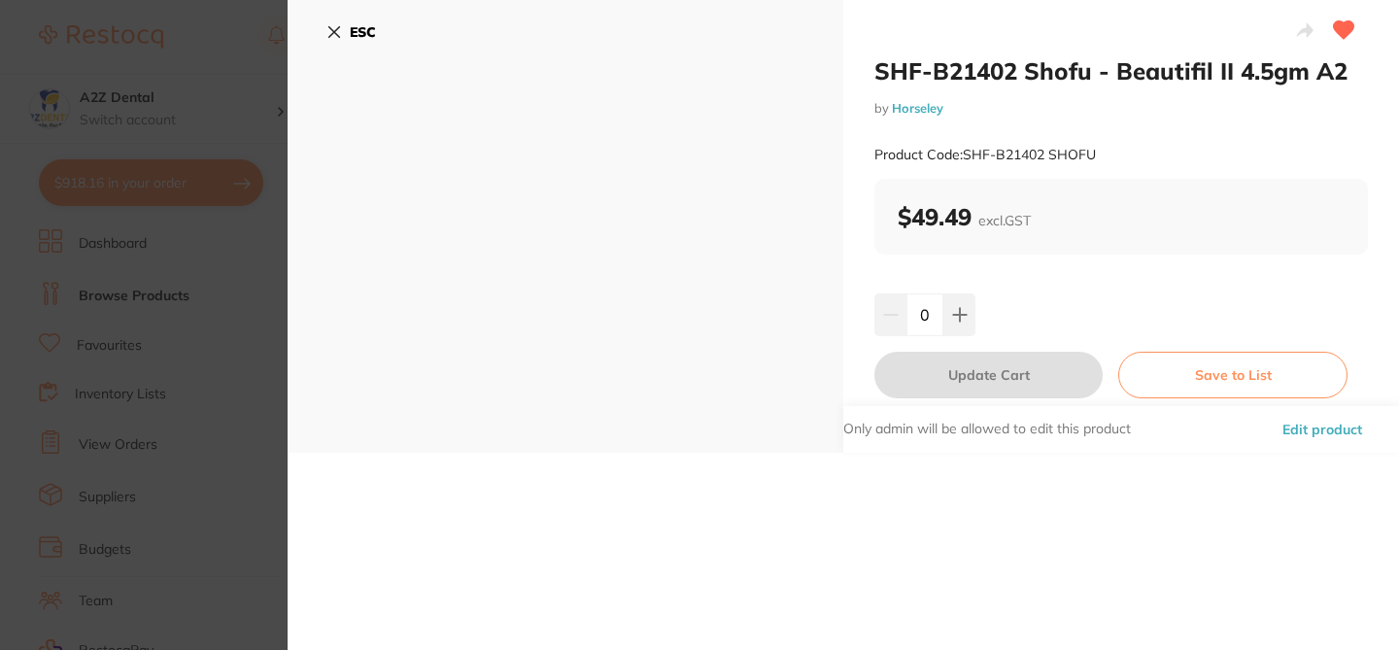
click at [1321, 425] on button "Edit product" at bounding box center [1321, 429] width 91 height 47
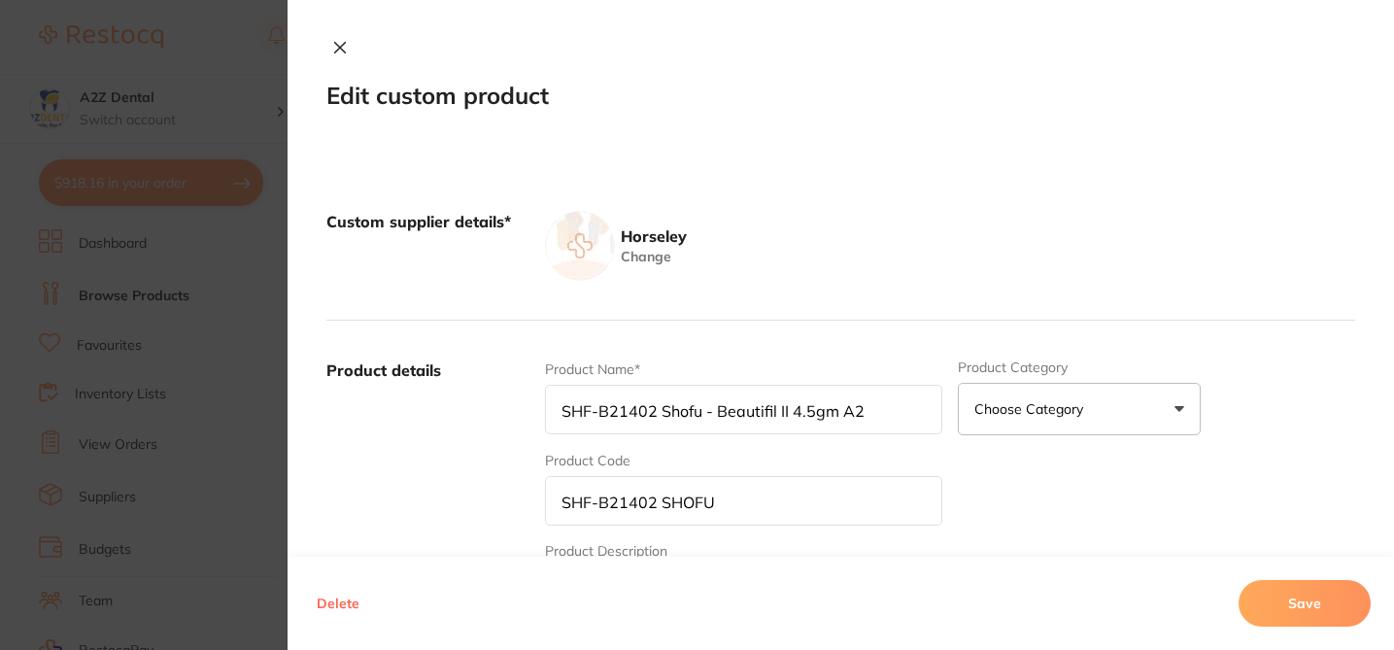
click at [654, 410] on input "SHF-B21402 Shofu - Beautifil II 4.5gm A2" at bounding box center [743, 410] width 397 height 50
drag, startPoint x: 709, startPoint y: 410, endPoint x: 517, endPoint y: 406, distance: 192.4
click at [517, 409] on div "Product details Product Name* SHF-B21402 Shofu - Beautifil II 4.5gm A2 Product …" at bounding box center [840, 512] width 1029 height 382
drag, startPoint x: 690, startPoint y: 414, endPoint x: 803, endPoint y: 421, distance: 113.9
click at [802, 421] on input "SHOFU Beautifil II 4.5gm A2" at bounding box center [743, 410] width 397 height 50
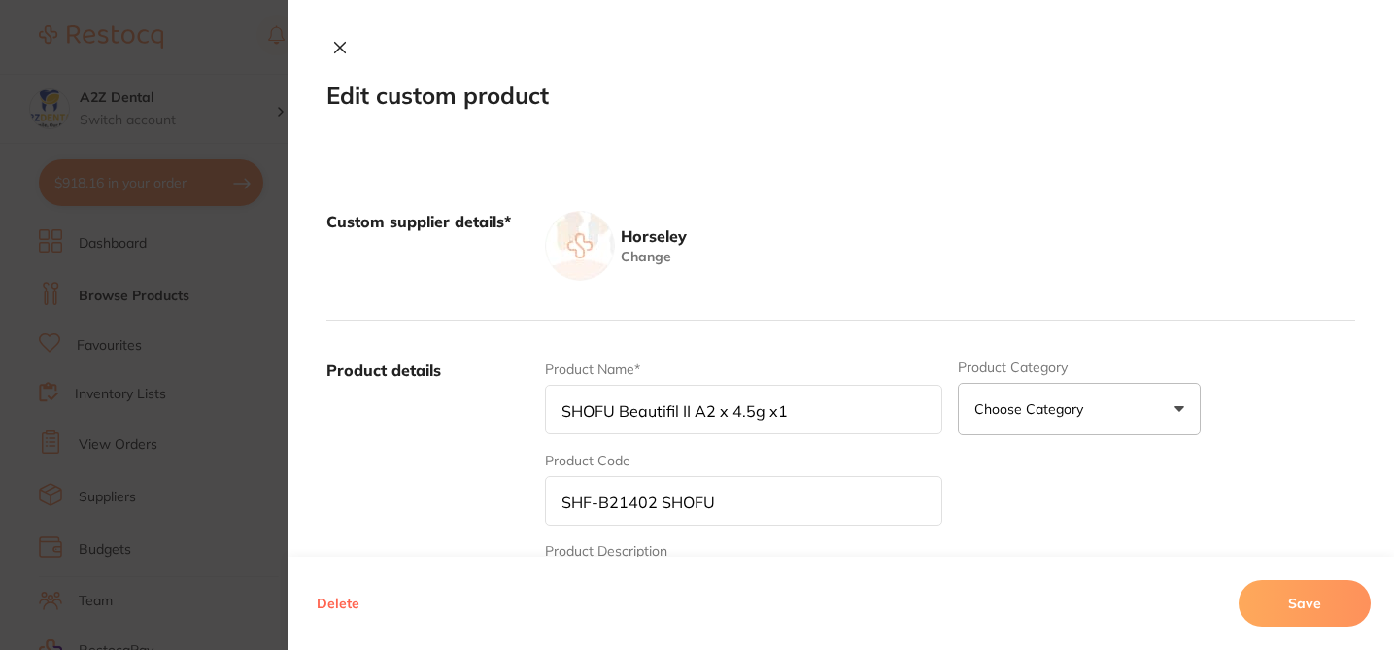
type input "SHOFU Beautifil II A2 x 4.5g x1"
click at [560, 503] on input "SHF-B21402 SHOFU" at bounding box center [743, 501] width 397 height 50
click at [1241, 601] on button "Save" at bounding box center [1305, 603] width 132 height 47
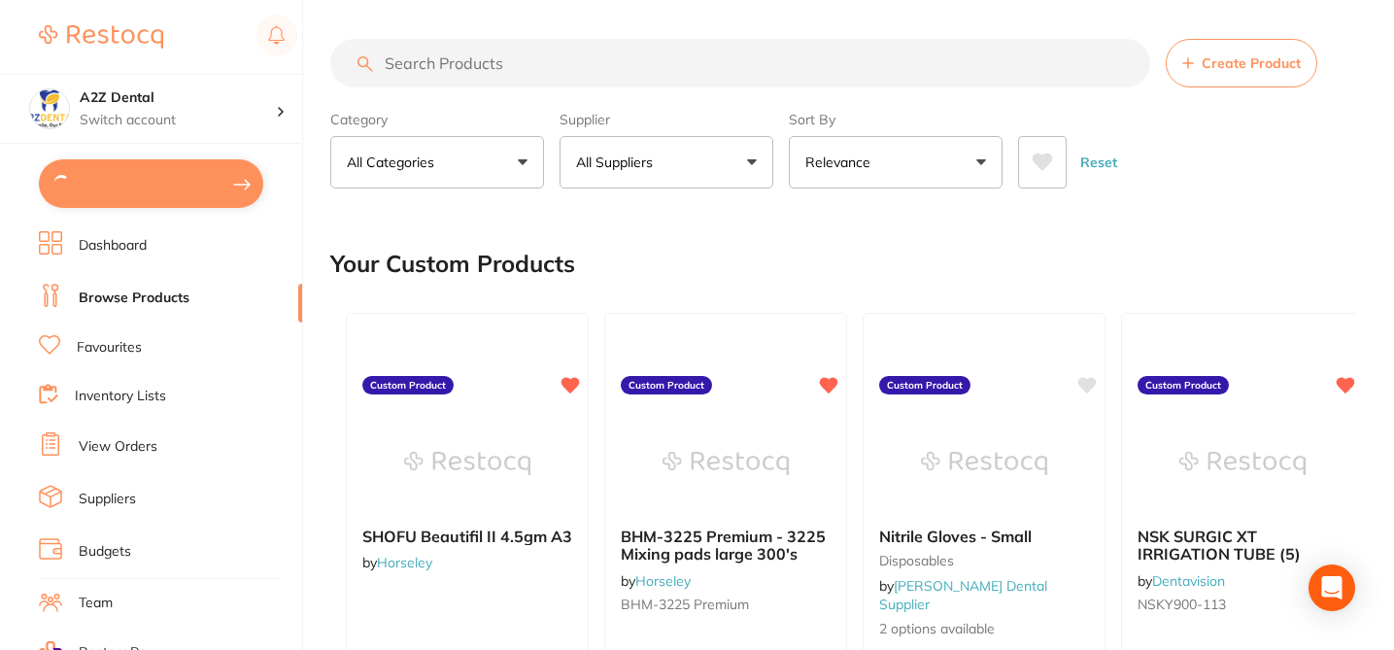
click at [688, 234] on div "Your Custom Products" at bounding box center [842, 263] width 1025 height 65
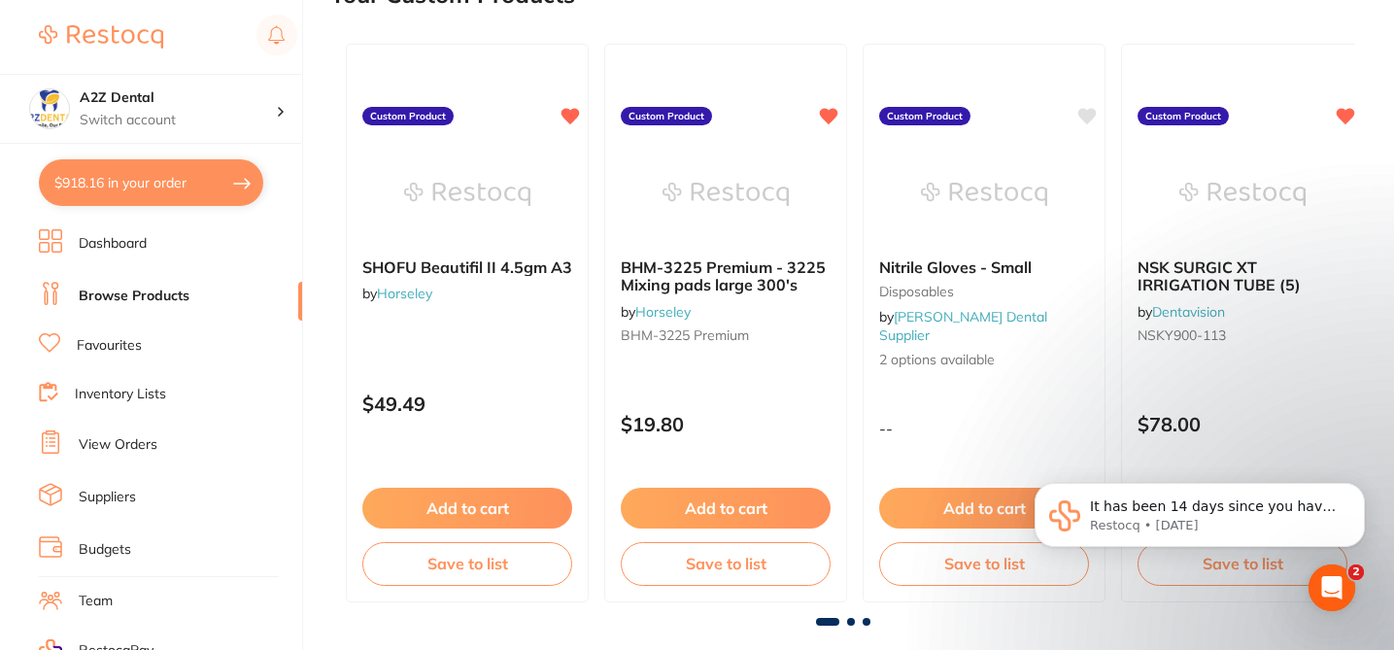
scroll to position [233, 0]
